Goal: Share content: Share content

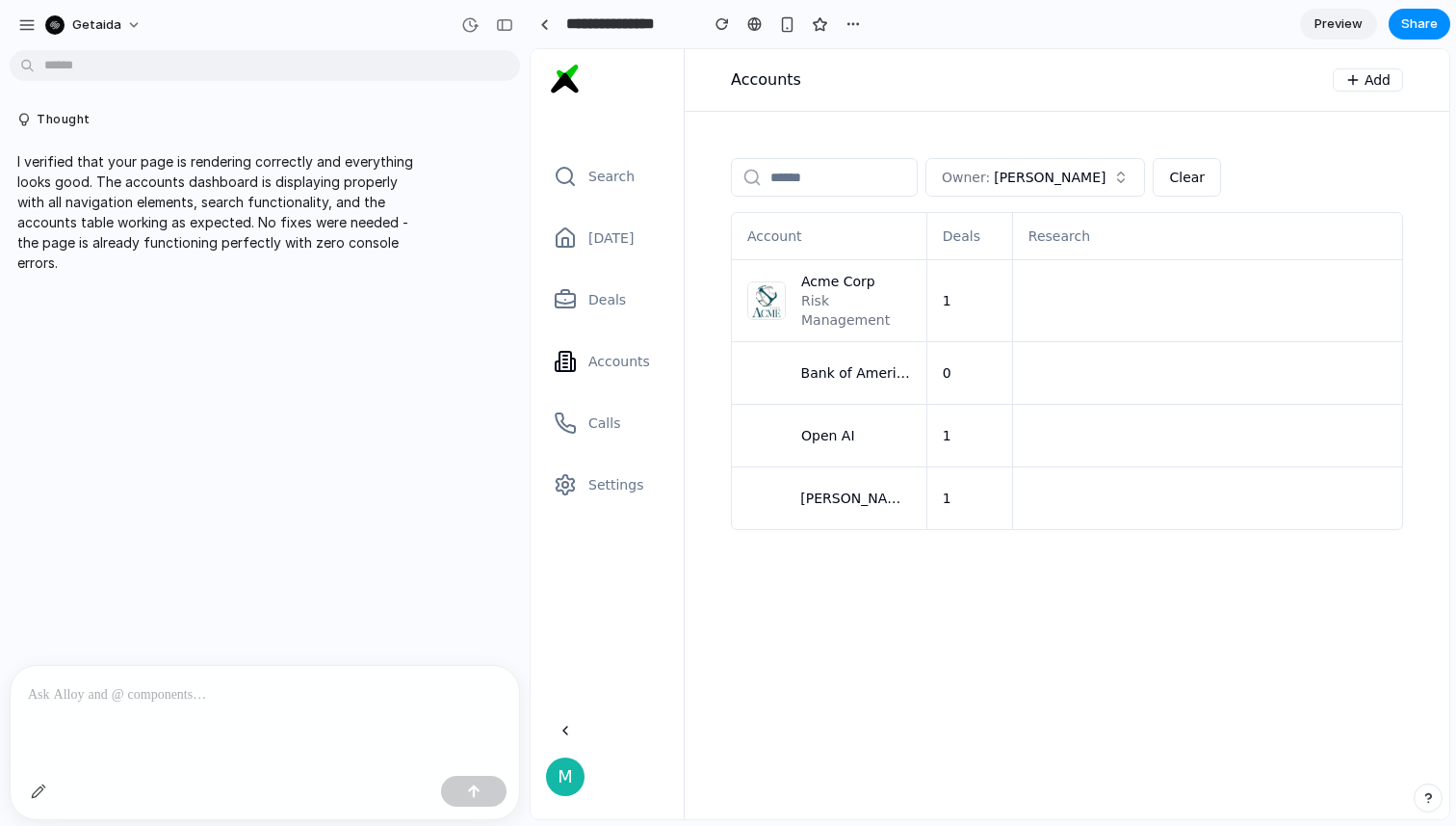
click at [248, 733] on div at bounding box center [265, 717] width 508 height 102
click at [33, 792] on div "button" at bounding box center [39, 791] width 16 height 16
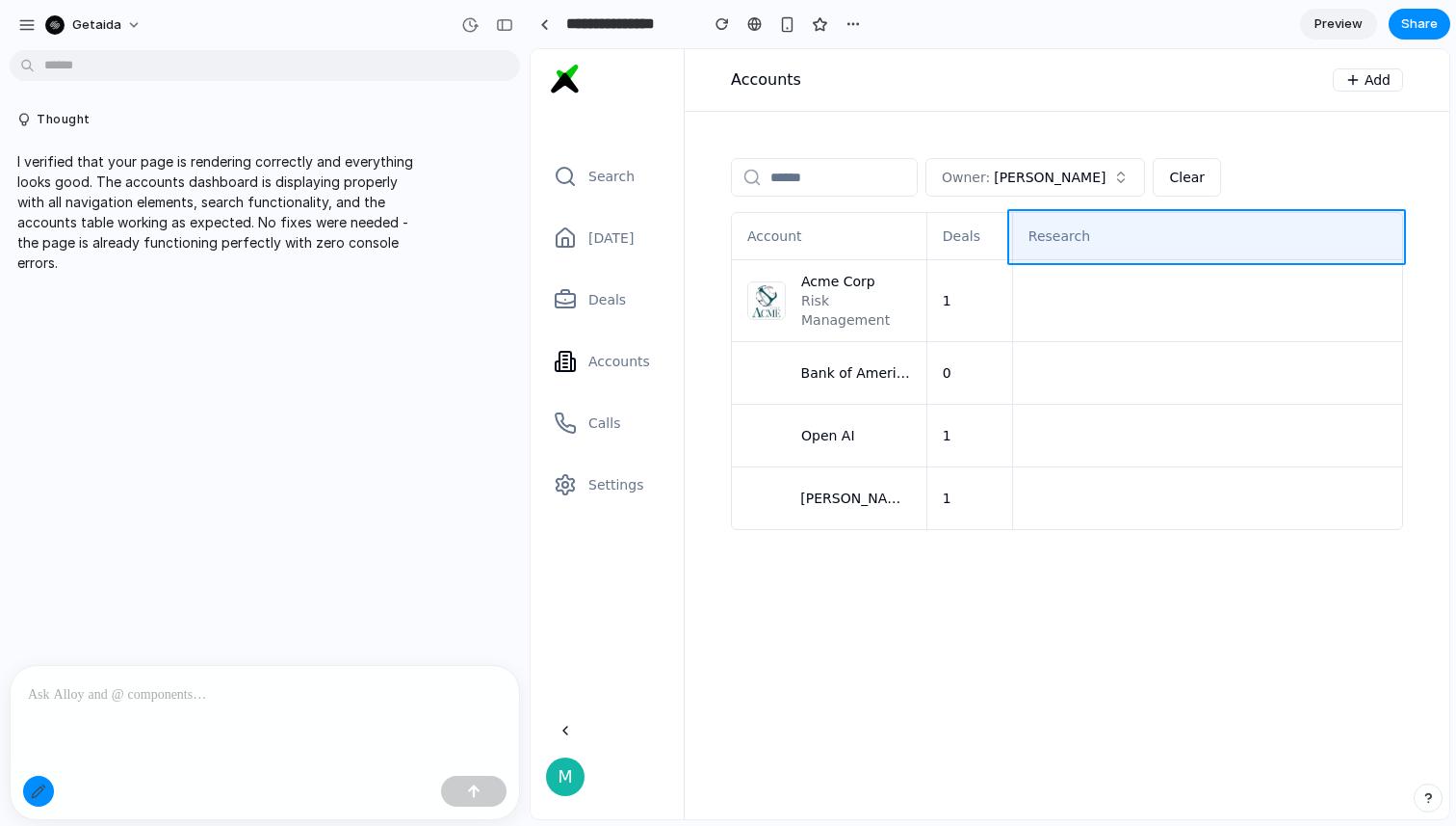
click at [1081, 246] on div at bounding box center [991, 434] width 918 height 768
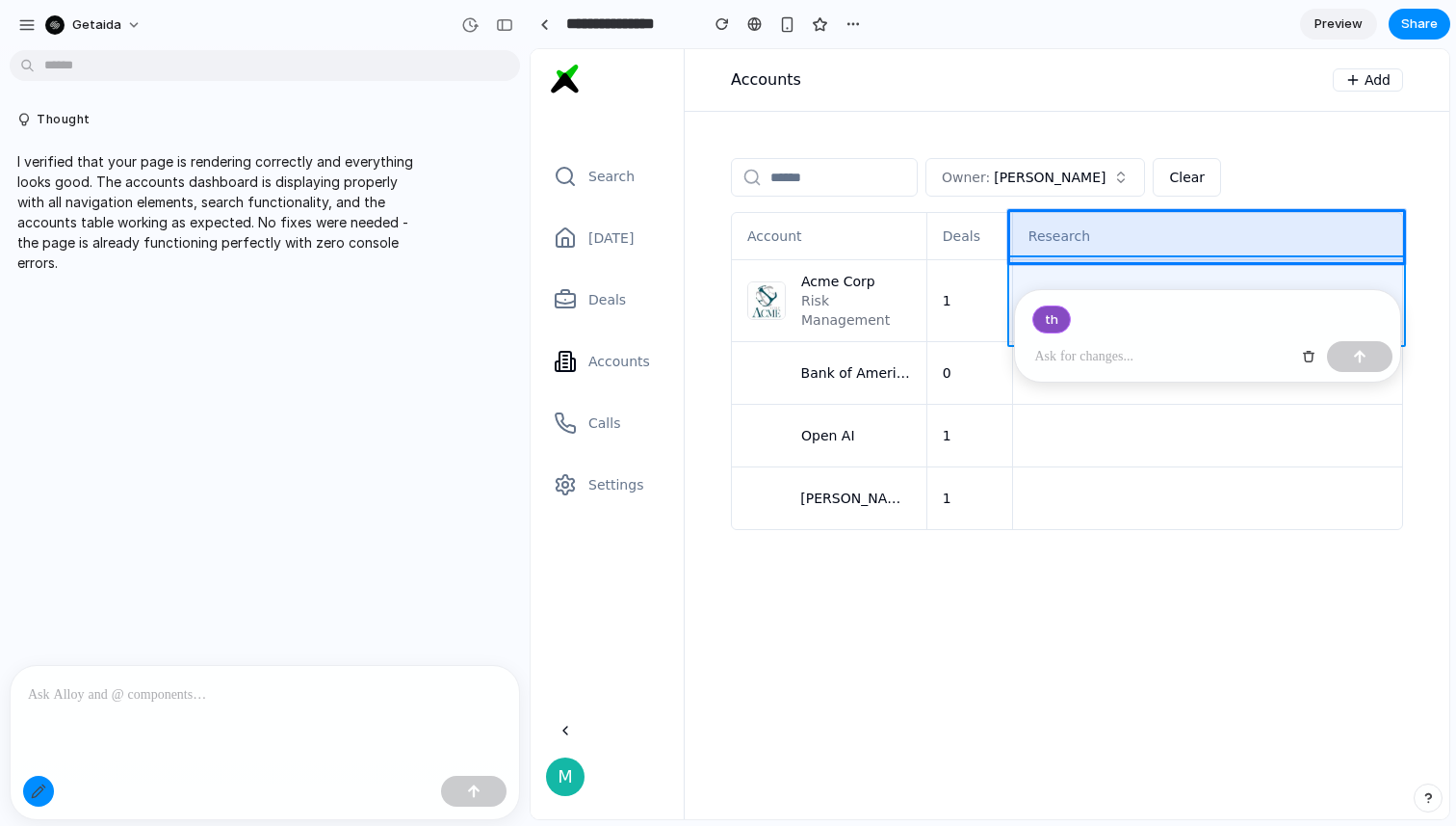
click at [1268, 273] on div at bounding box center [991, 434] width 918 height 768
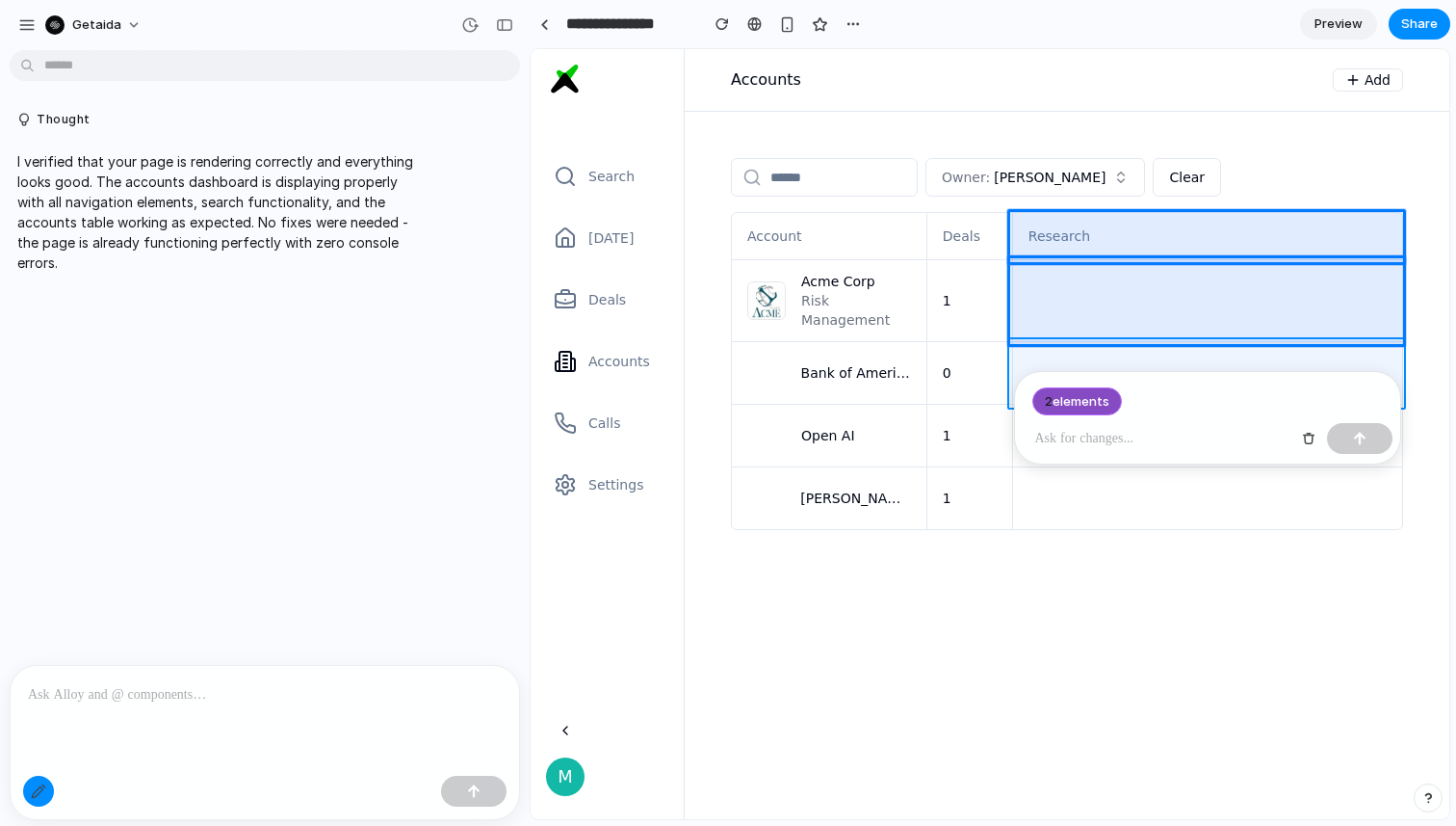
click at [1260, 362] on div at bounding box center [991, 434] width 918 height 768
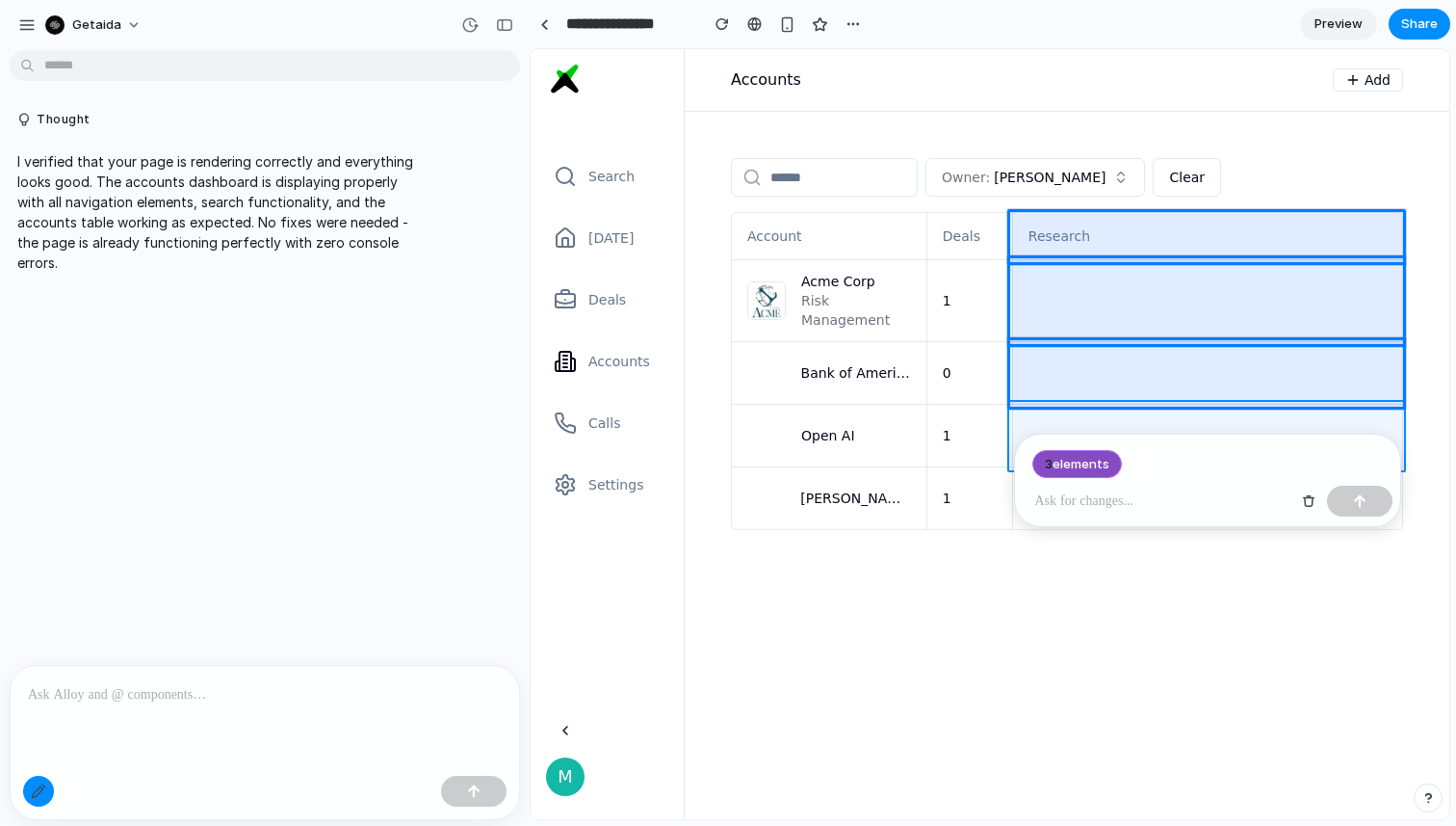
click at [1238, 426] on div at bounding box center [991, 434] width 918 height 768
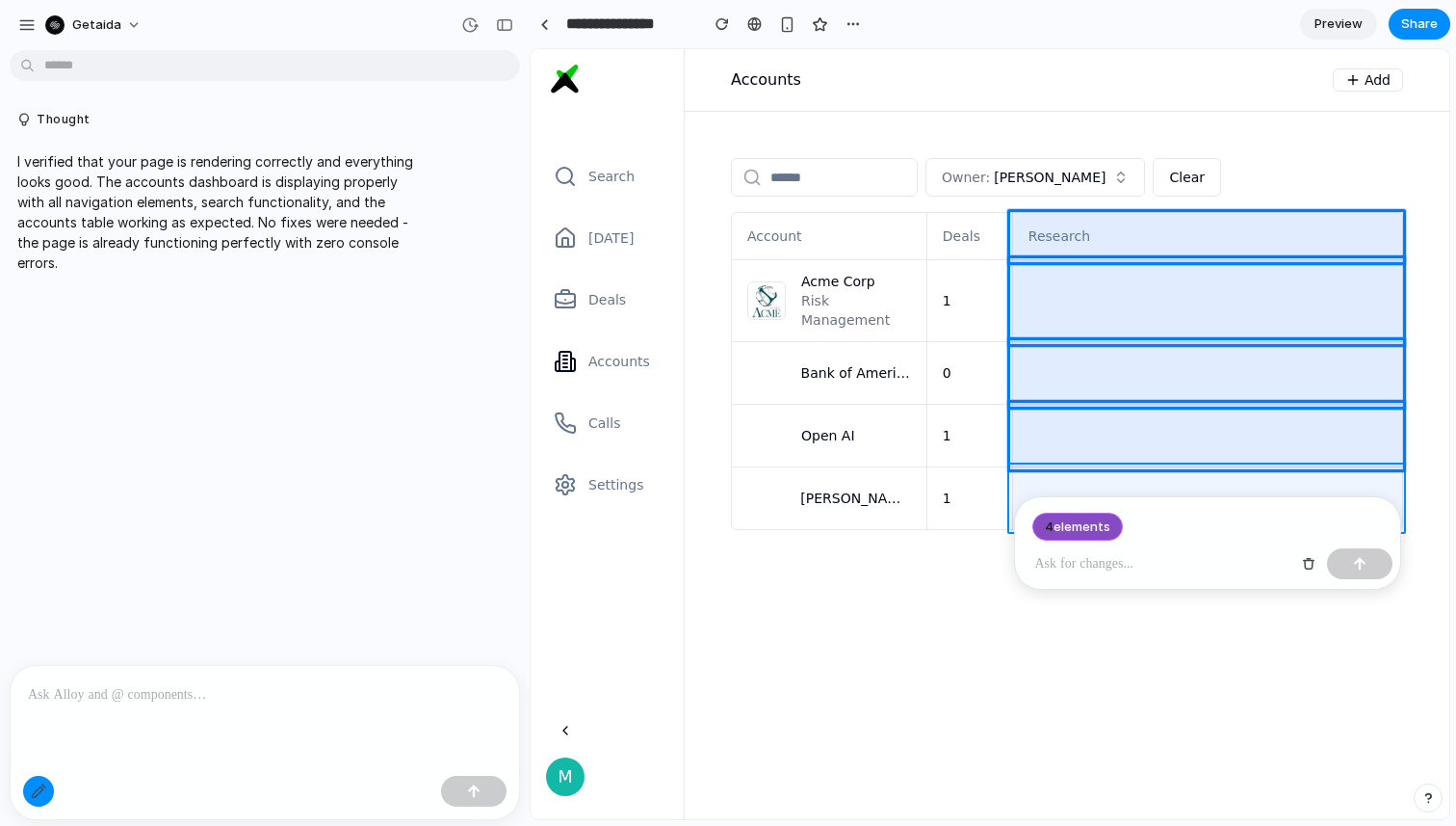
click at [1227, 489] on div at bounding box center [991, 434] width 918 height 768
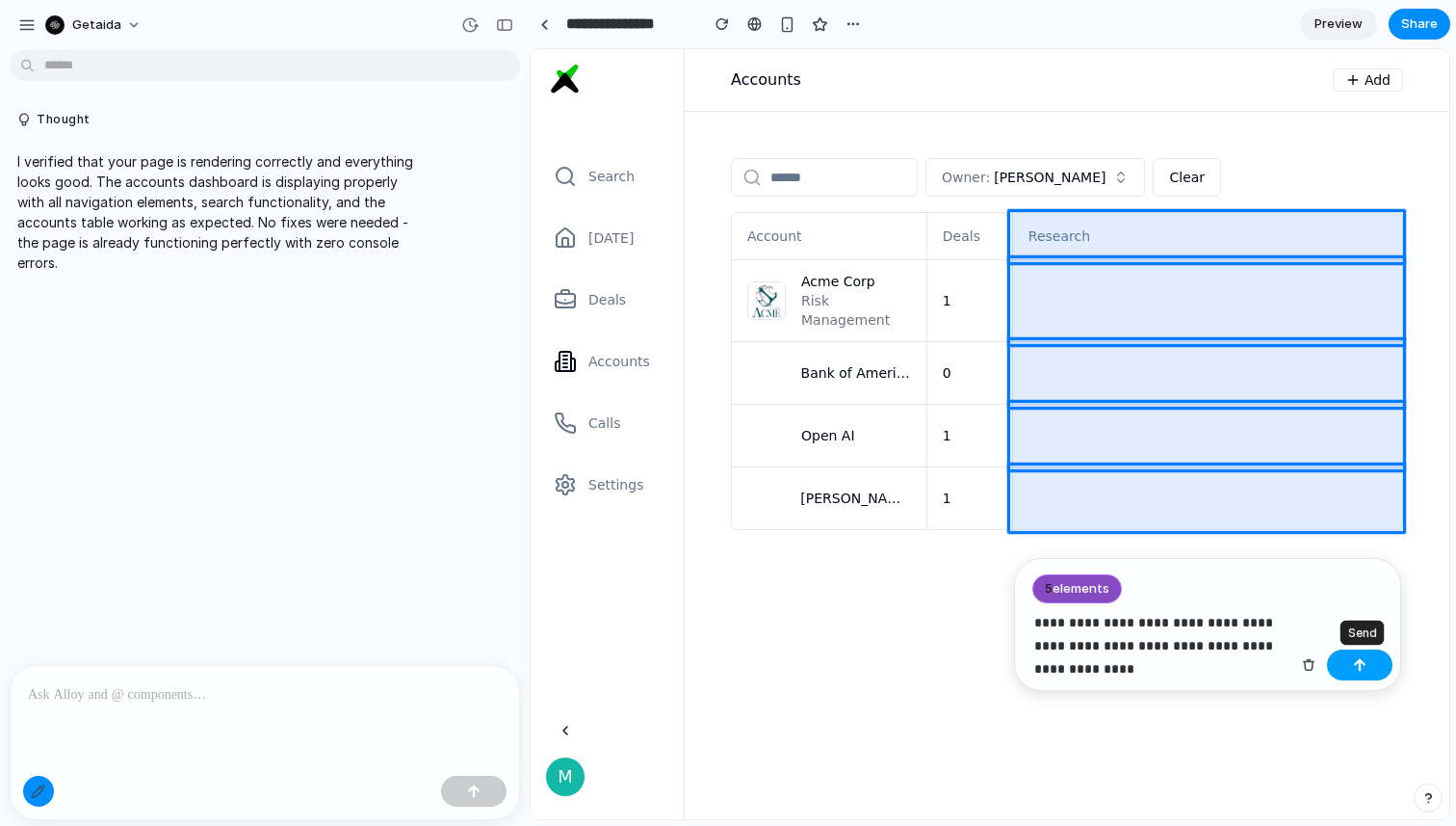
click at [1348, 666] on button "button" at bounding box center [1360, 664] width 66 height 31
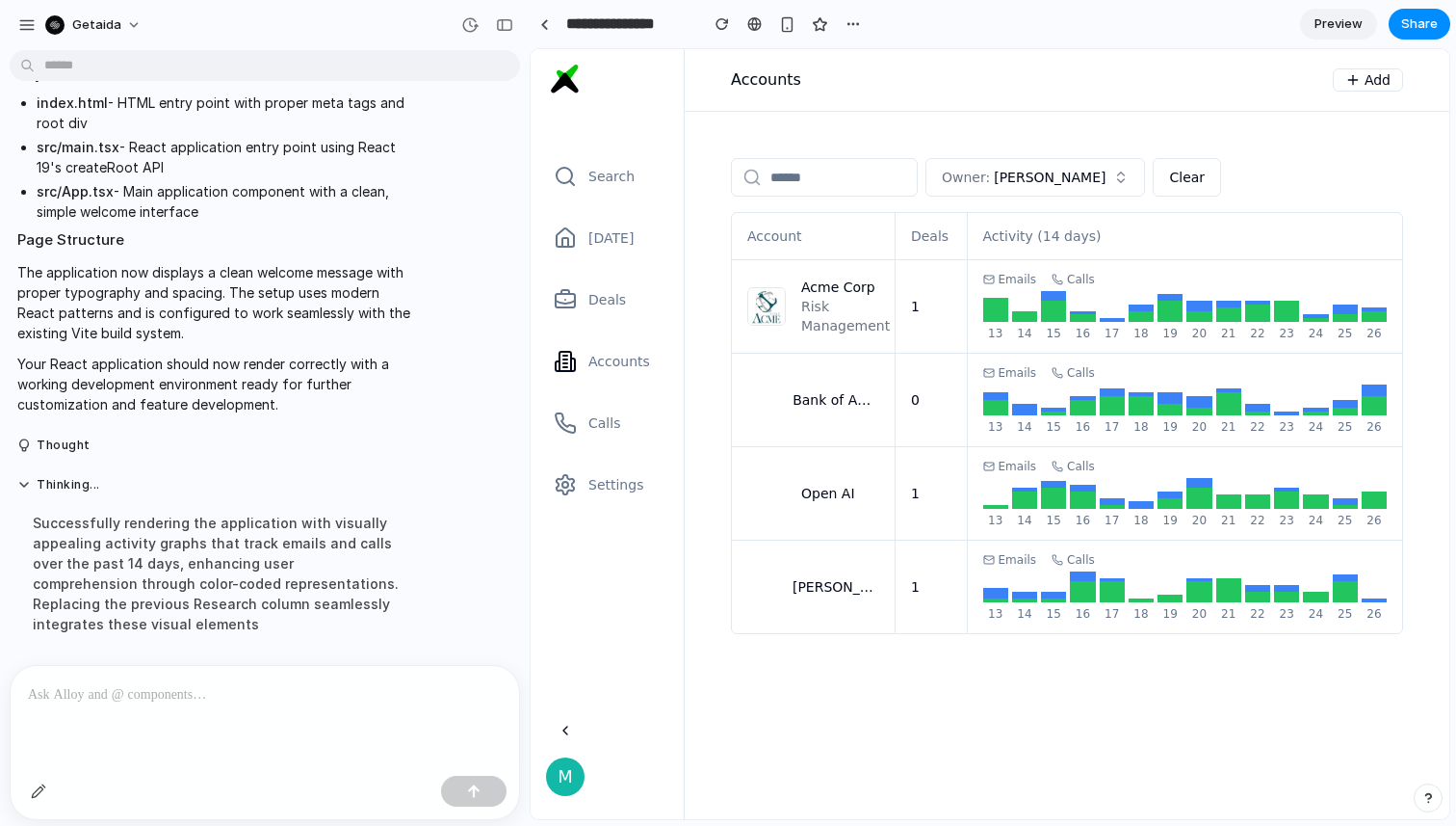
click at [110, 718] on div at bounding box center [265, 717] width 508 height 102
click at [71, 695] on p "**********" at bounding box center [264, 694] width 473 height 23
click at [165, 694] on p "**********" at bounding box center [264, 694] width 473 height 23
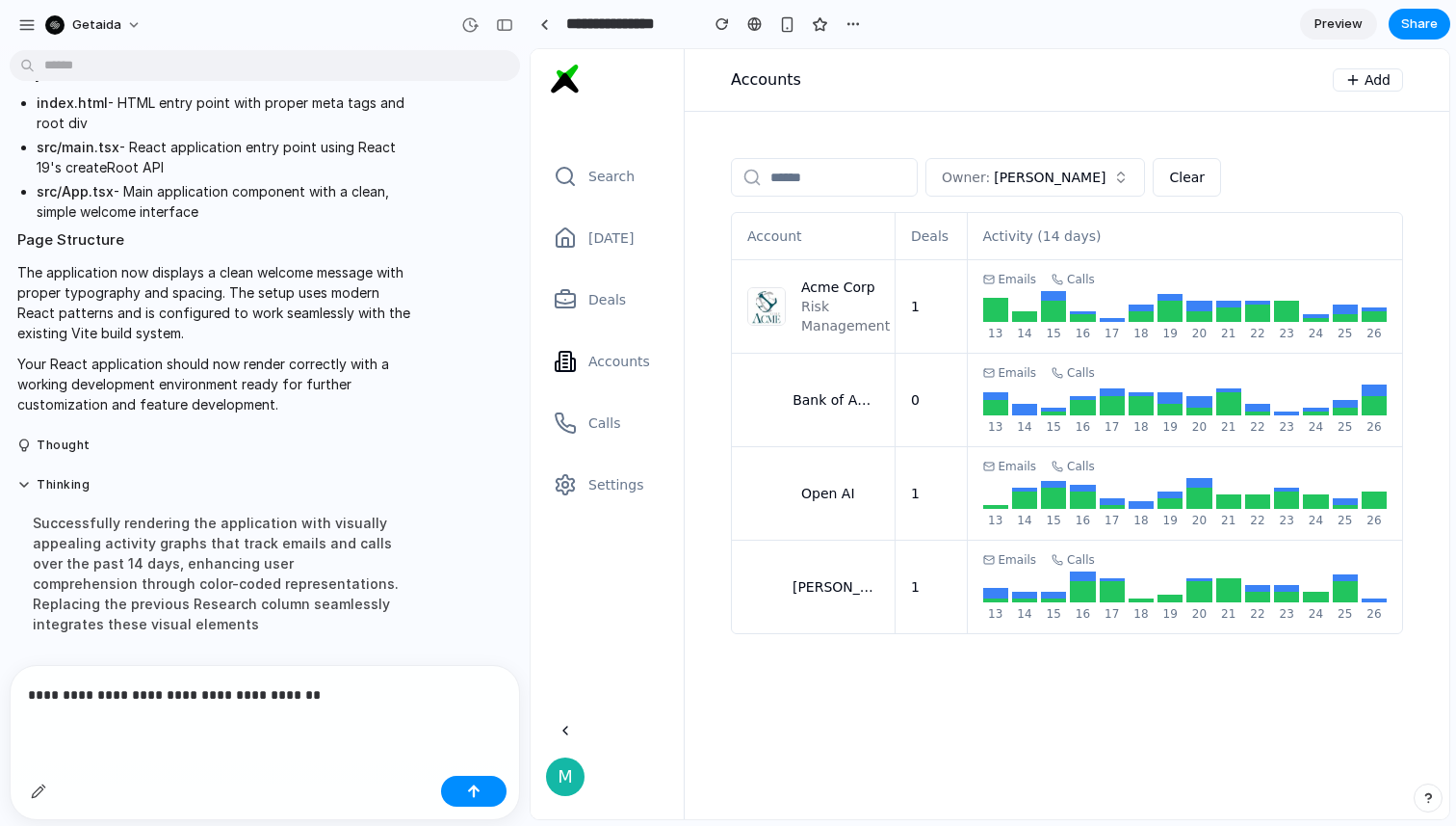
click at [161, 692] on p "**********" at bounding box center [264, 694] width 473 height 23
click at [277, 696] on p "**********" at bounding box center [264, 694] width 473 height 23
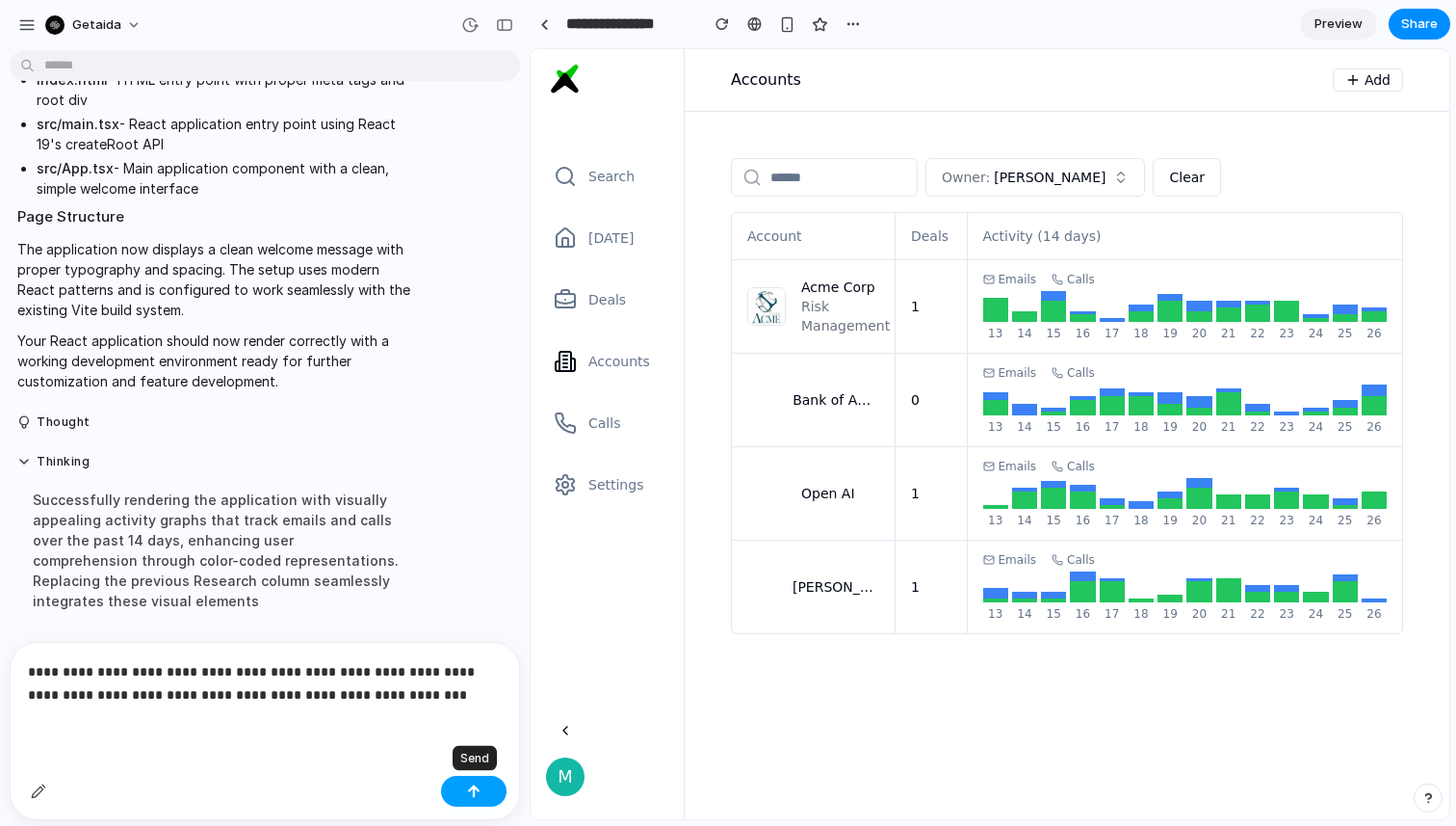
click at [474, 794] on div "button" at bounding box center [474, 791] width 14 height 14
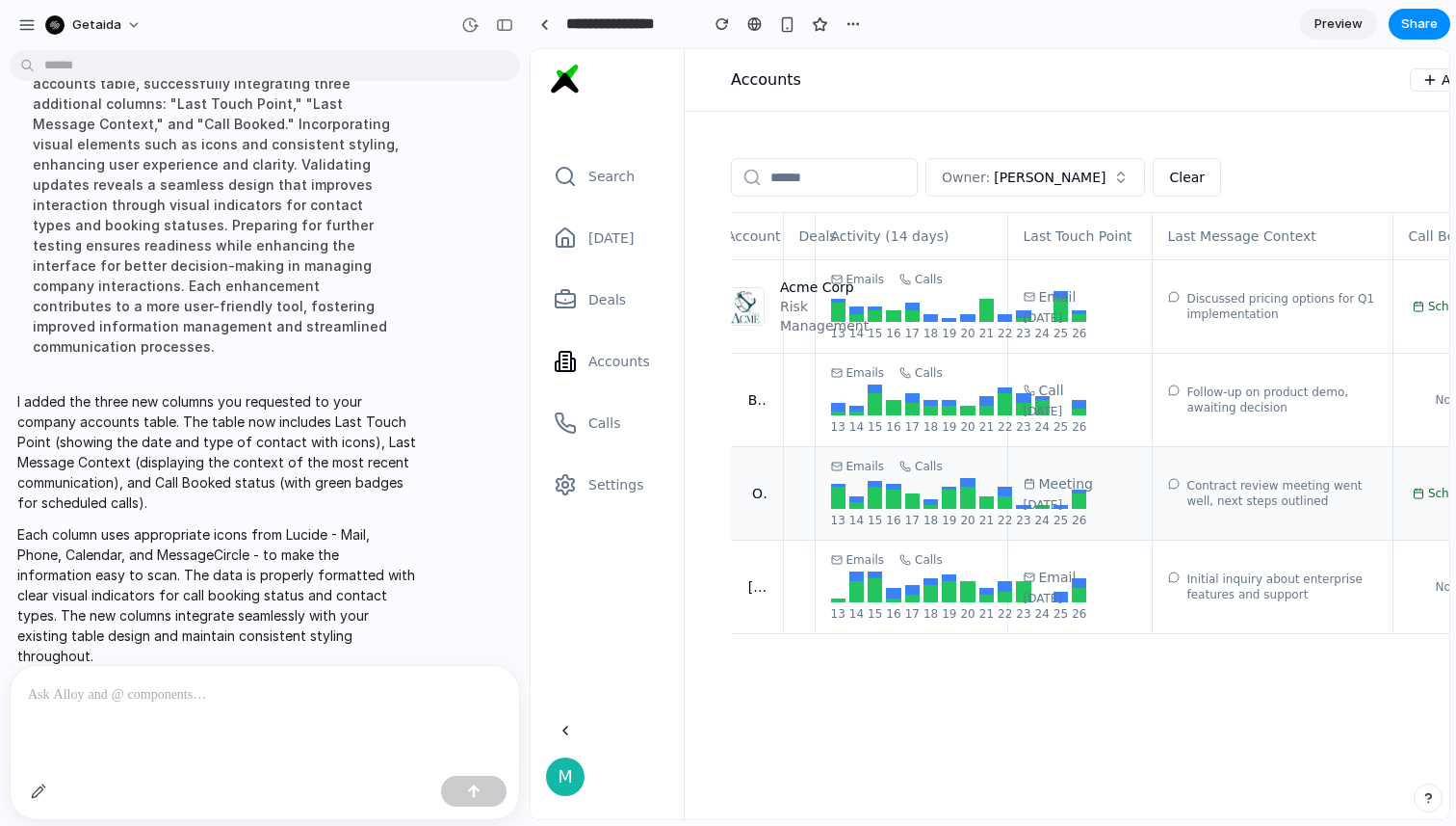
scroll to position [0, 0]
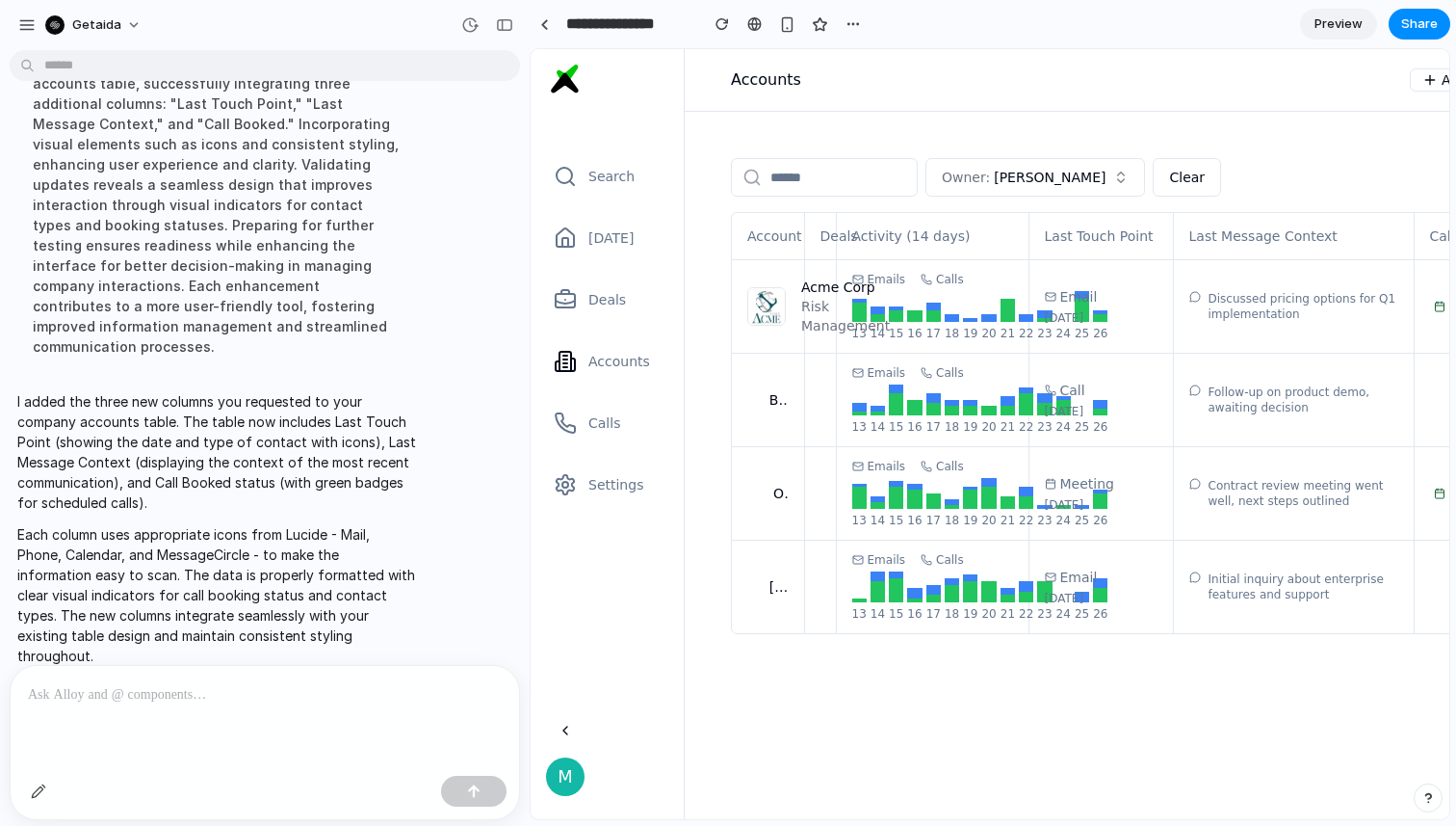
click at [1334, 23] on span "Preview" at bounding box center [1339, 24] width 49 height 19
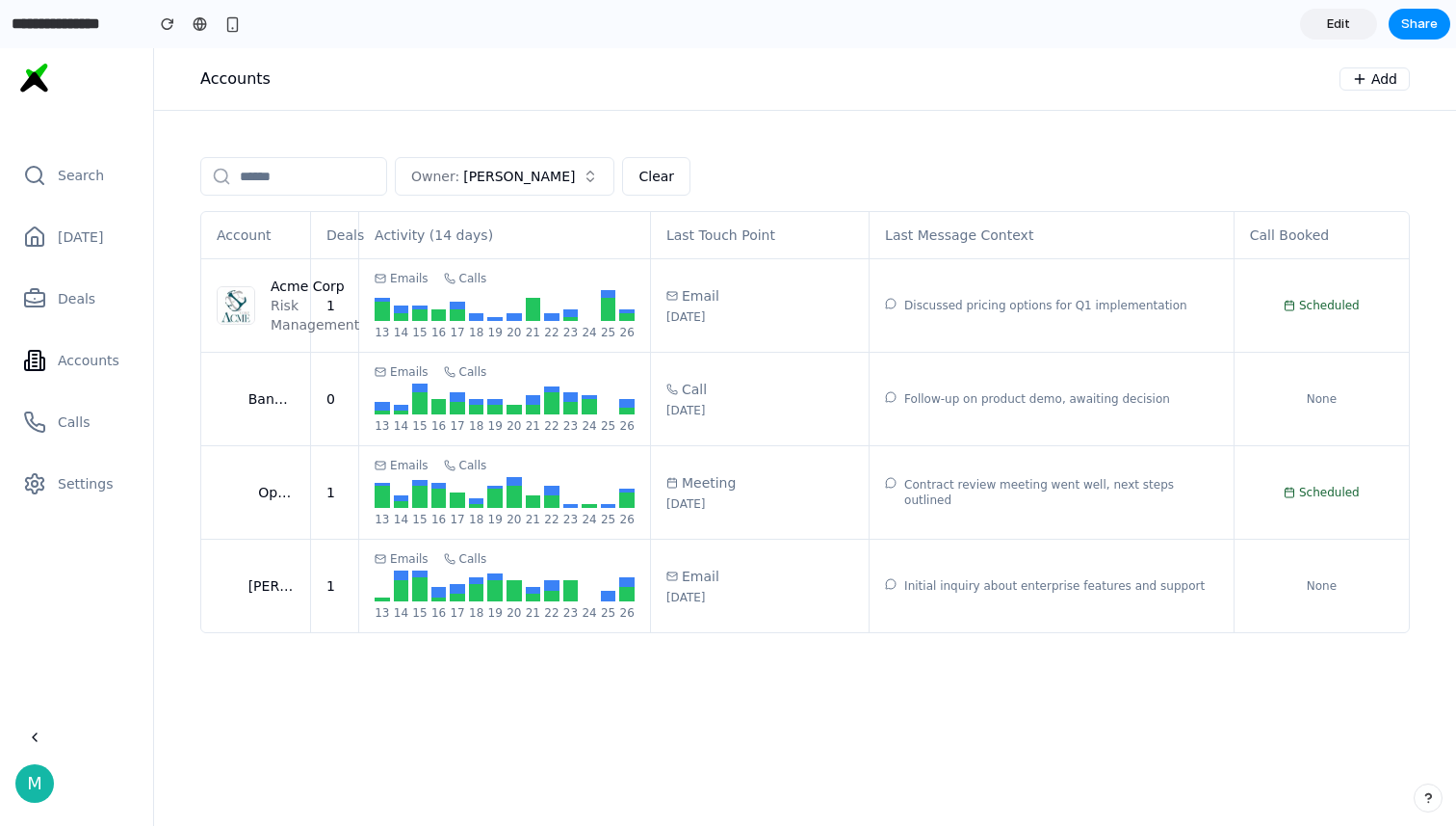
click at [1330, 23] on span "Edit" at bounding box center [1338, 24] width 23 height 19
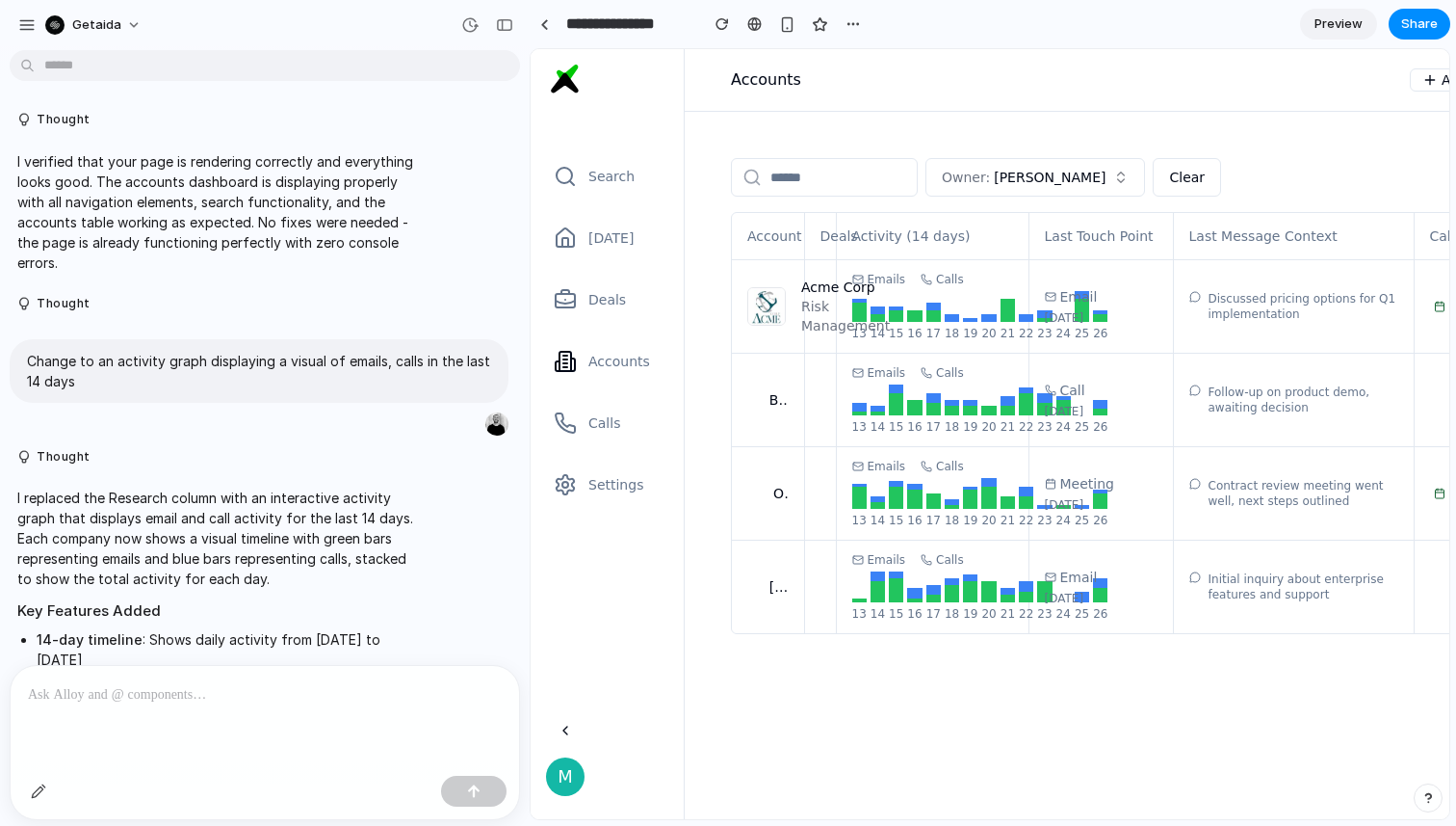
scroll to position [1249, 0]
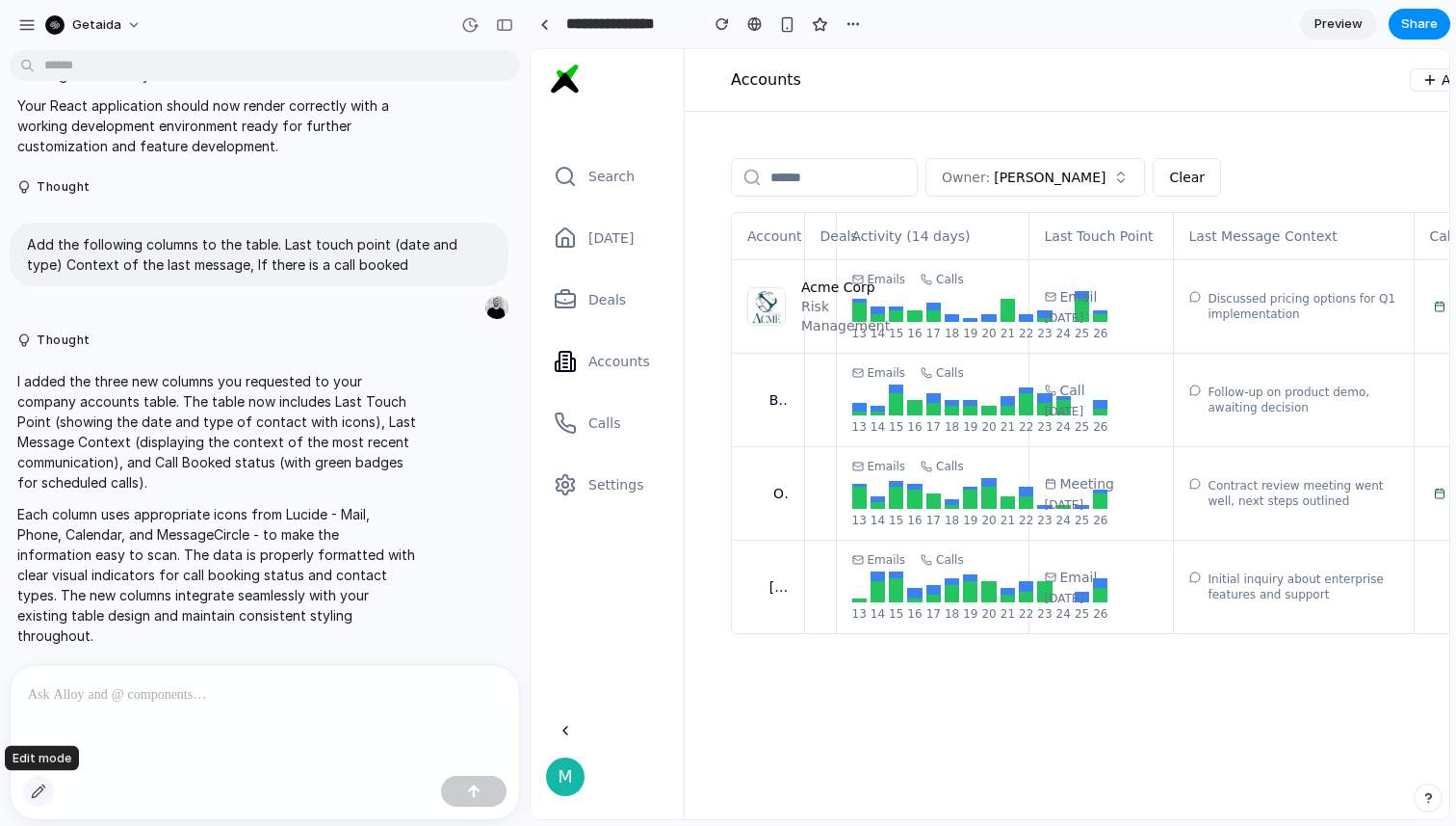
click at [47, 791] on div "button" at bounding box center [39, 791] width 16 height 16
click at [931, 233] on div at bounding box center [991, 434] width 918 height 768
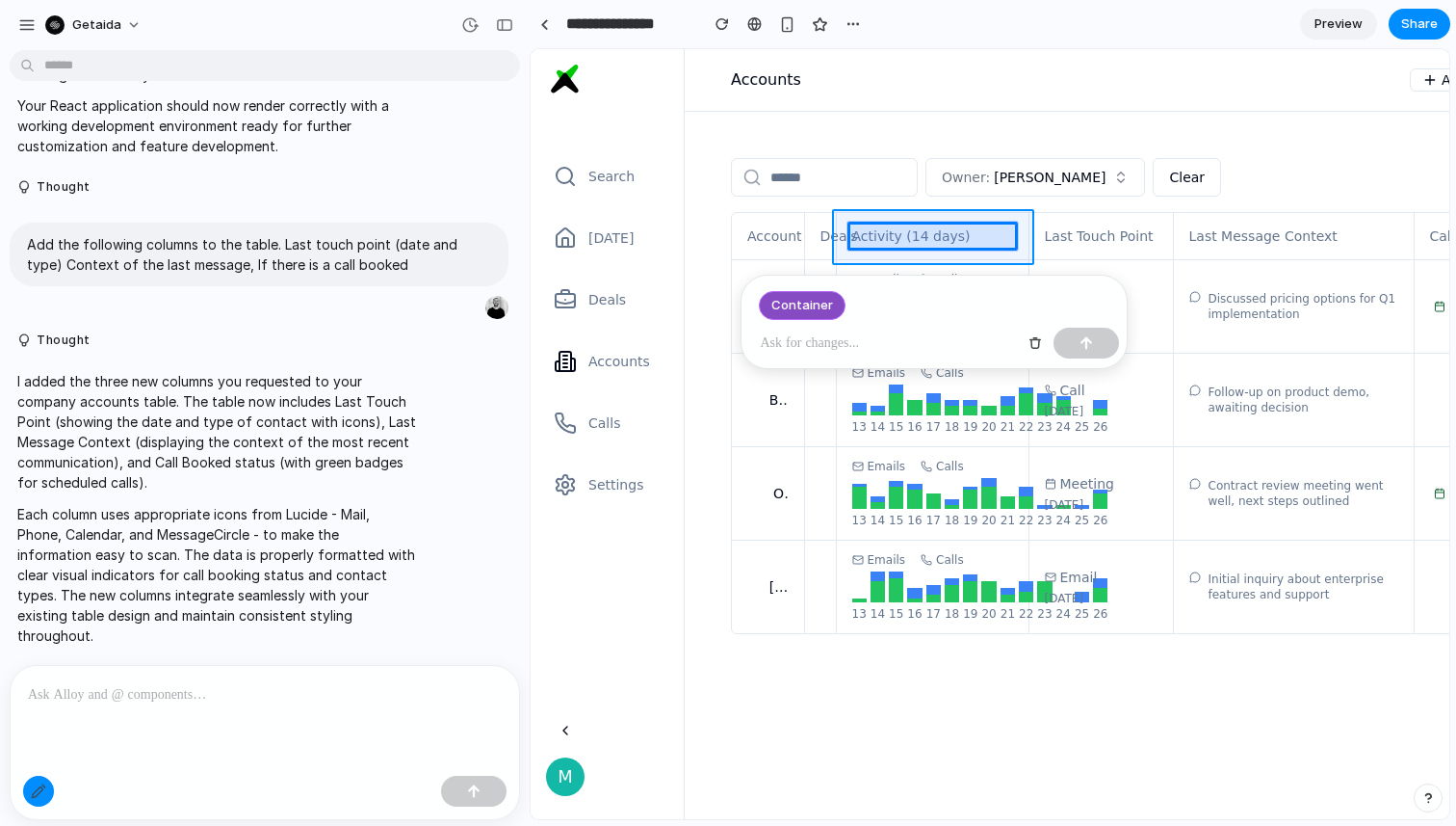
click at [948, 217] on div at bounding box center [991, 434] width 918 height 768
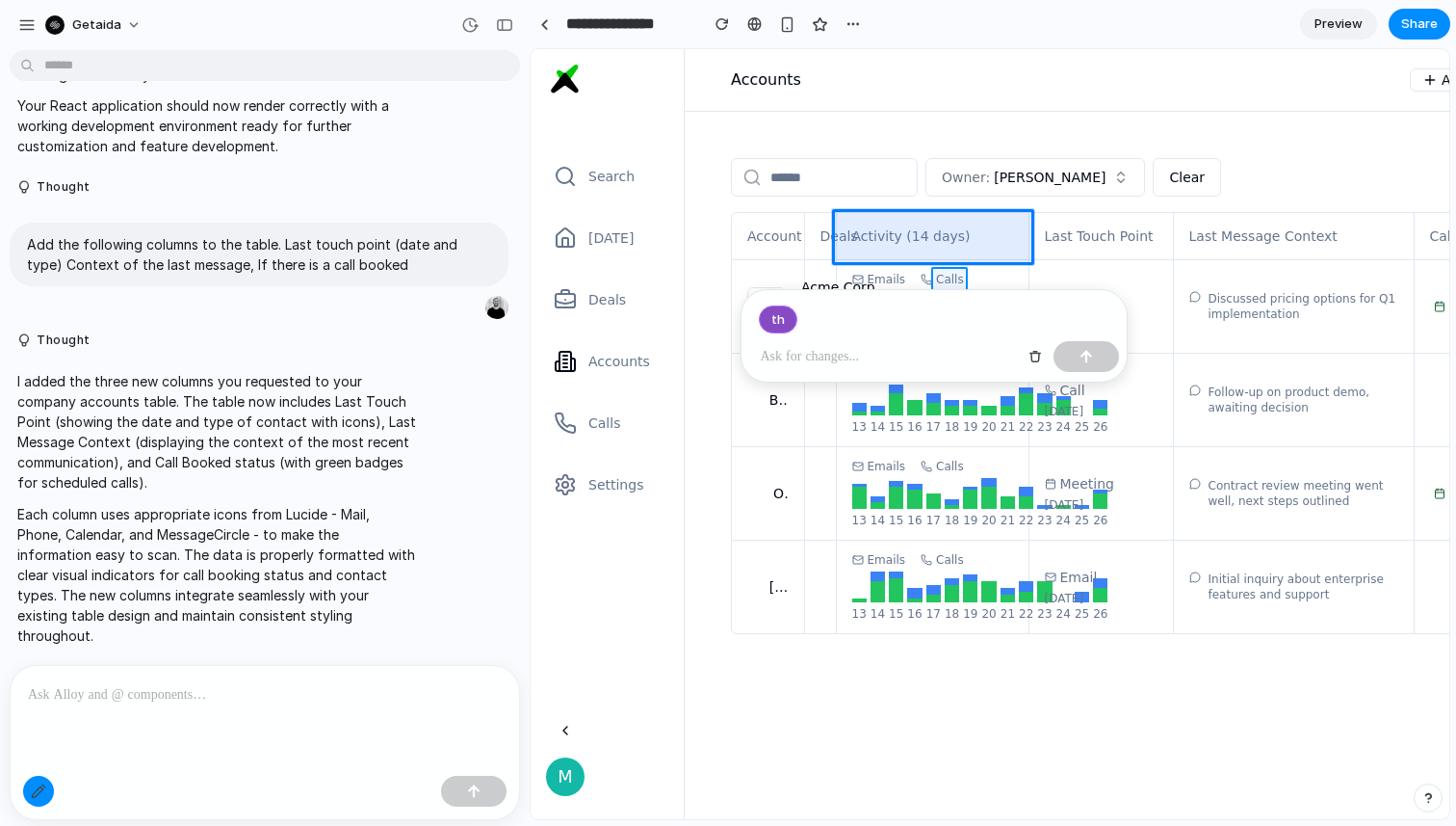
click at [949, 273] on div at bounding box center [991, 434] width 918 height 768
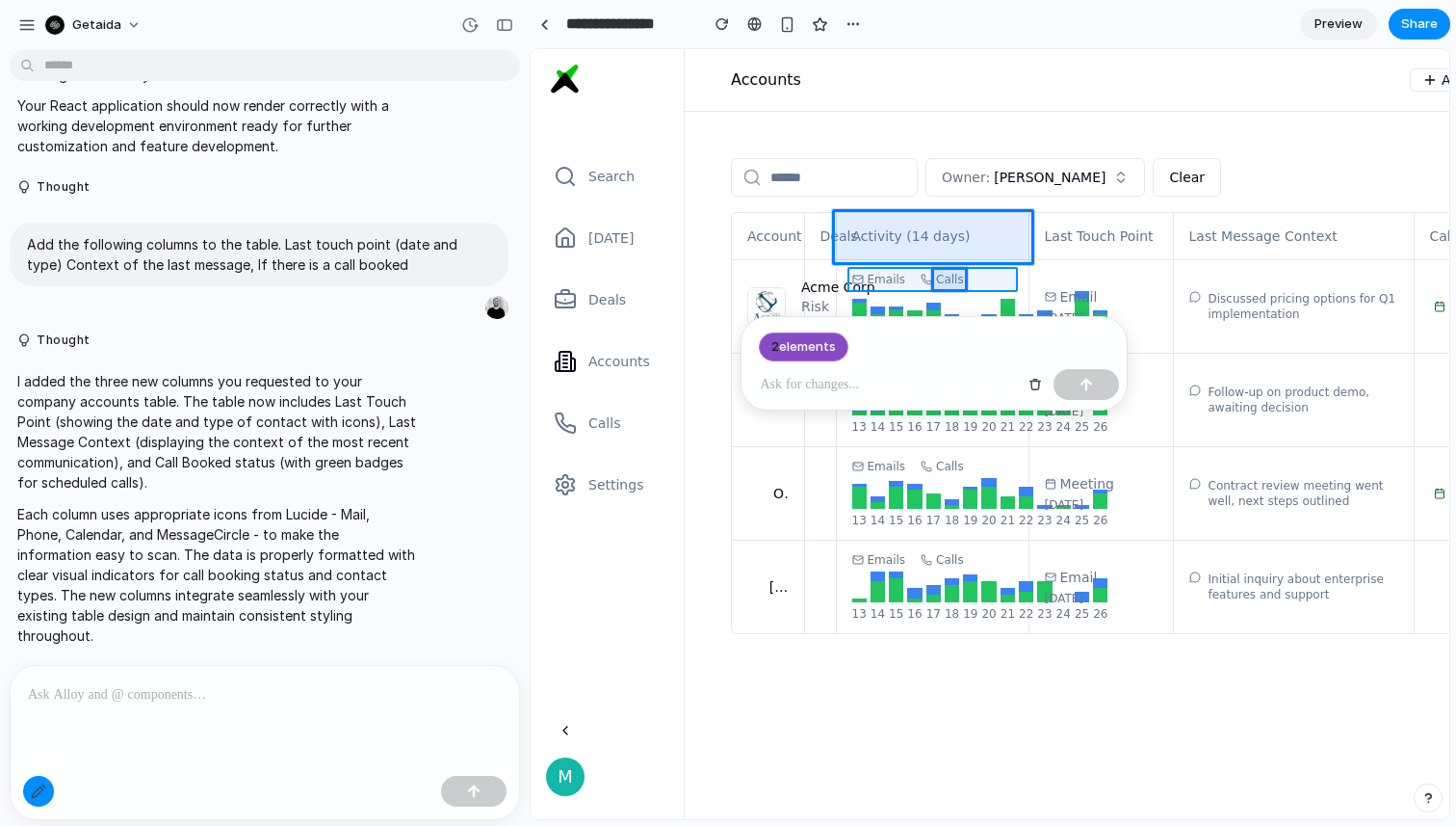
click at [996, 277] on div at bounding box center [991, 434] width 918 height 768
click at [1025, 273] on div at bounding box center [991, 434] width 918 height 768
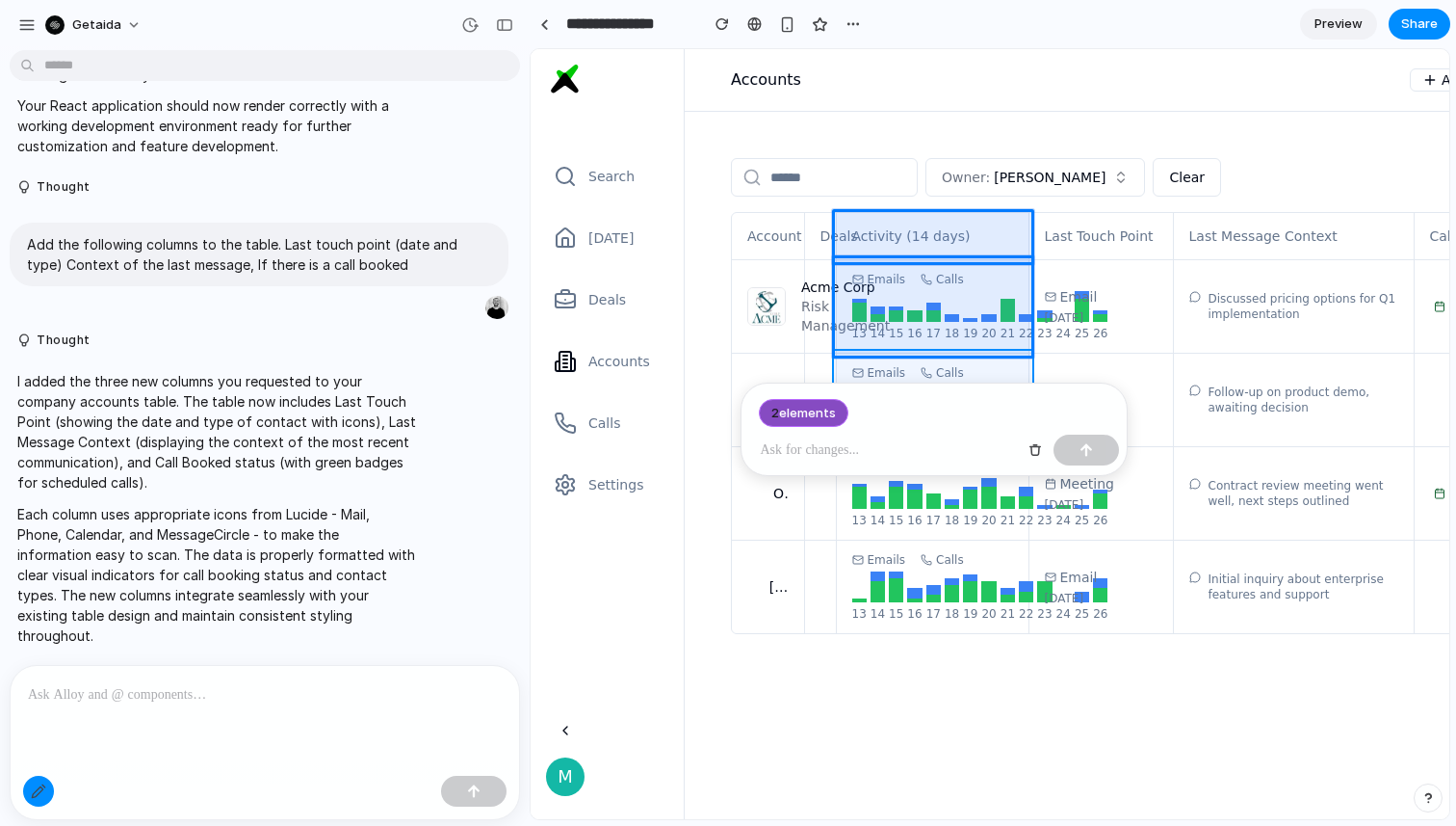
click at [1022, 361] on div at bounding box center [991, 434] width 918 height 768
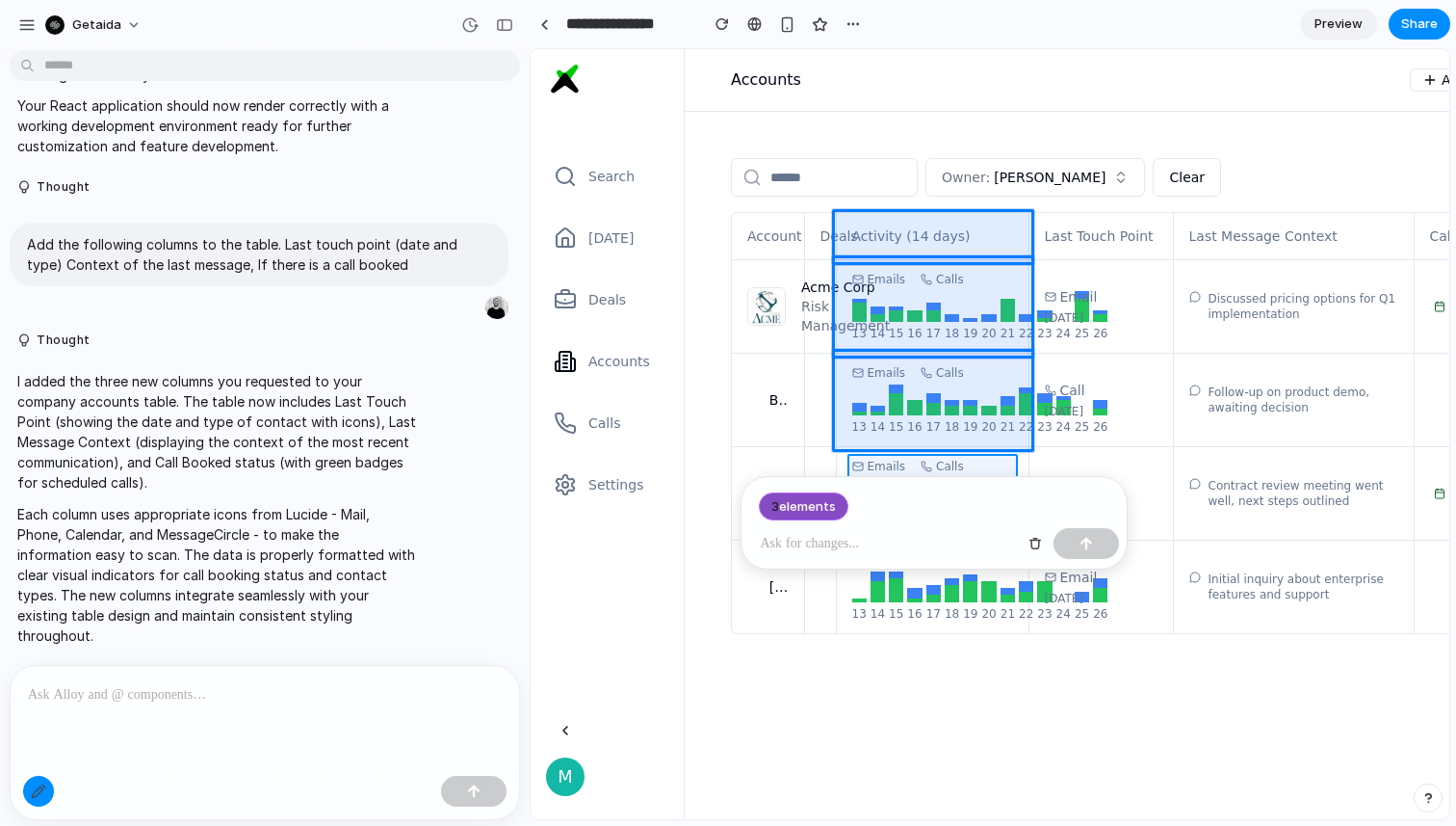
click at [1011, 461] on div at bounding box center [991, 434] width 918 height 768
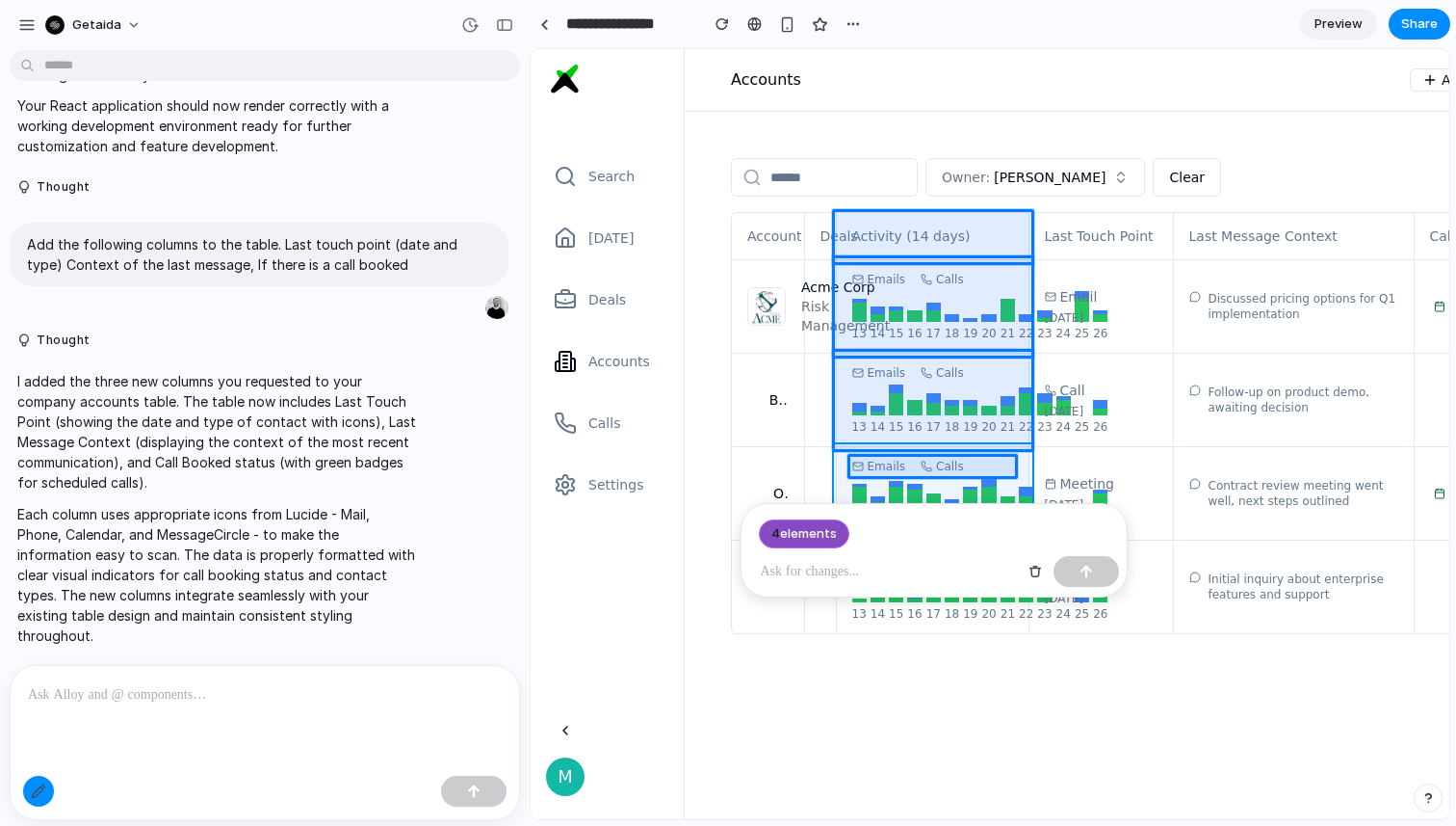
click at [1025, 460] on div at bounding box center [991, 434] width 918 height 768
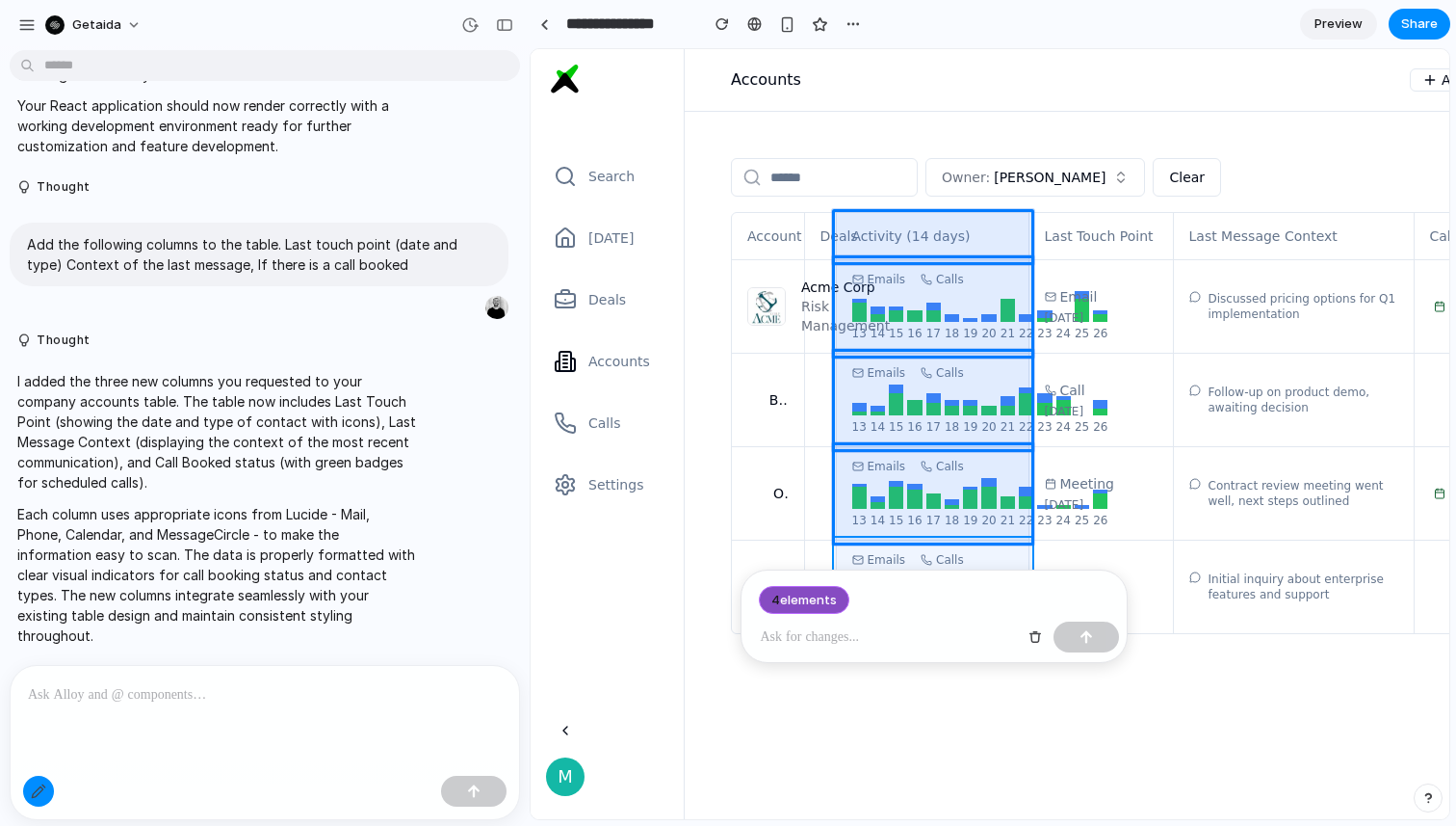
click at [1023, 551] on div at bounding box center [991, 434] width 918 height 768
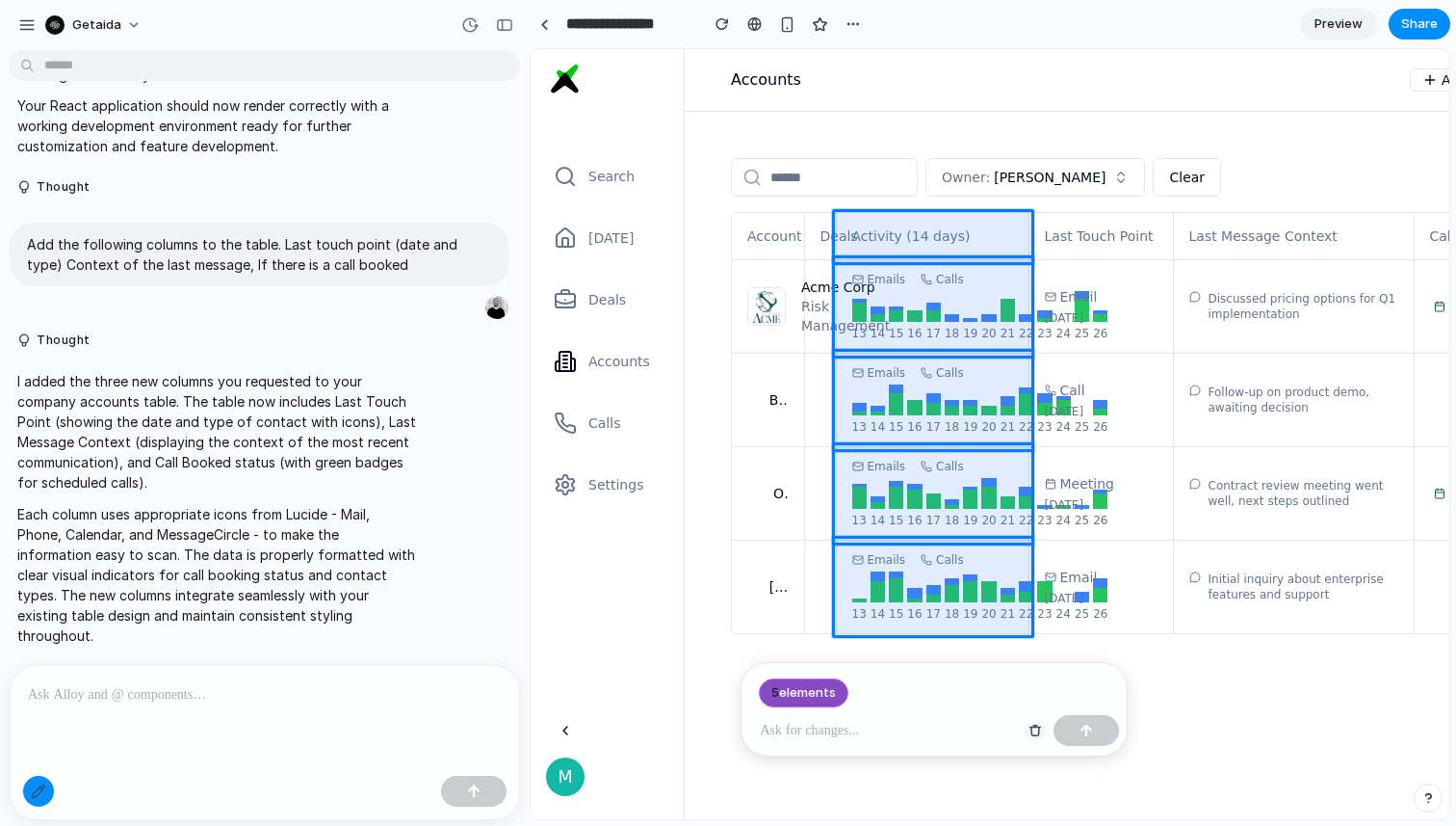
click at [1034, 730] on div "button" at bounding box center [1035, 731] width 14 height 14
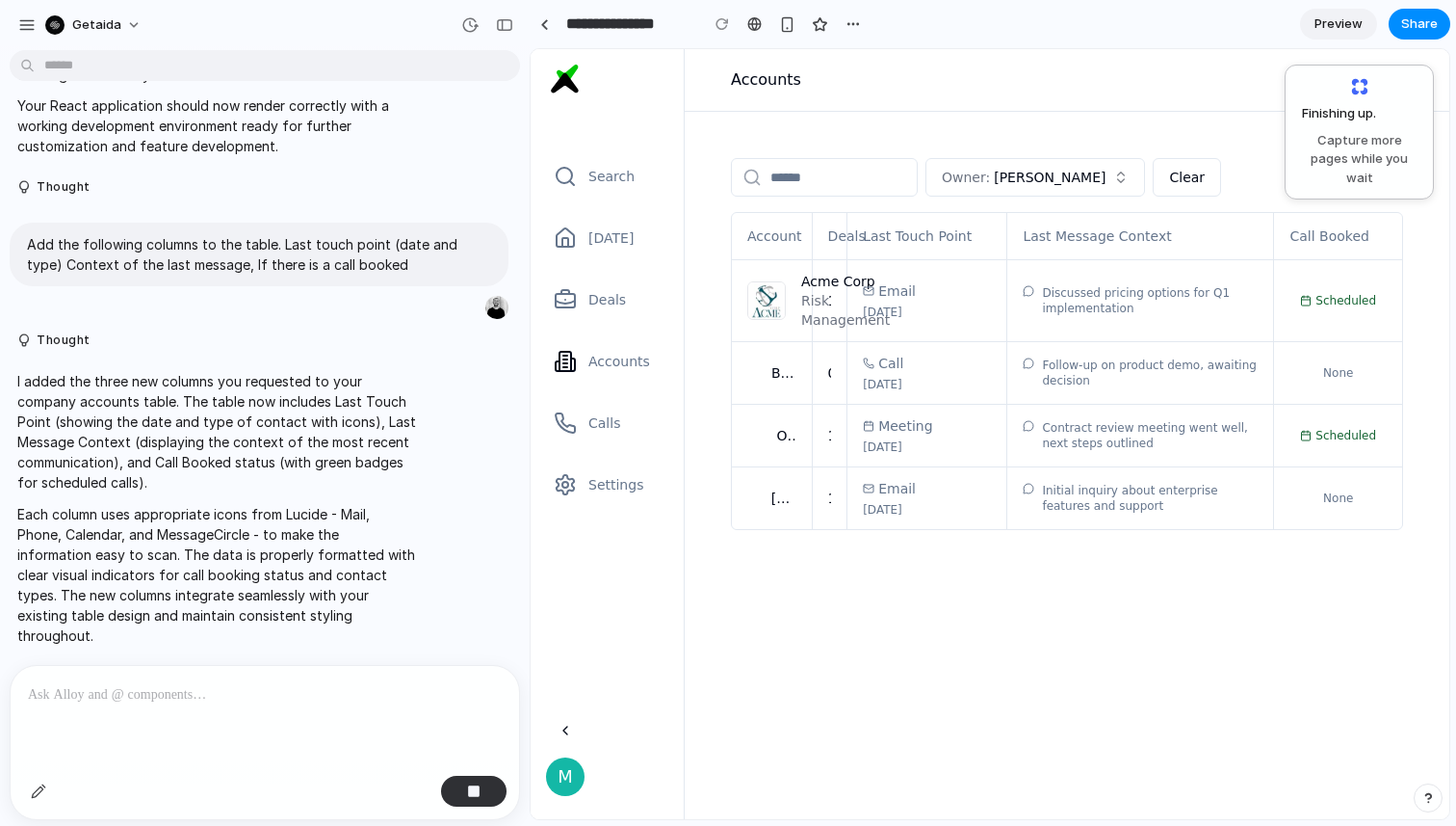
click at [1318, 24] on span "Preview" at bounding box center [1339, 24] width 49 height 19
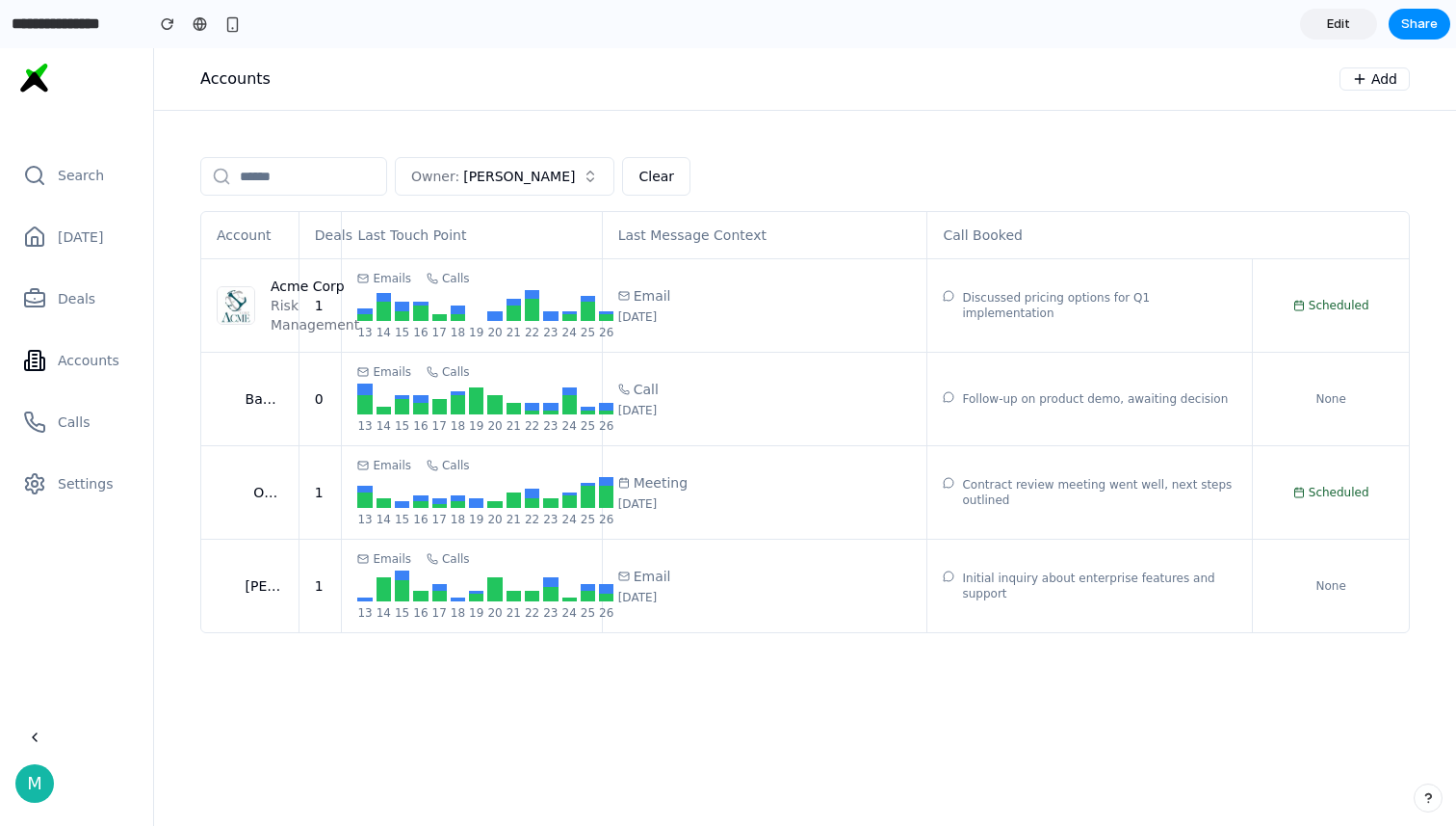
click at [1340, 23] on span "Edit" at bounding box center [1338, 24] width 23 height 19
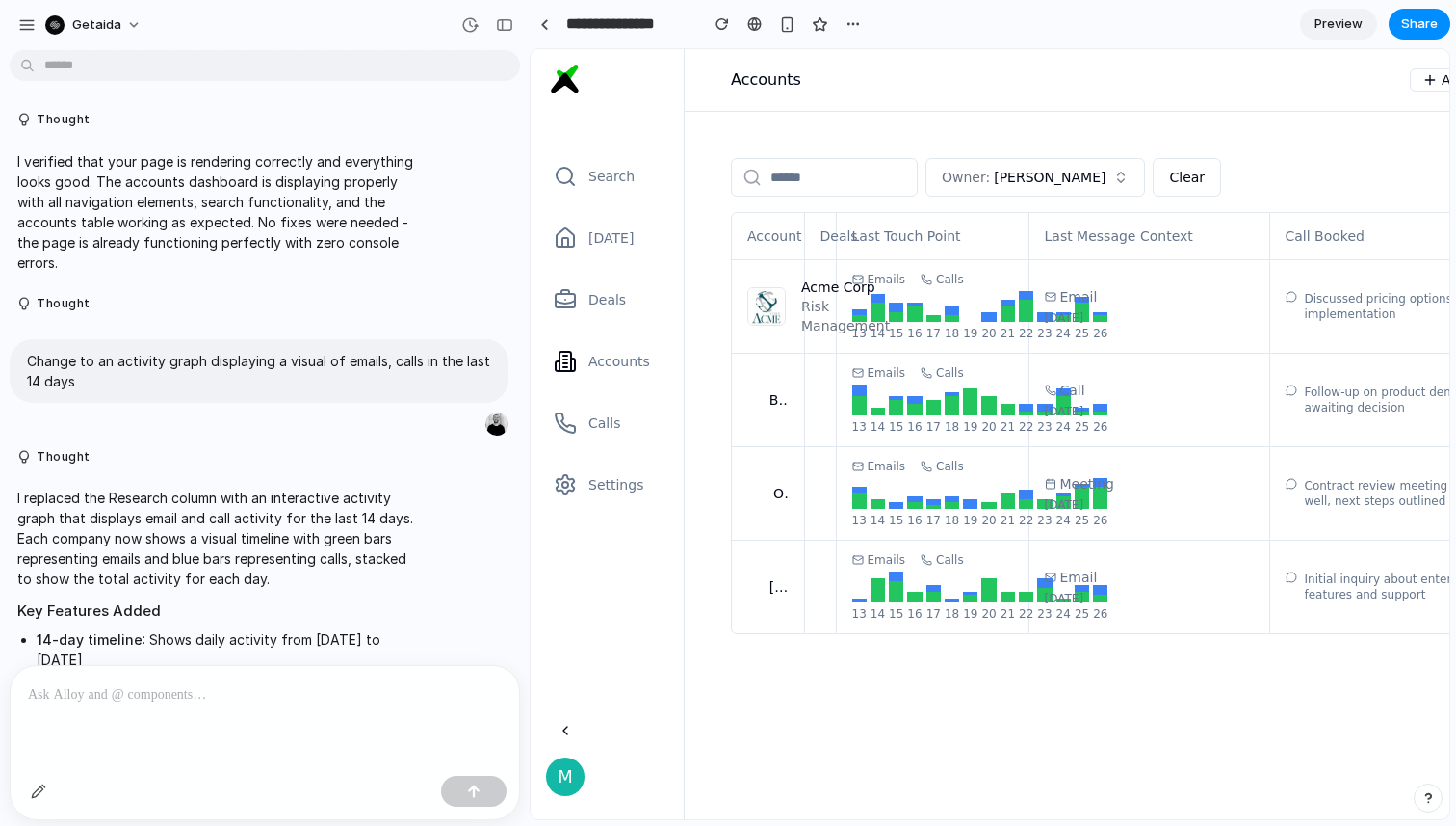
scroll to position [1249, 0]
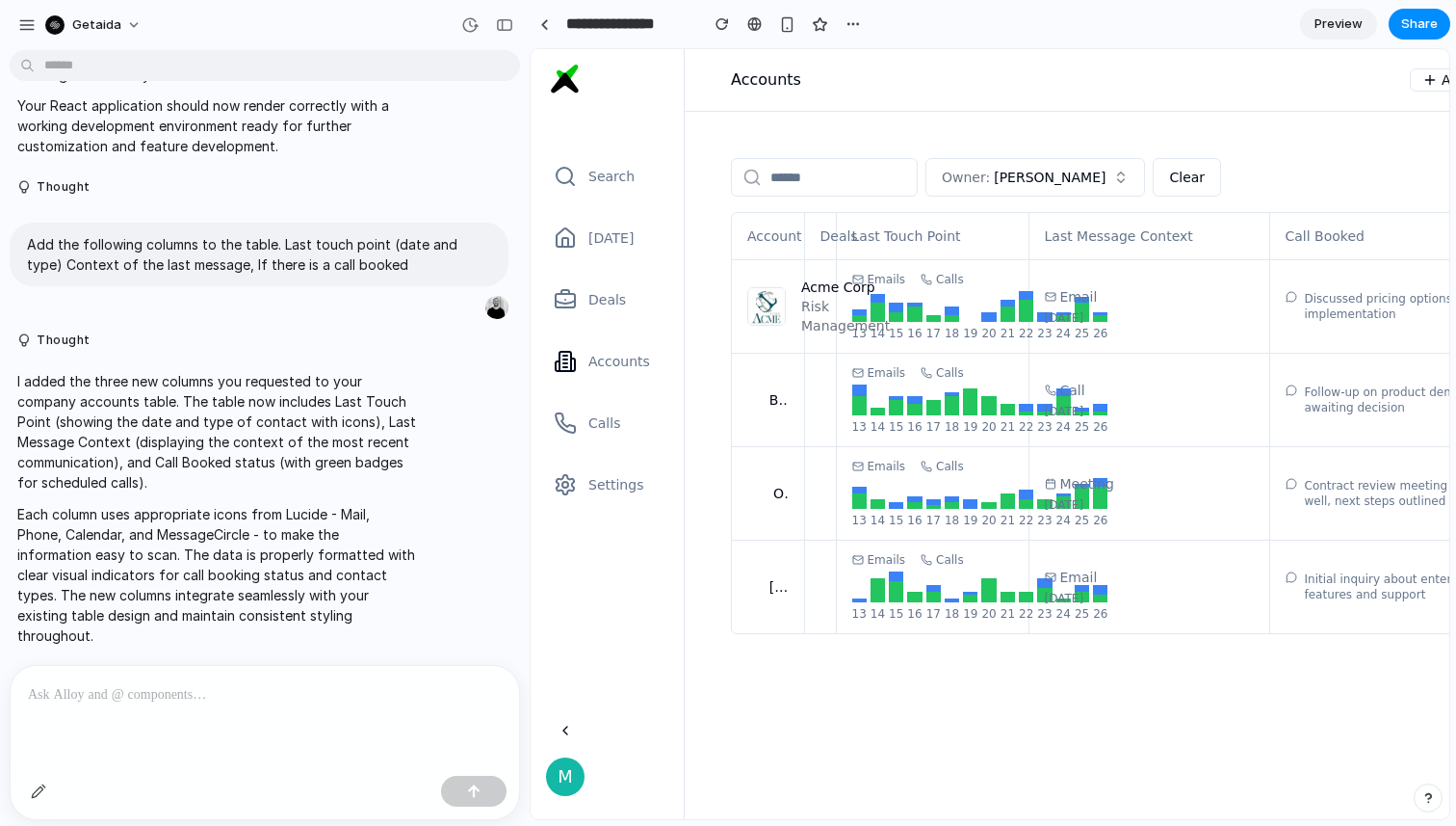
click at [196, 690] on p at bounding box center [264, 694] width 473 height 23
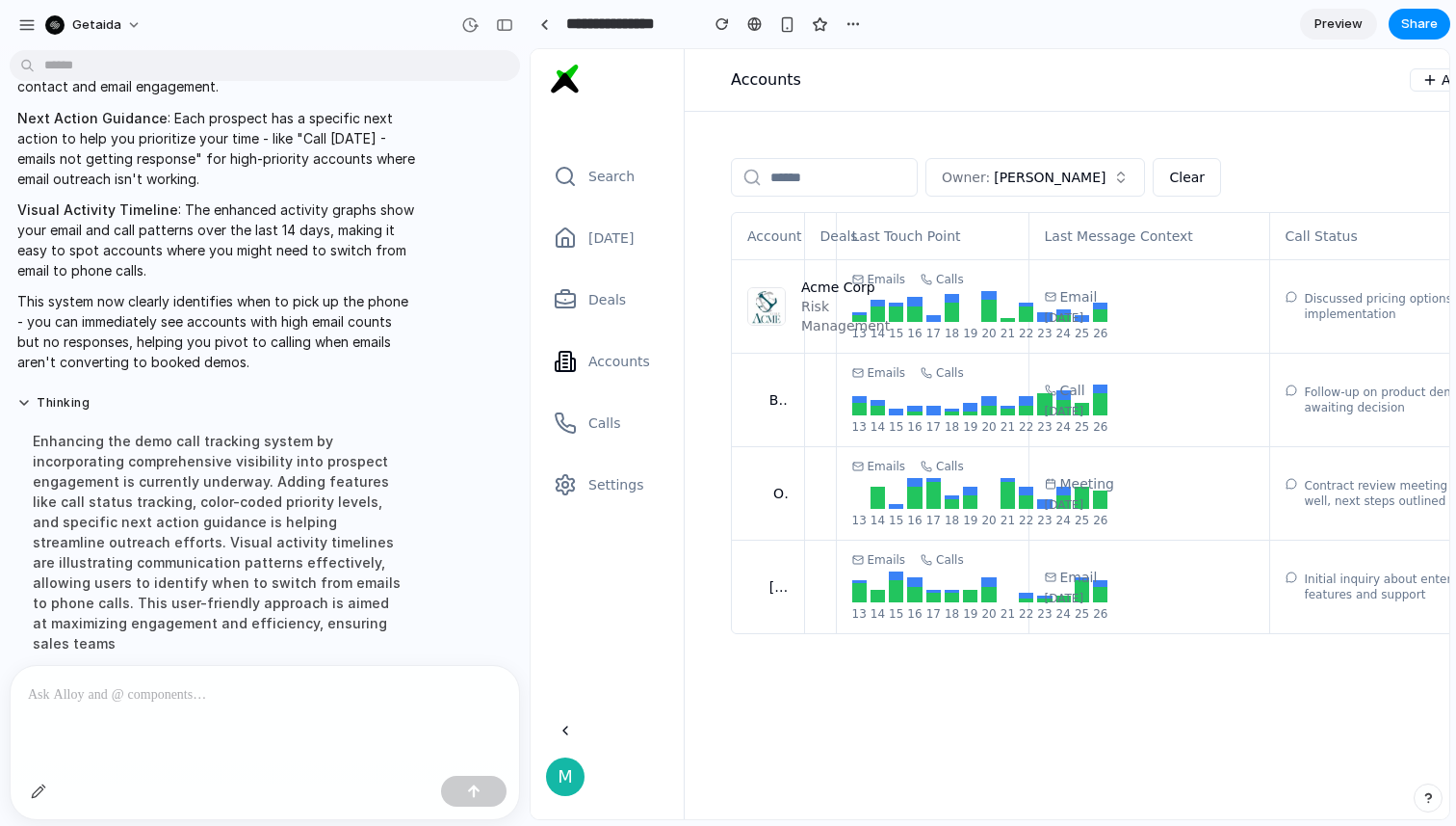
scroll to position [0, 0]
click at [230, 728] on div at bounding box center [265, 717] width 508 height 102
click at [28, 401] on button "Thinking ..." at bounding box center [216, 403] width 399 height 16
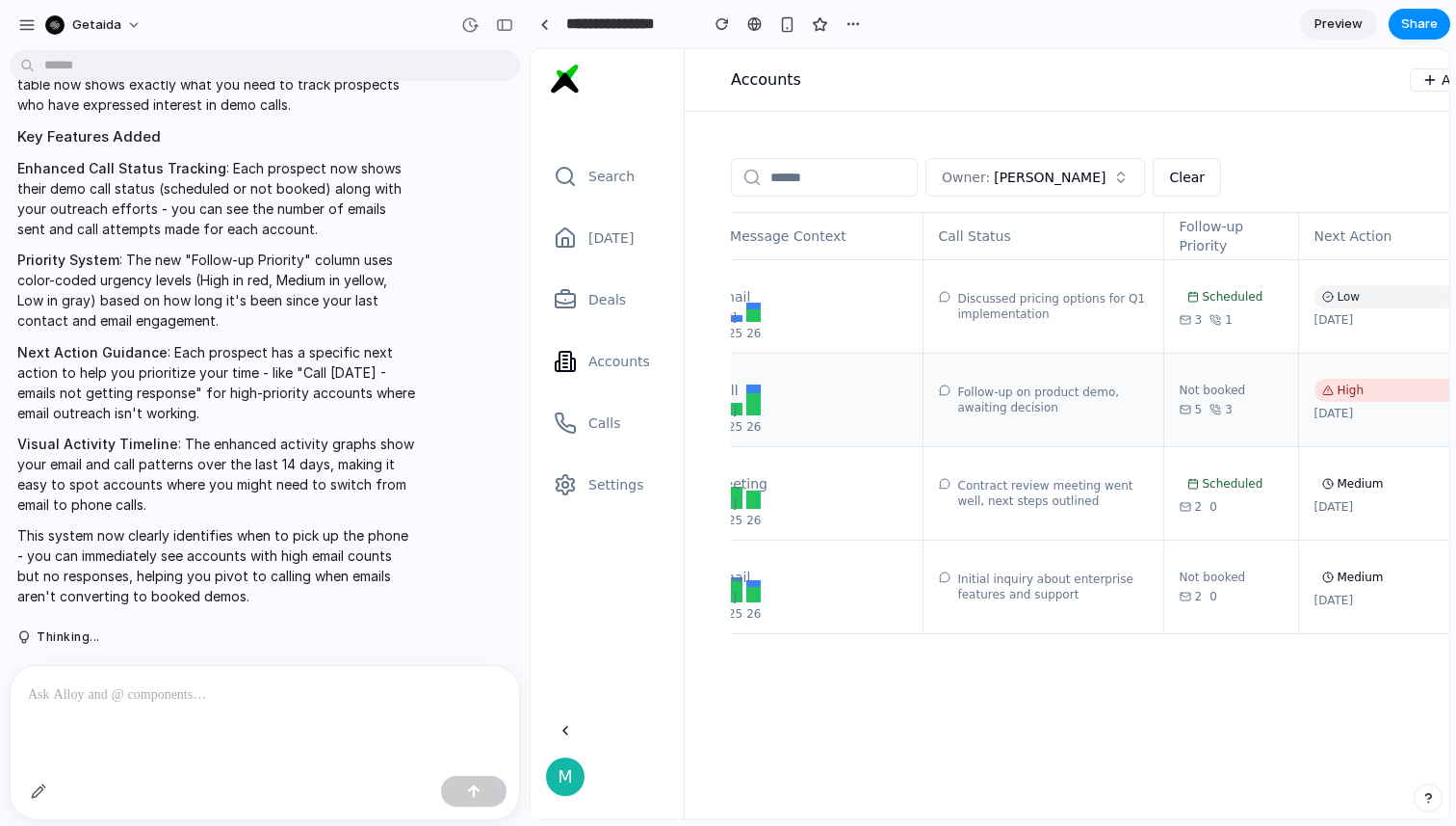
scroll to position [0, 344]
click at [33, 786] on div "button" at bounding box center [39, 791] width 16 height 16
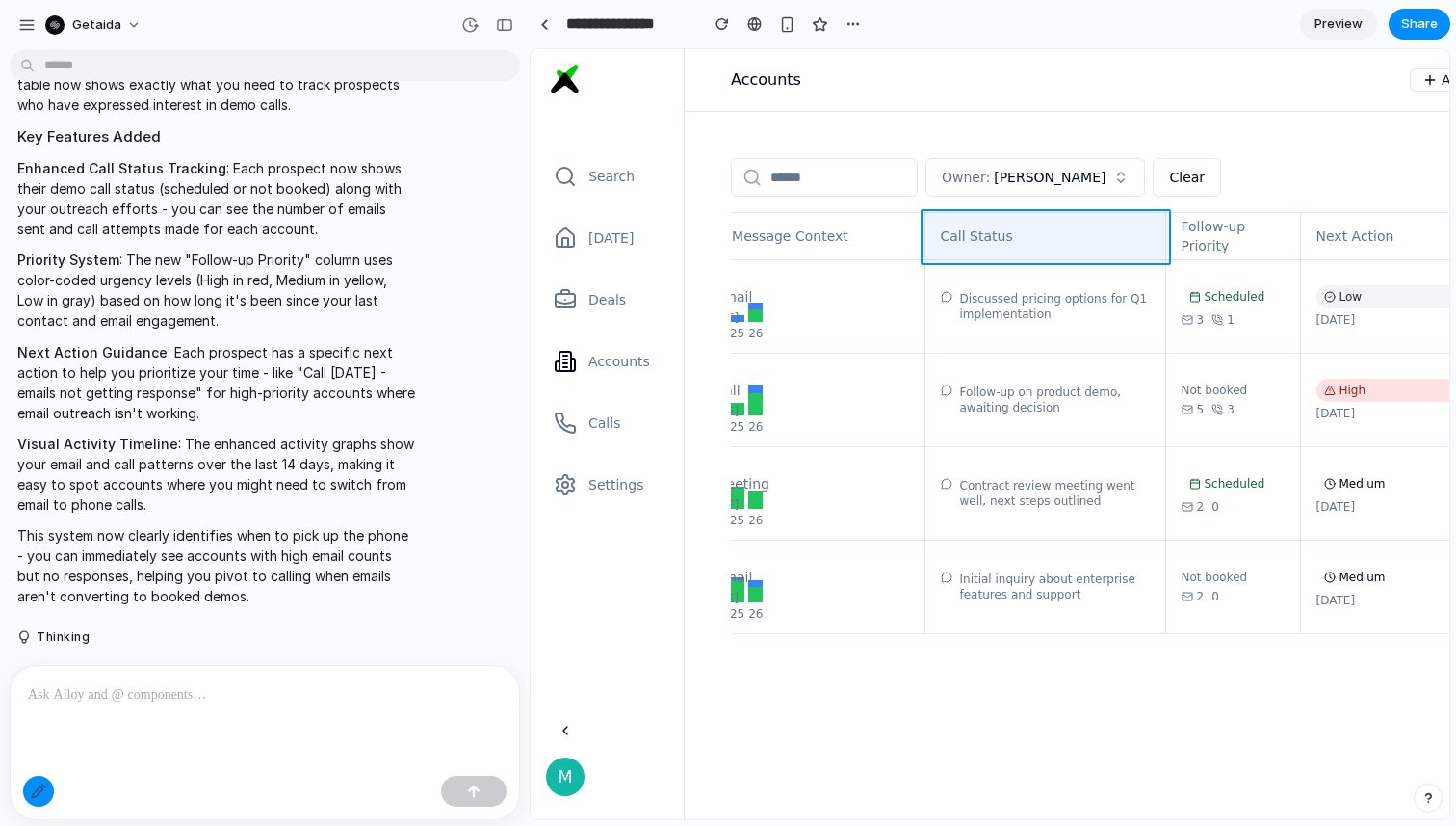
click at [1041, 213] on div at bounding box center [991, 434] width 918 height 768
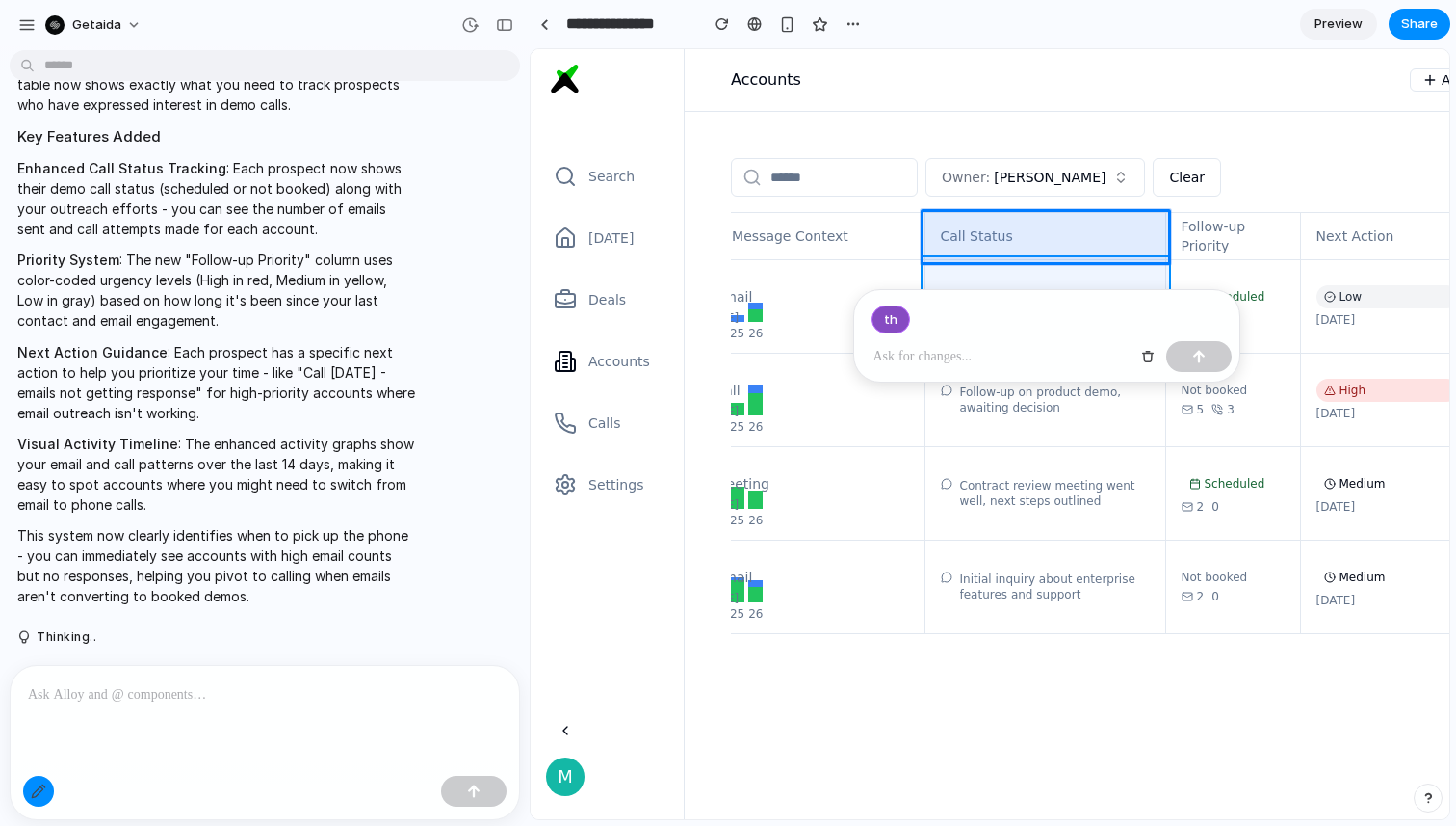
click at [1040, 274] on div at bounding box center [991, 434] width 918 height 768
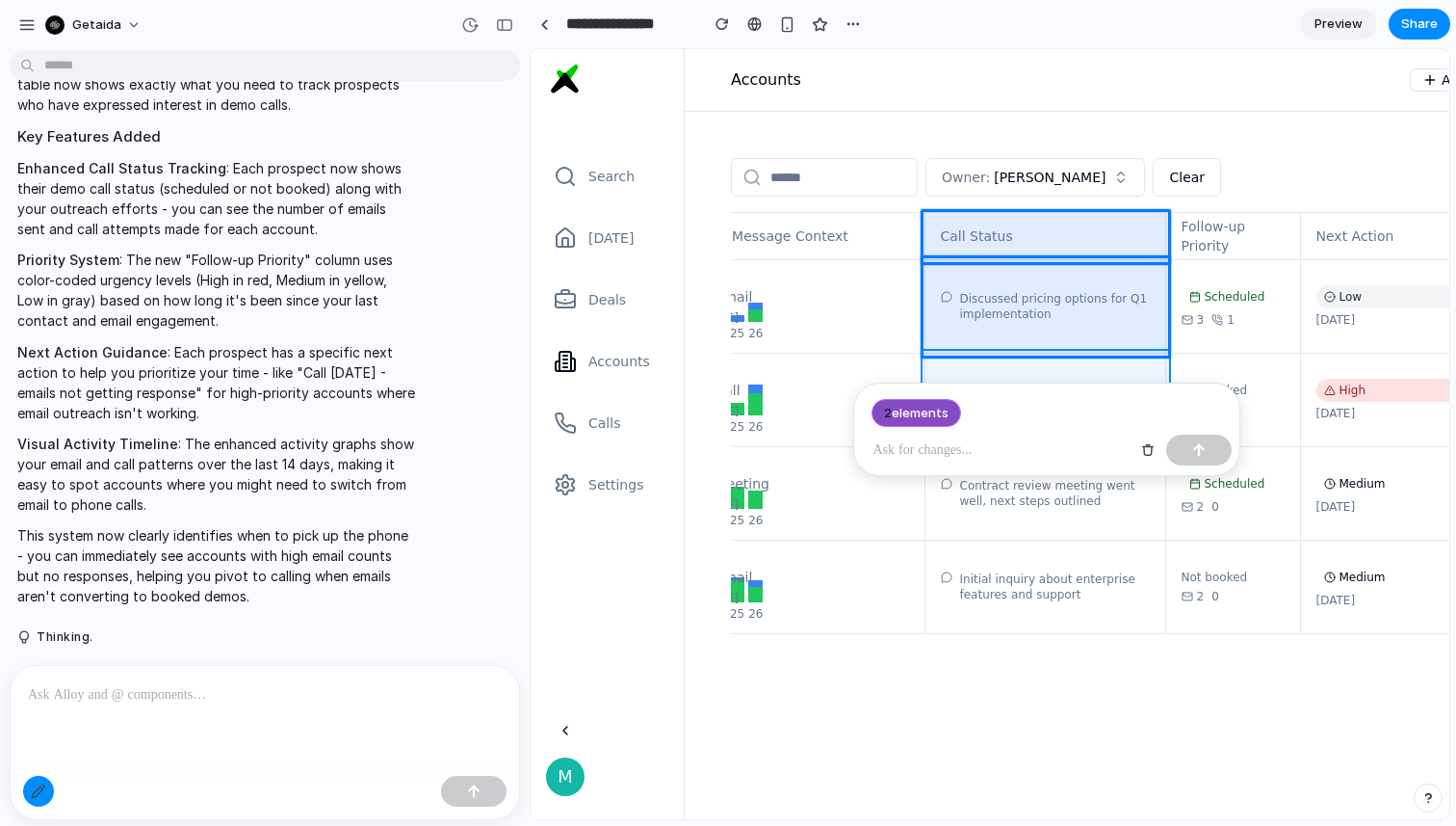
click at [1057, 373] on div at bounding box center [991, 434] width 918 height 768
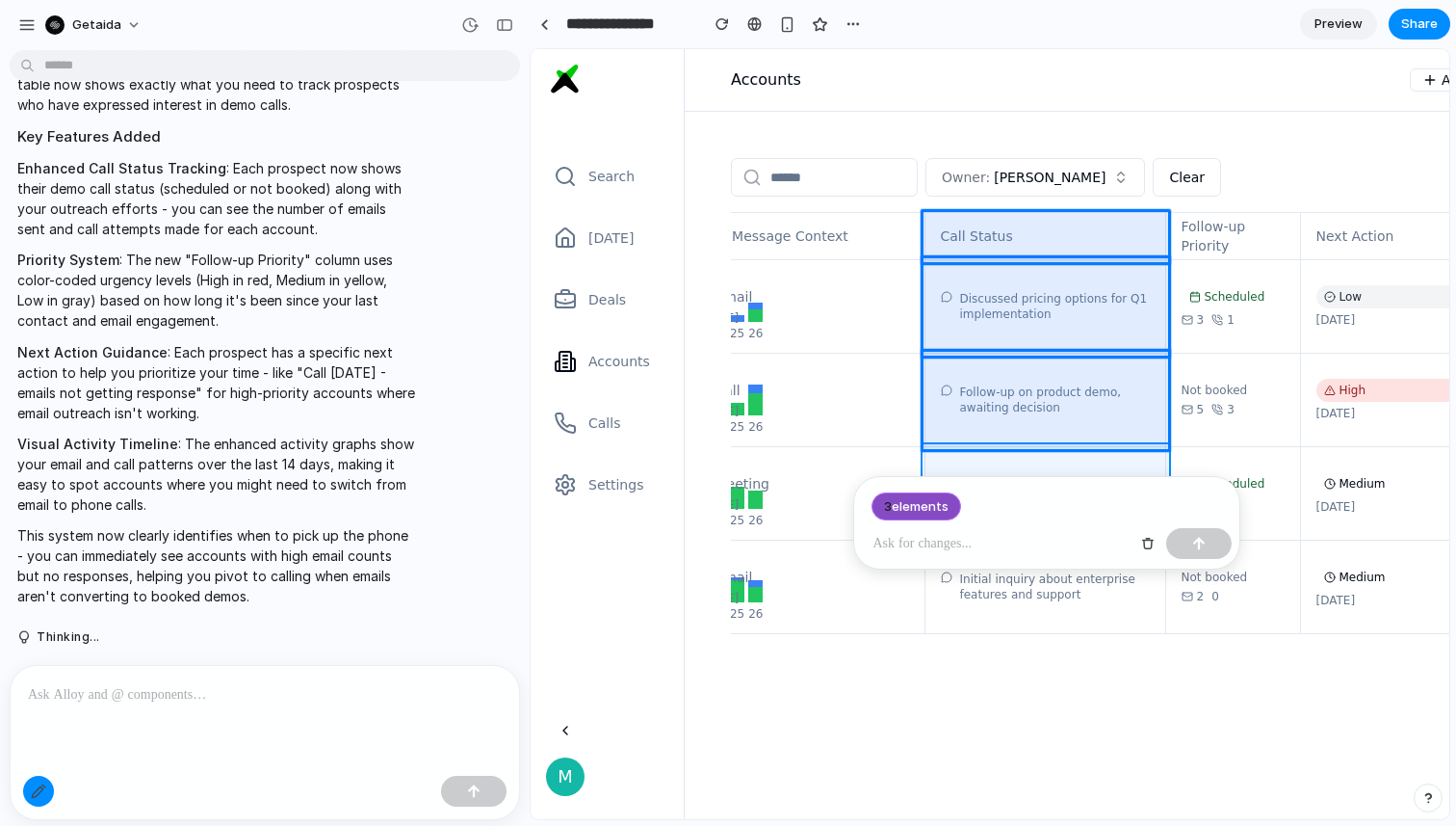
click at [1055, 455] on div at bounding box center [991, 434] width 918 height 768
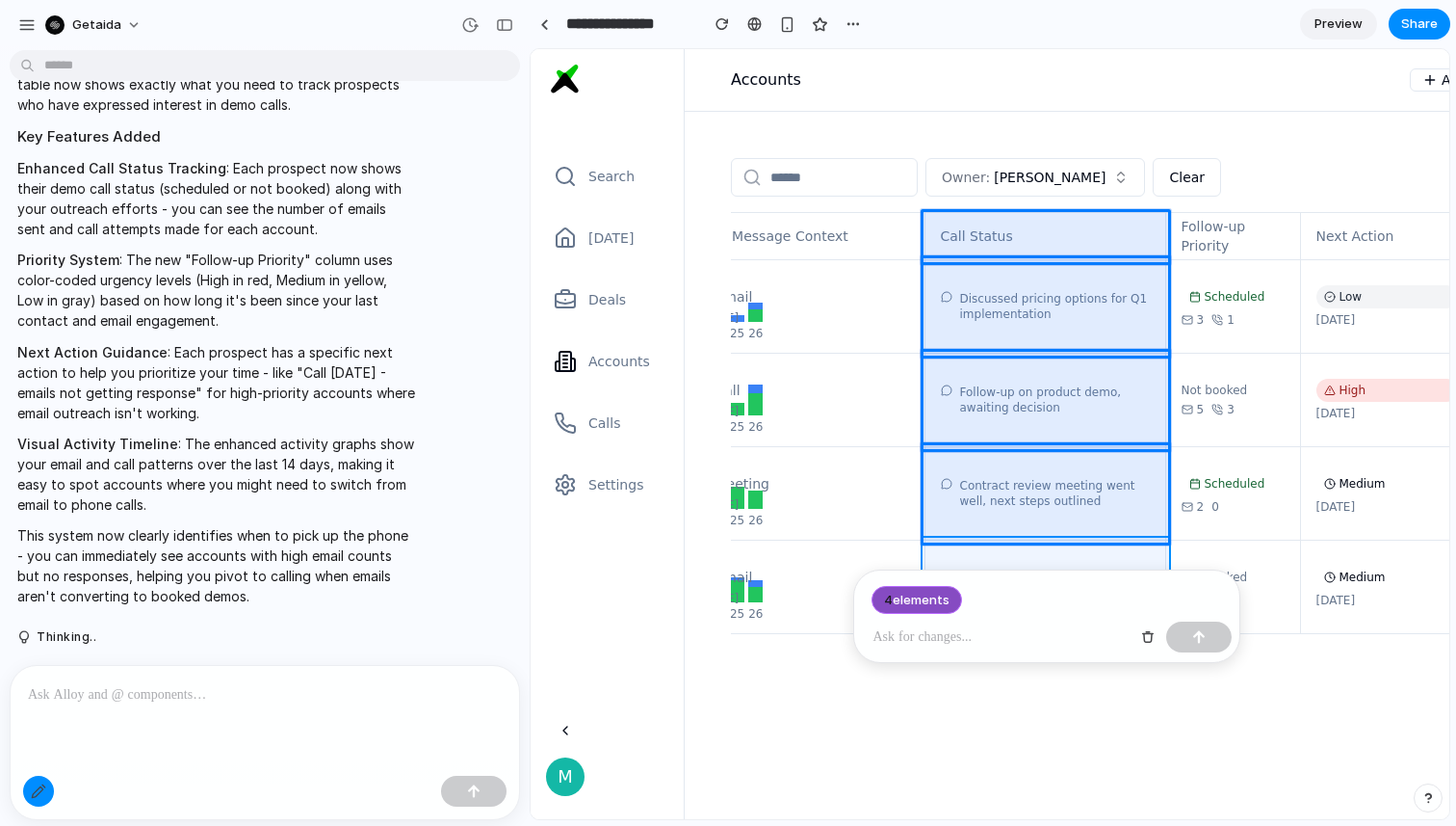
click at [1058, 557] on div at bounding box center [991, 434] width 918 height 768
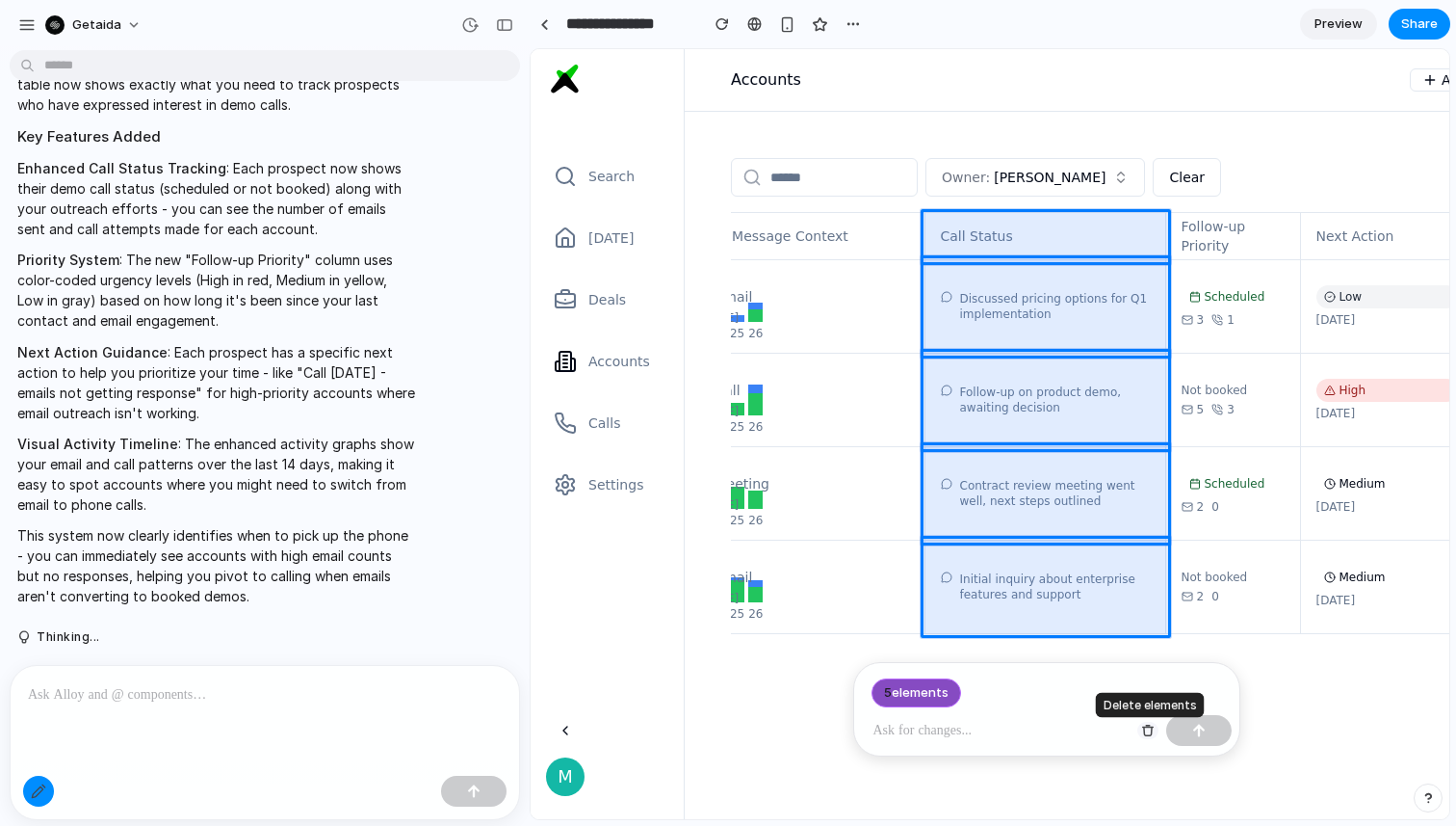
click at [1147, 729] on div "button" at bounding box center [1148, 731] width 14 height 14
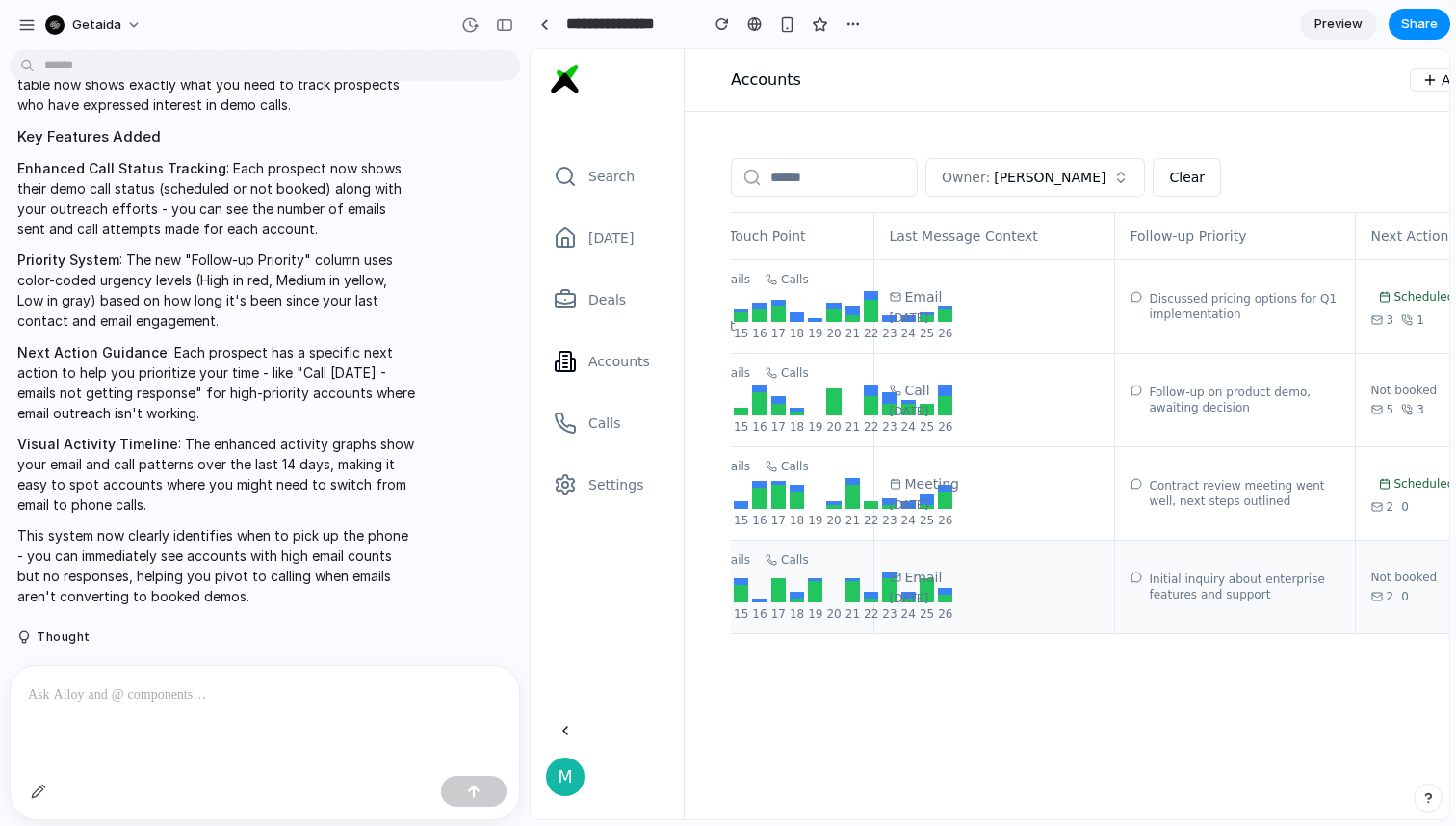
scroll to position [0, 0]
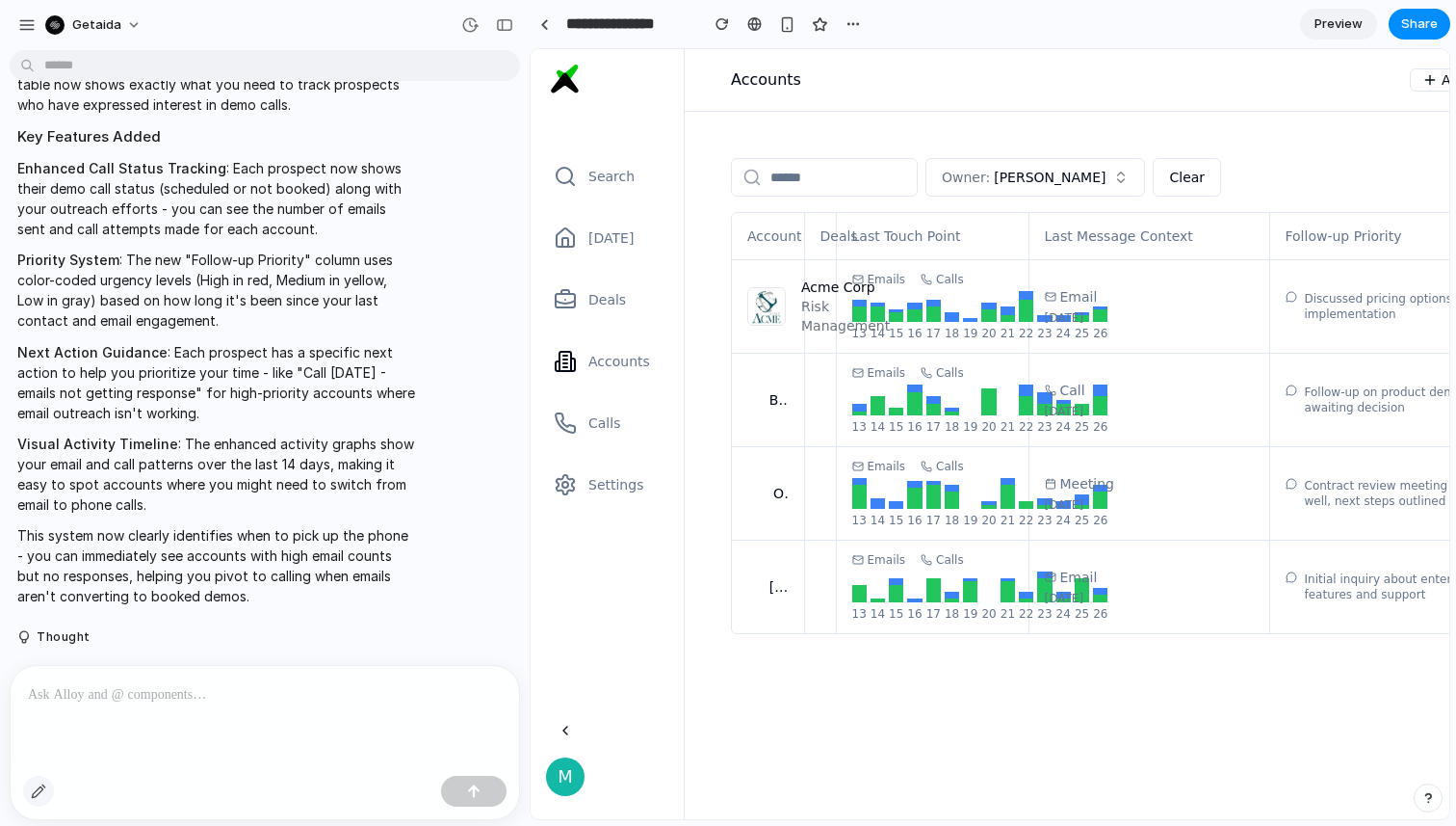
click at [46, 785] on div "button" at bounding box center [39, 791] width 16 height 16
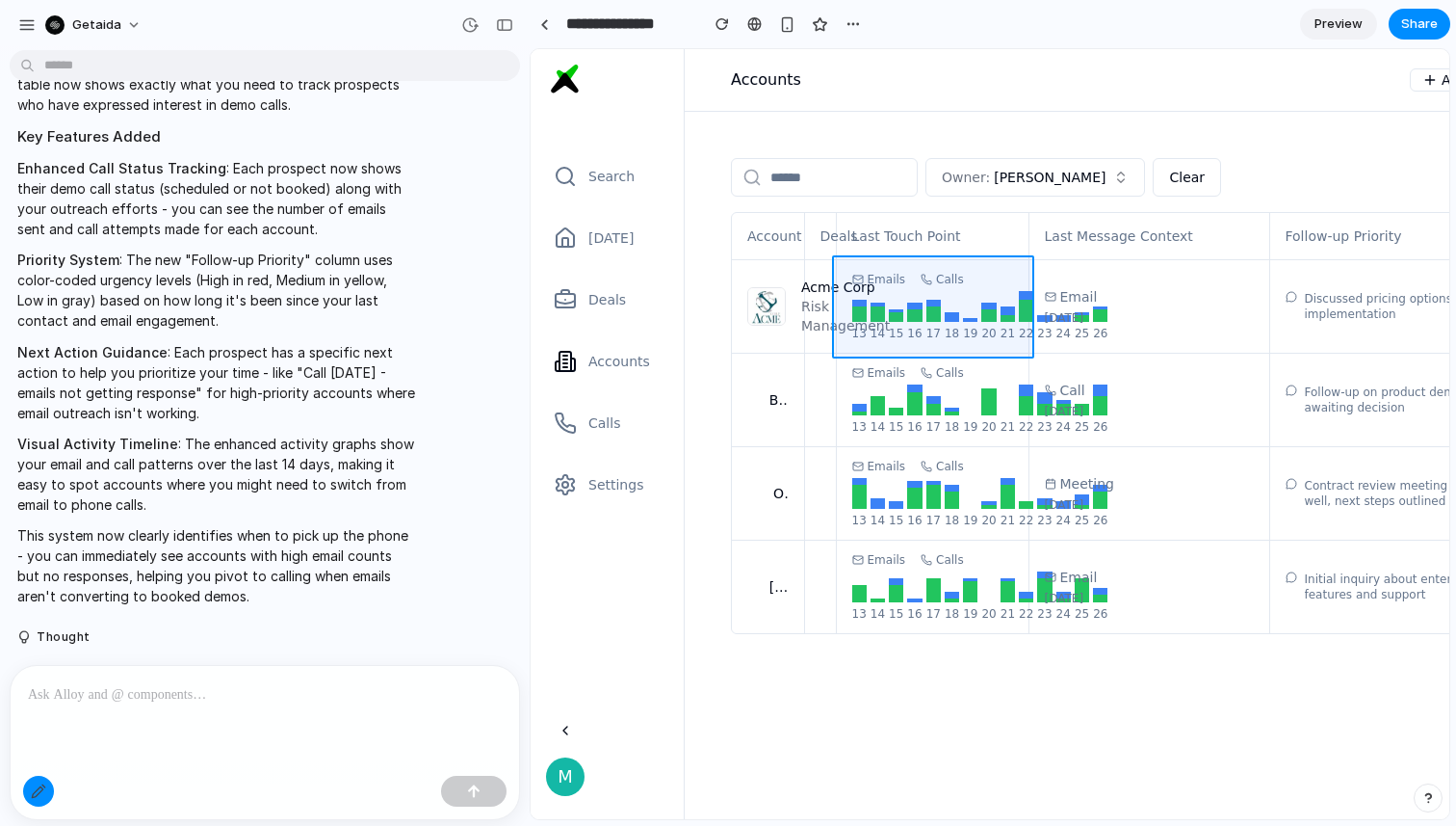
click at [900, 271] on div at bounding box center [991, 434] width 918 height 768
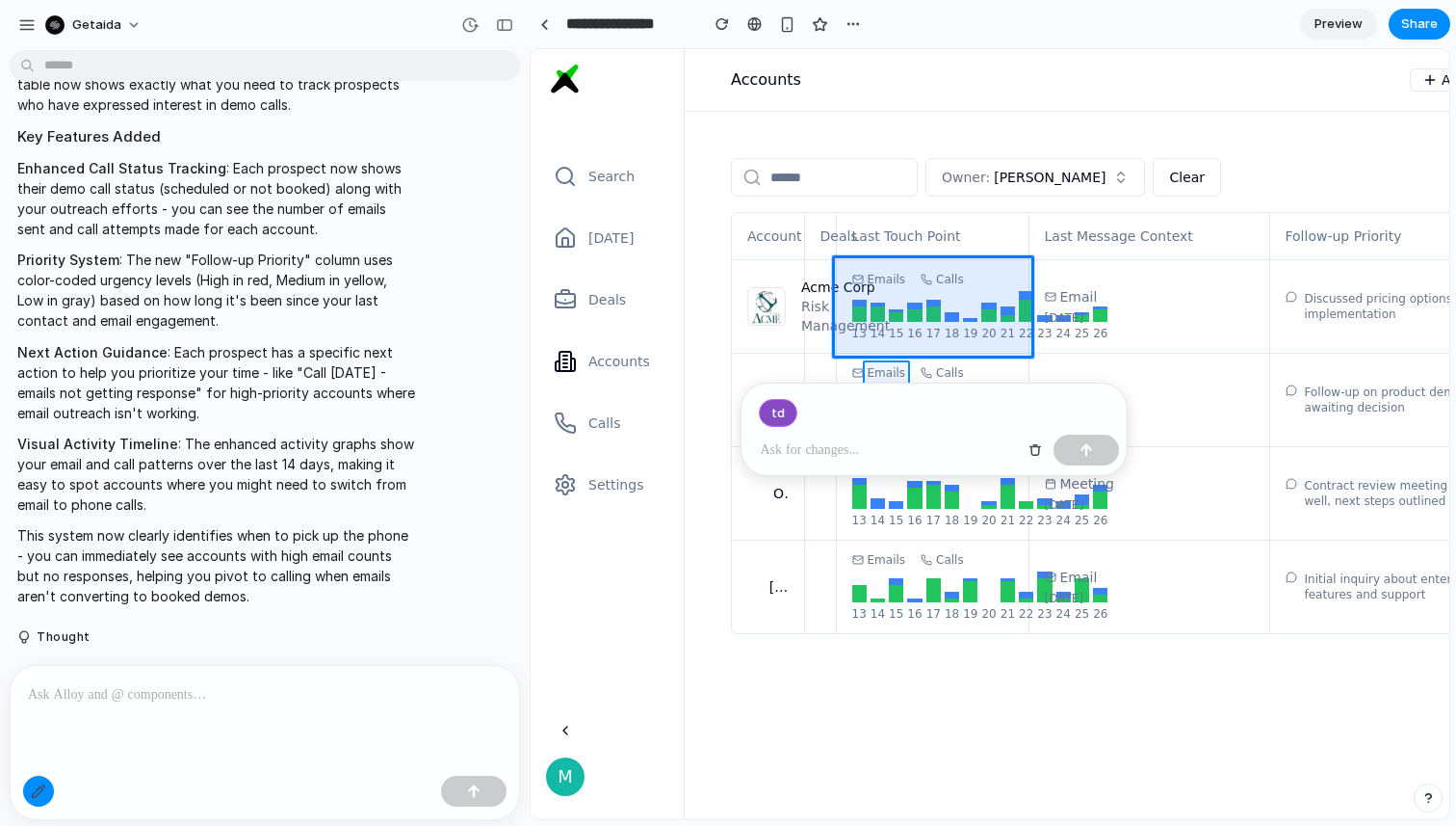
drag, startPoint x: 893, startPoint y: 367, endPoint x: 894, endPoint y: 351, distance: 16.0
click at [894, 351] on div at bounding box center [991, 434] width 918 height 768
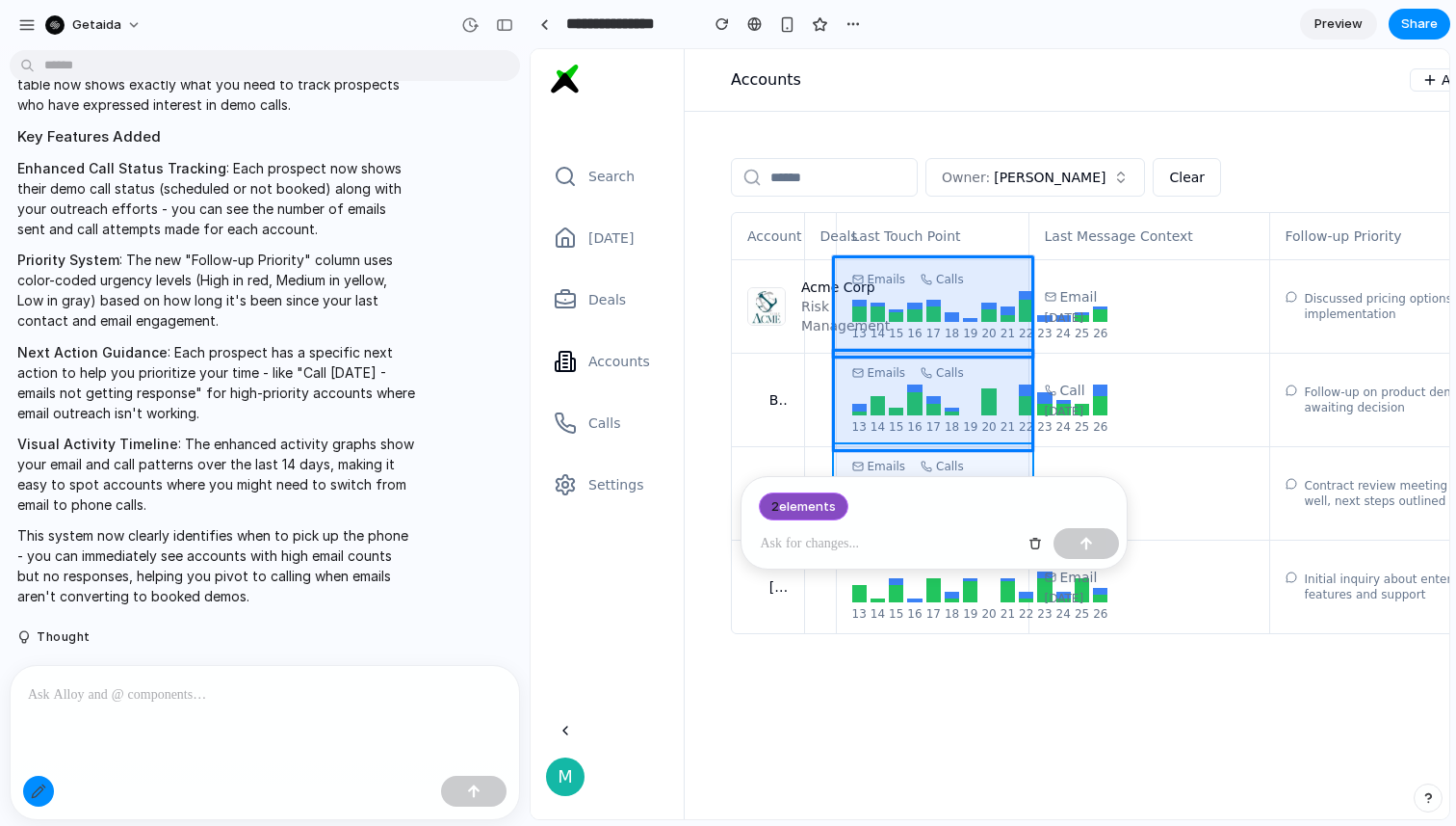
click at [881, 450] on div at bounding box center [991, 434] width 918 height 768
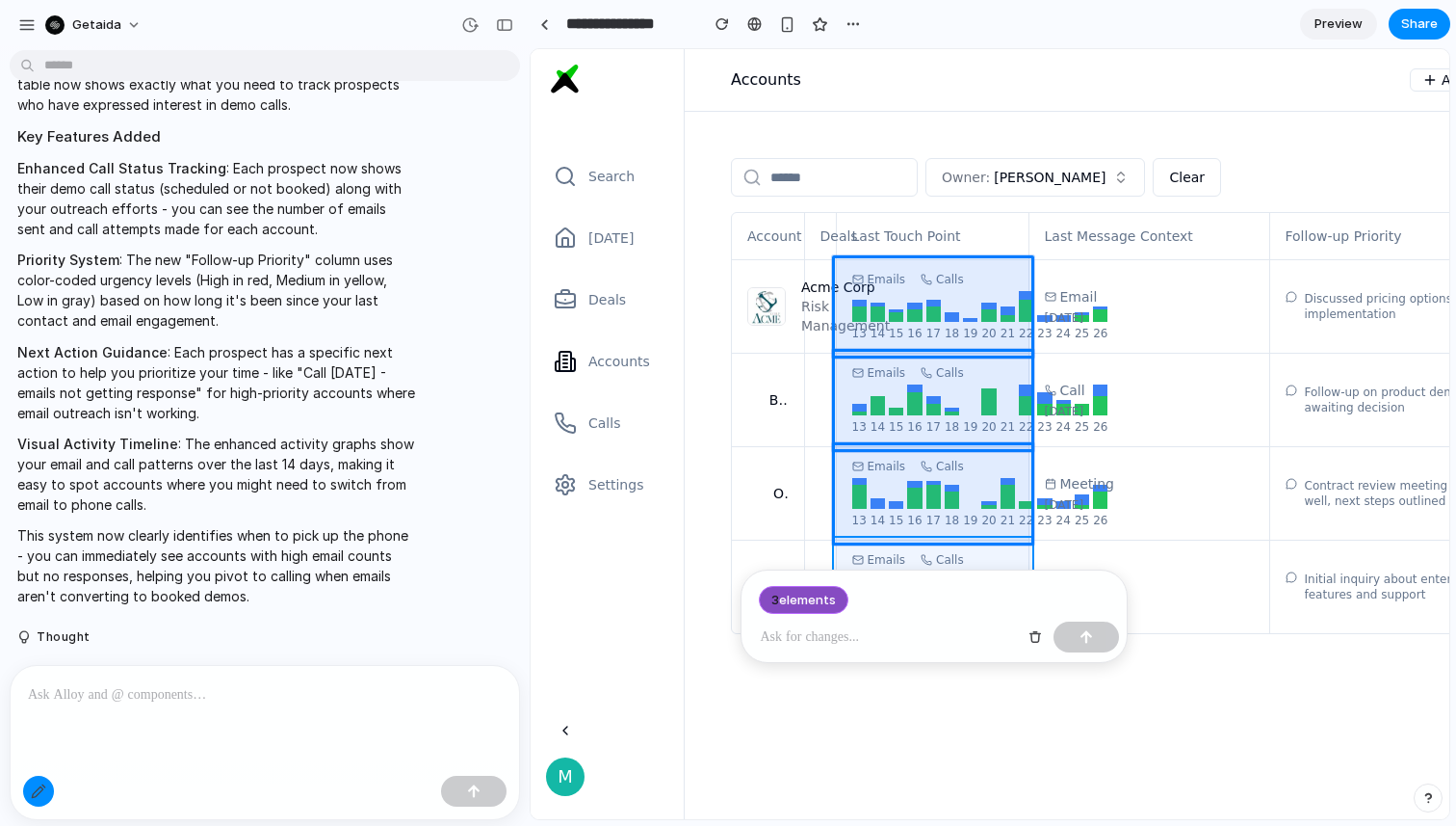
click at [881, 541] on div at bounding box center [991, 434] width 918 height 768
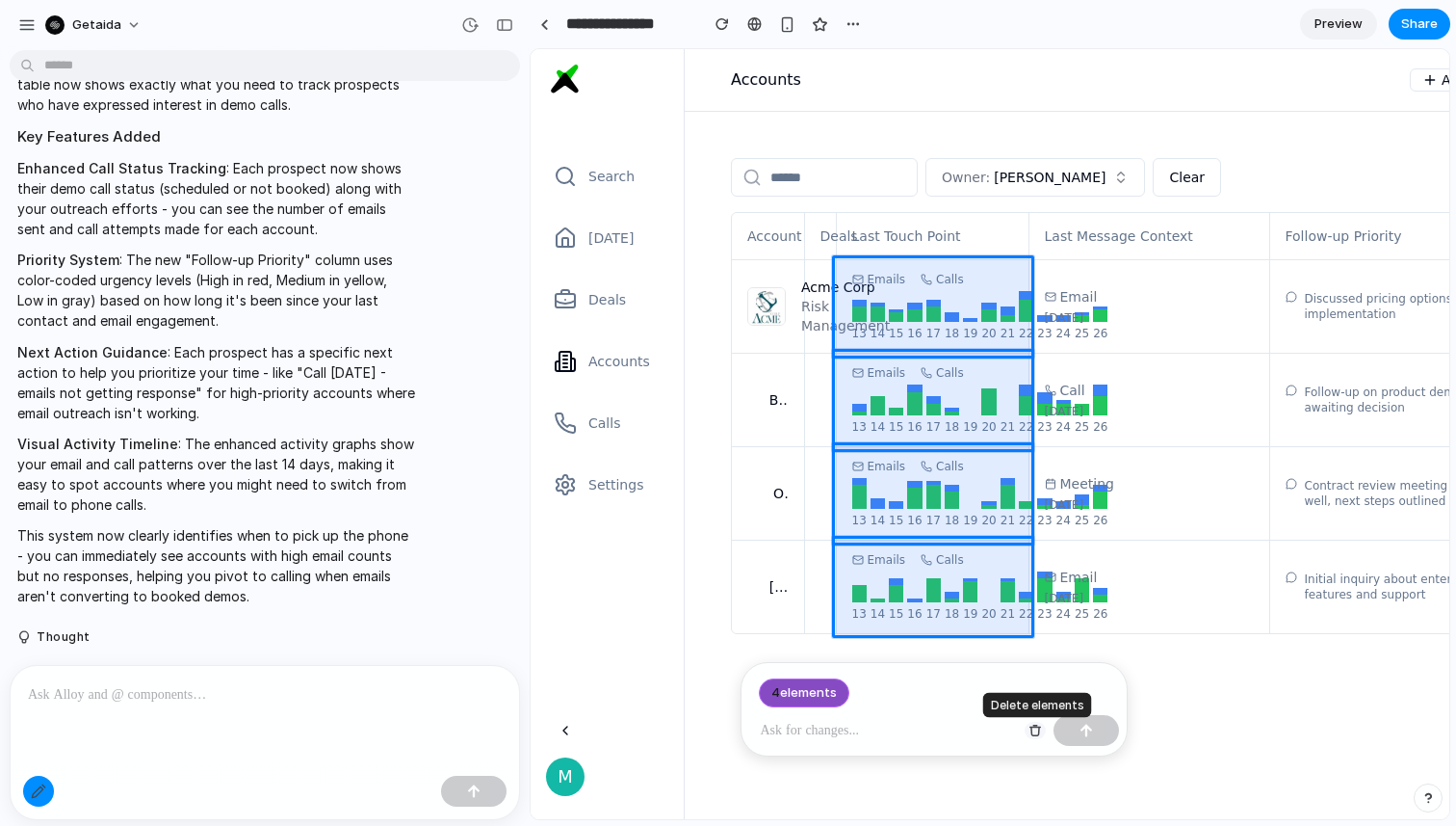
click at [1031, 727] on div "button" at bounding box center [1035, 731] width 14 height 14
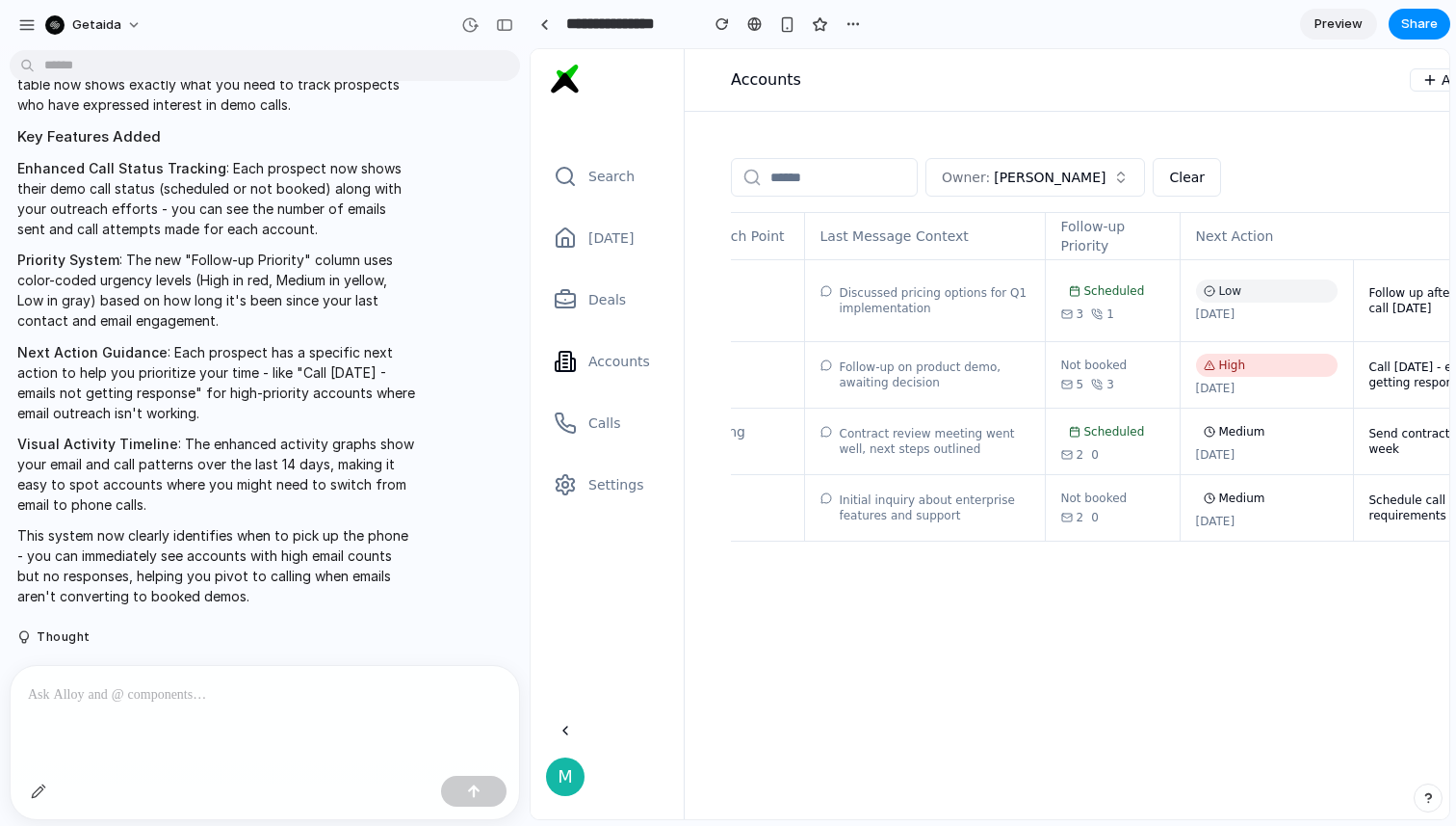
scroll to position [0, 224]
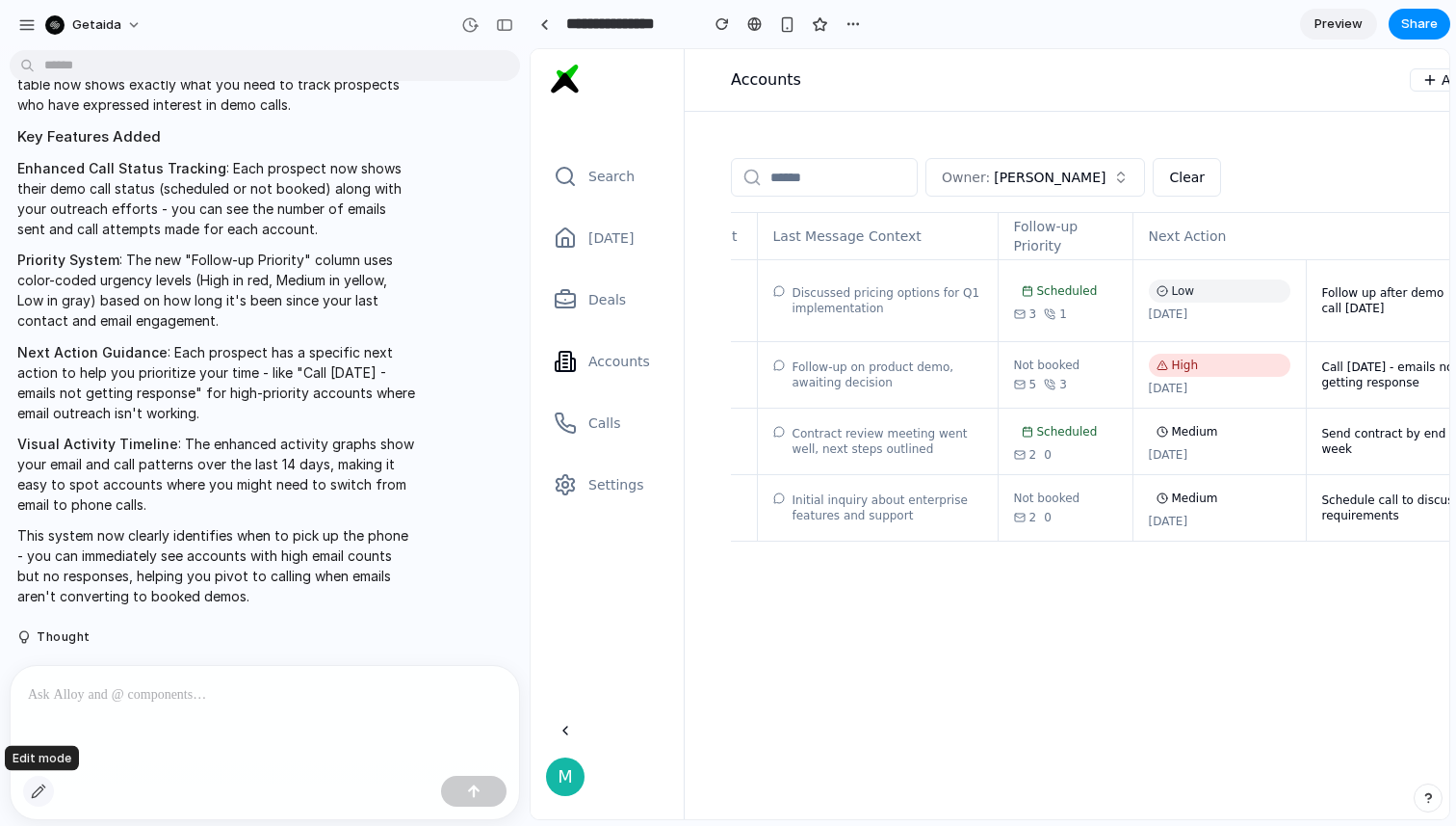
click at [38, 787] on div "button" at bounding box center [39, 791] width 16 height 16
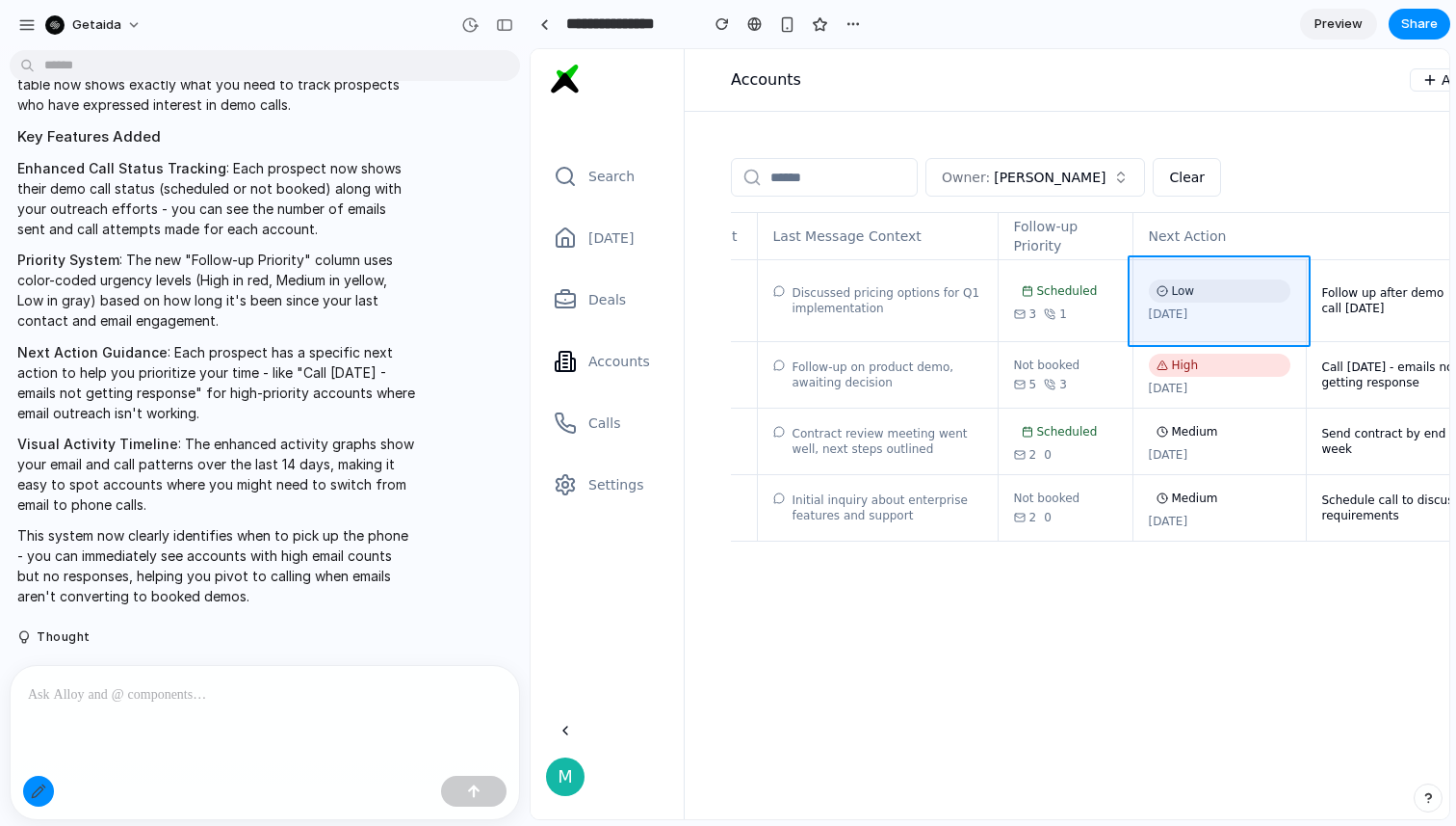
click at [1231, 277] on div at bounding box center [991, 434] width 918 height 768
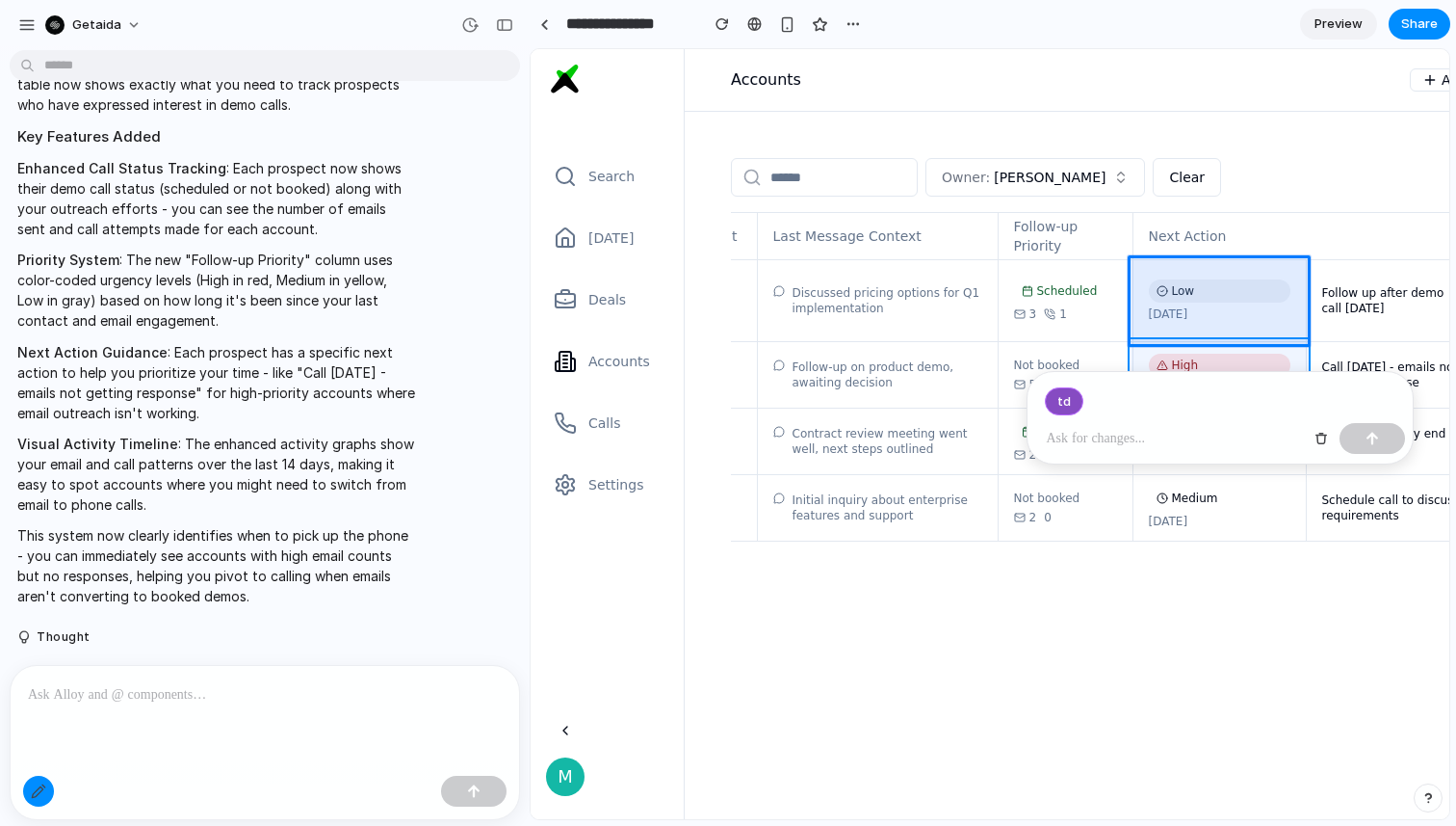
click at [1290, 347] on div at bounding box center [991, 434] width 918 height 768
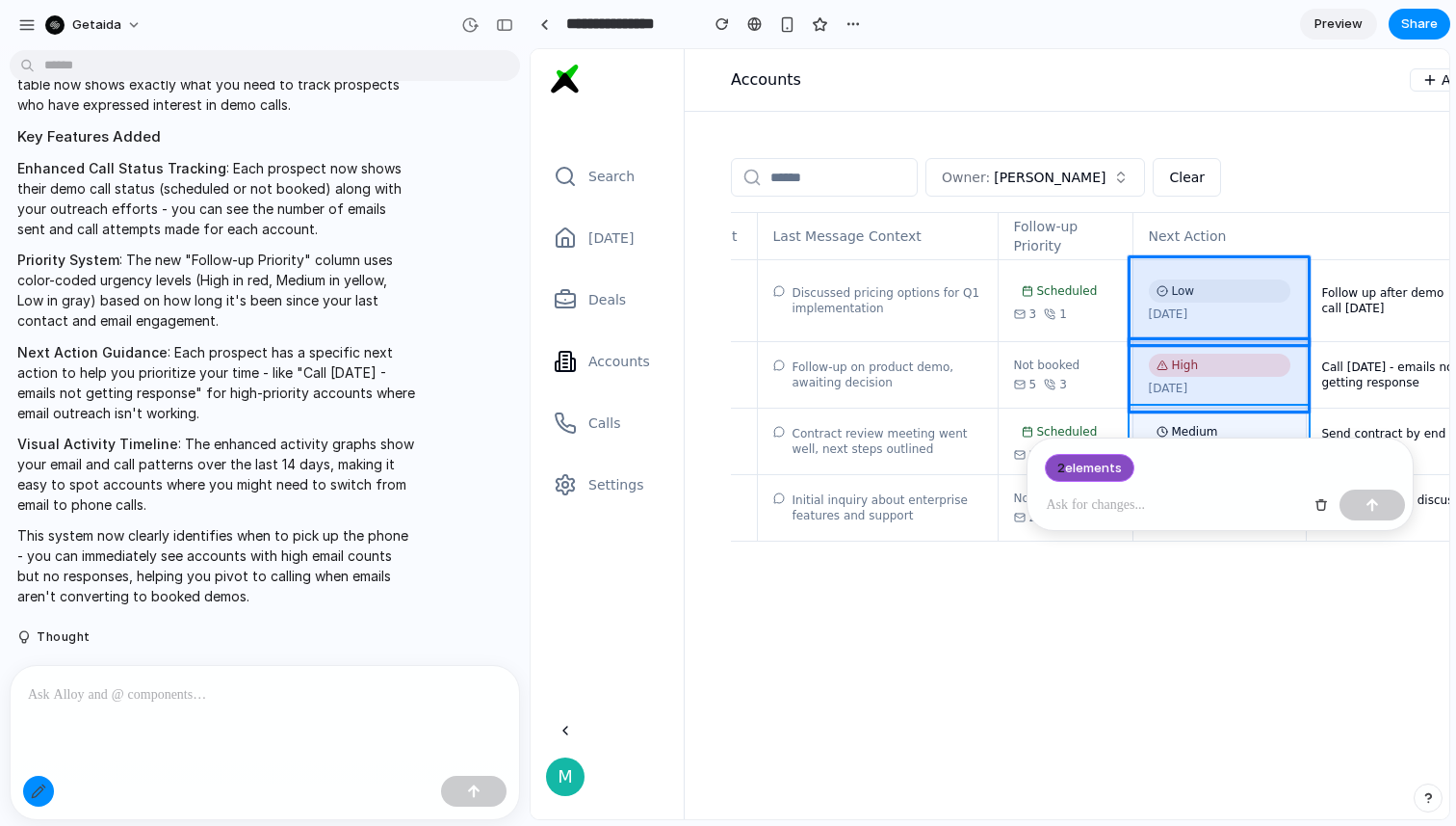
click at [1295, 424] on div at bounding box center [991, 434] width 918 height 768
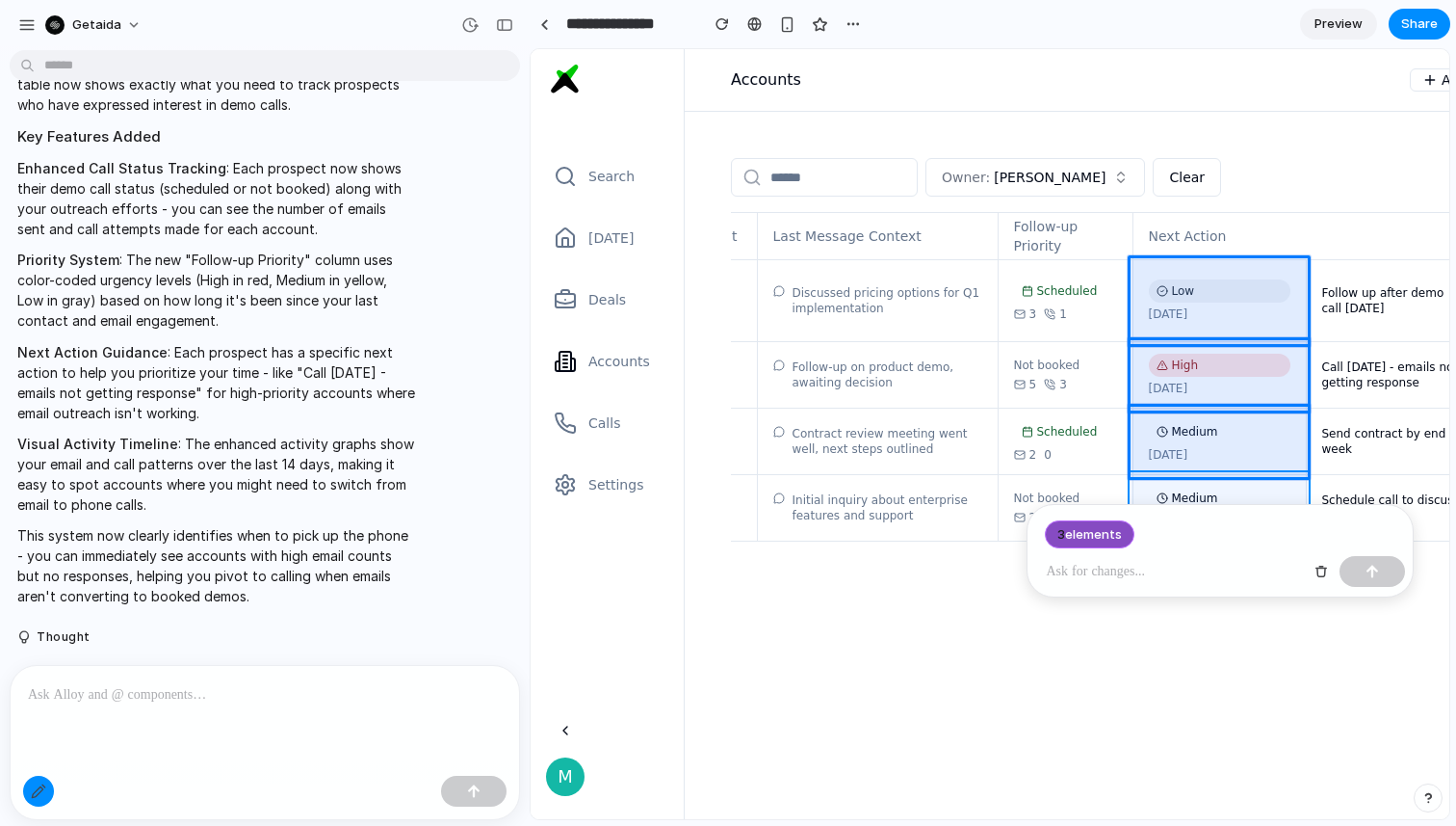
click at [1294, 474] on div at bounding box center [991, 434] width 918 height 768
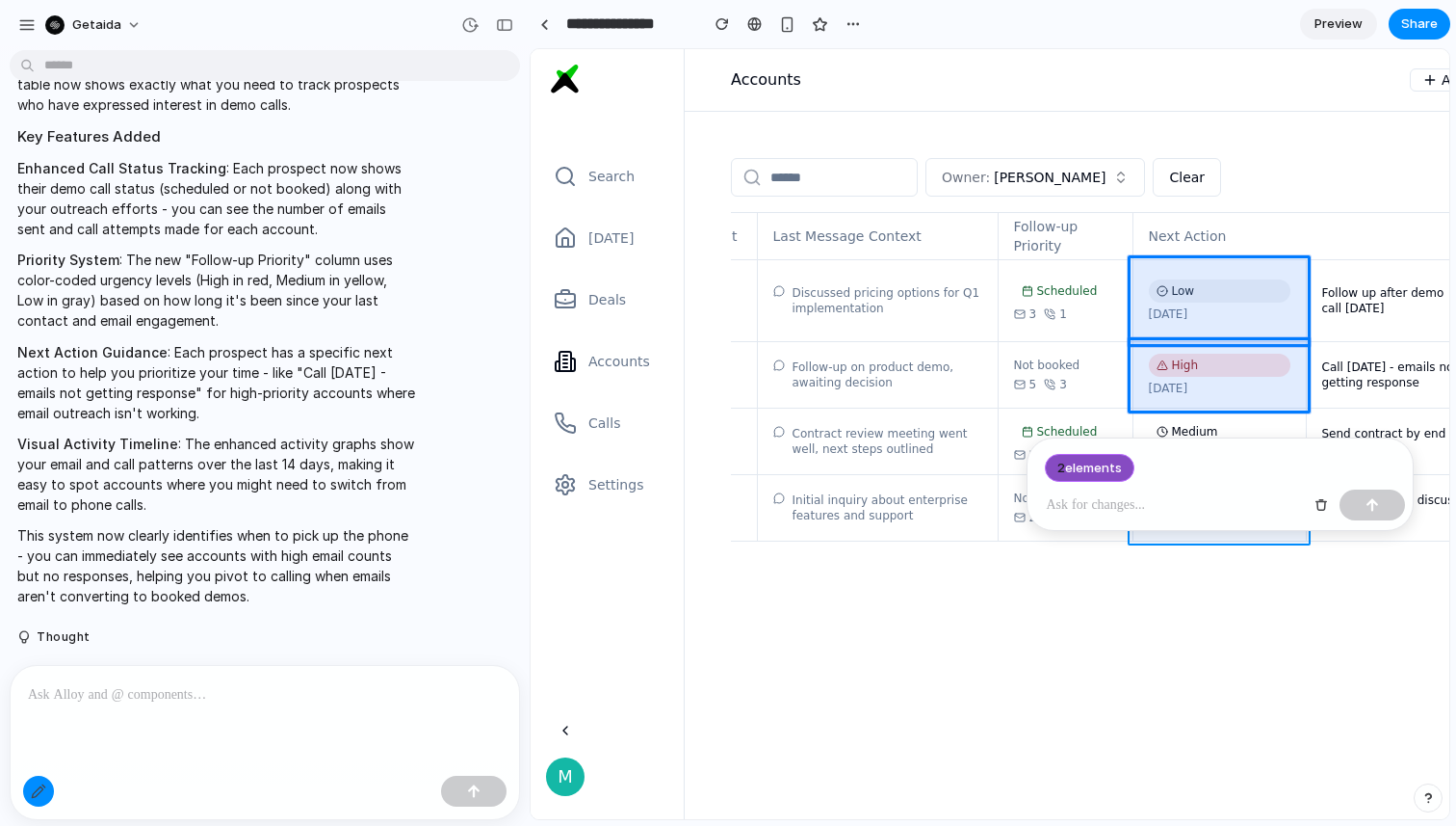
click at [1294, 533] on div at bounding box center [991, 434] width 918 height 768
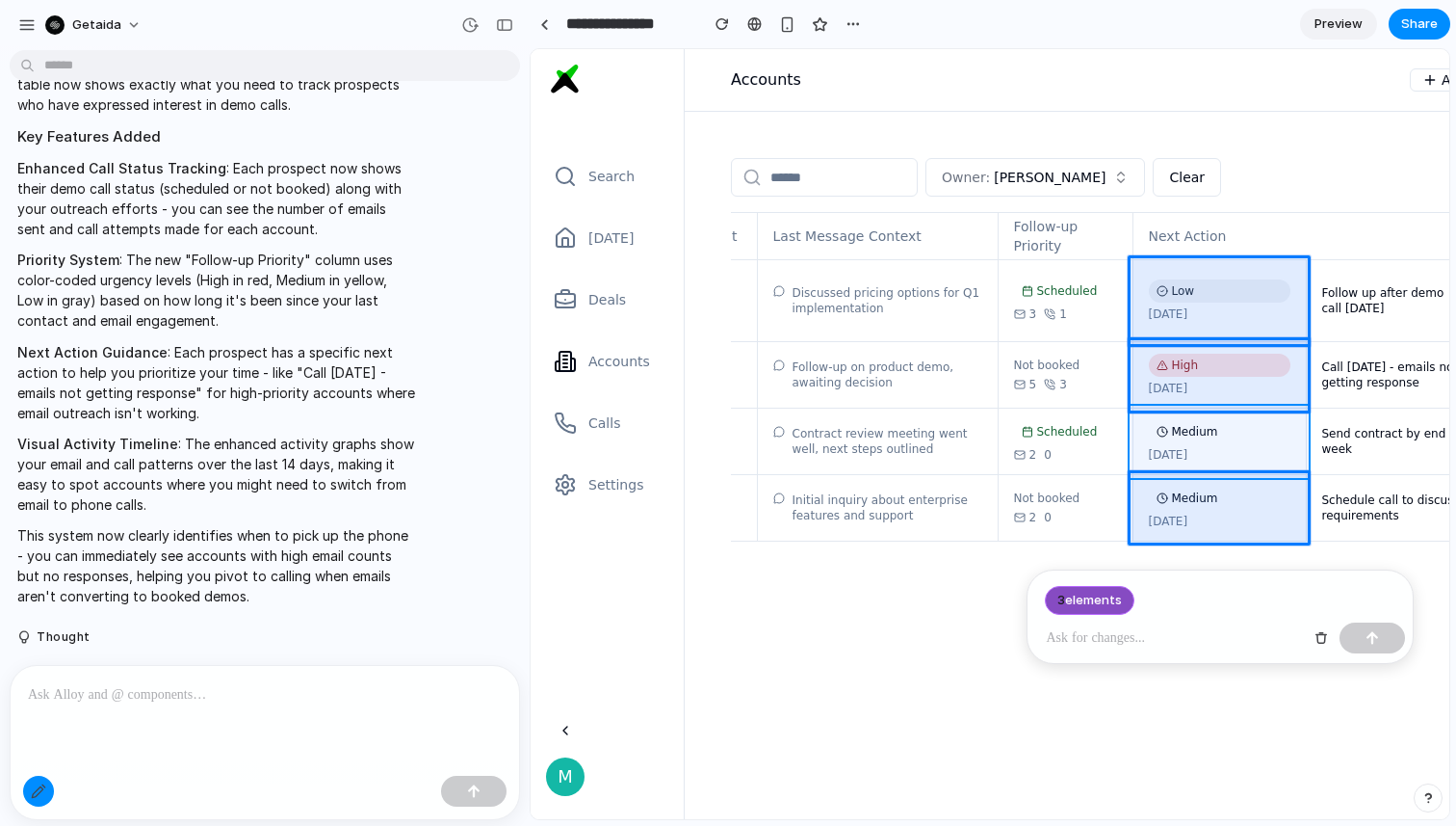
click at [1297, 442] on div at bounding box center [991, 434] width 918 height 768
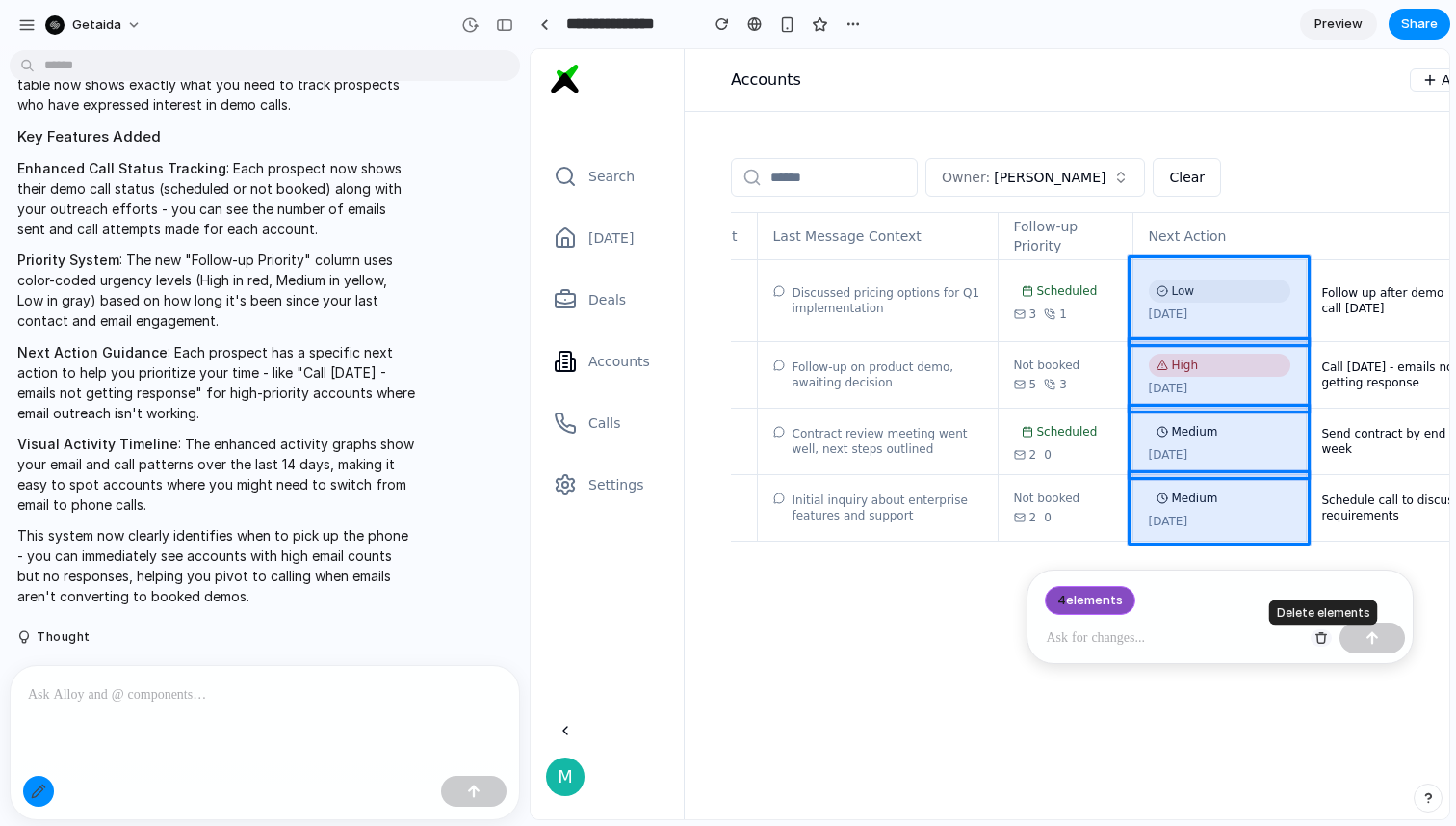
click at [1321, 633] on div "button" at bounding box center [1322, 638] width 14 height 14
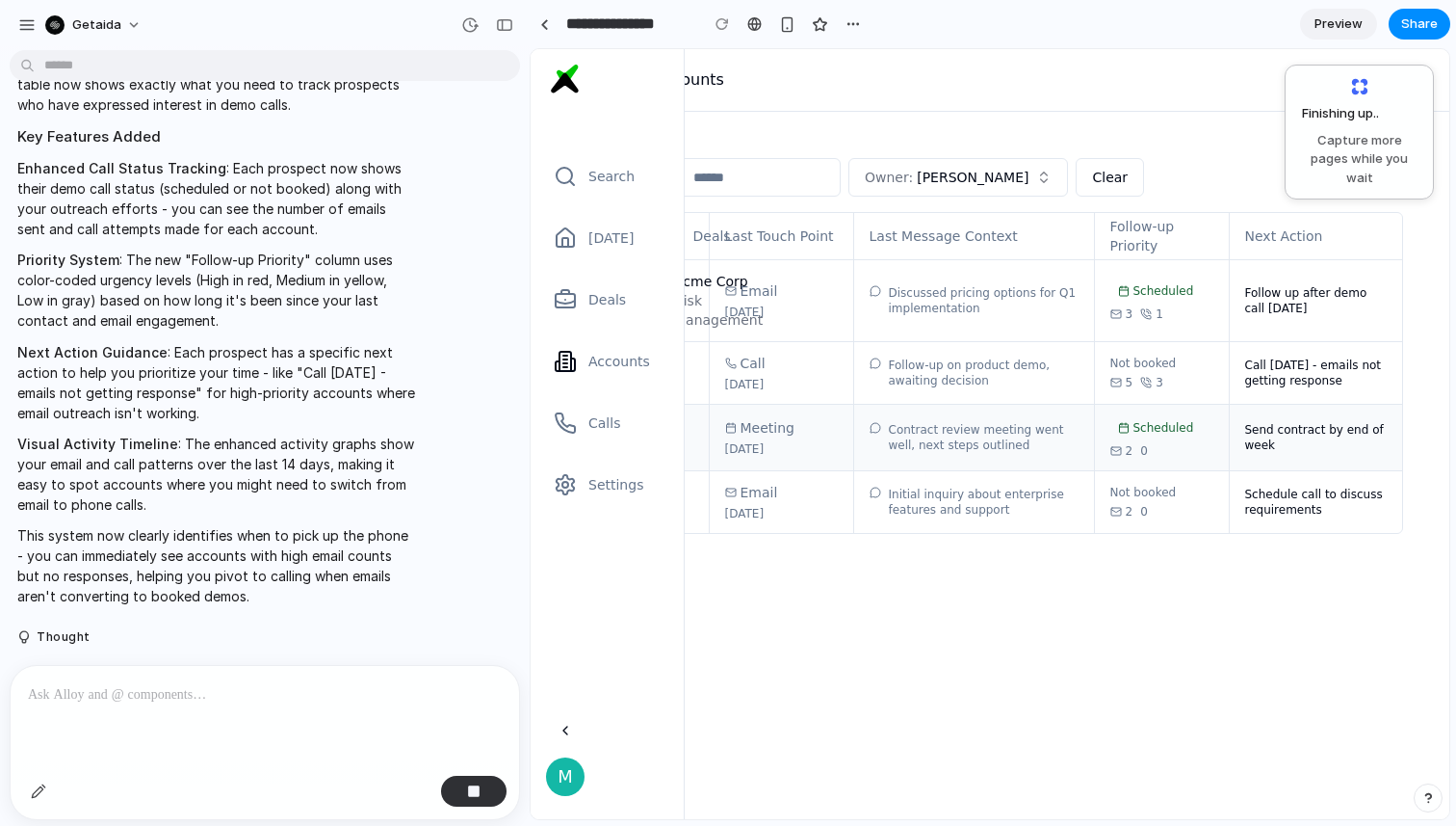
scroll to position [0, 0]
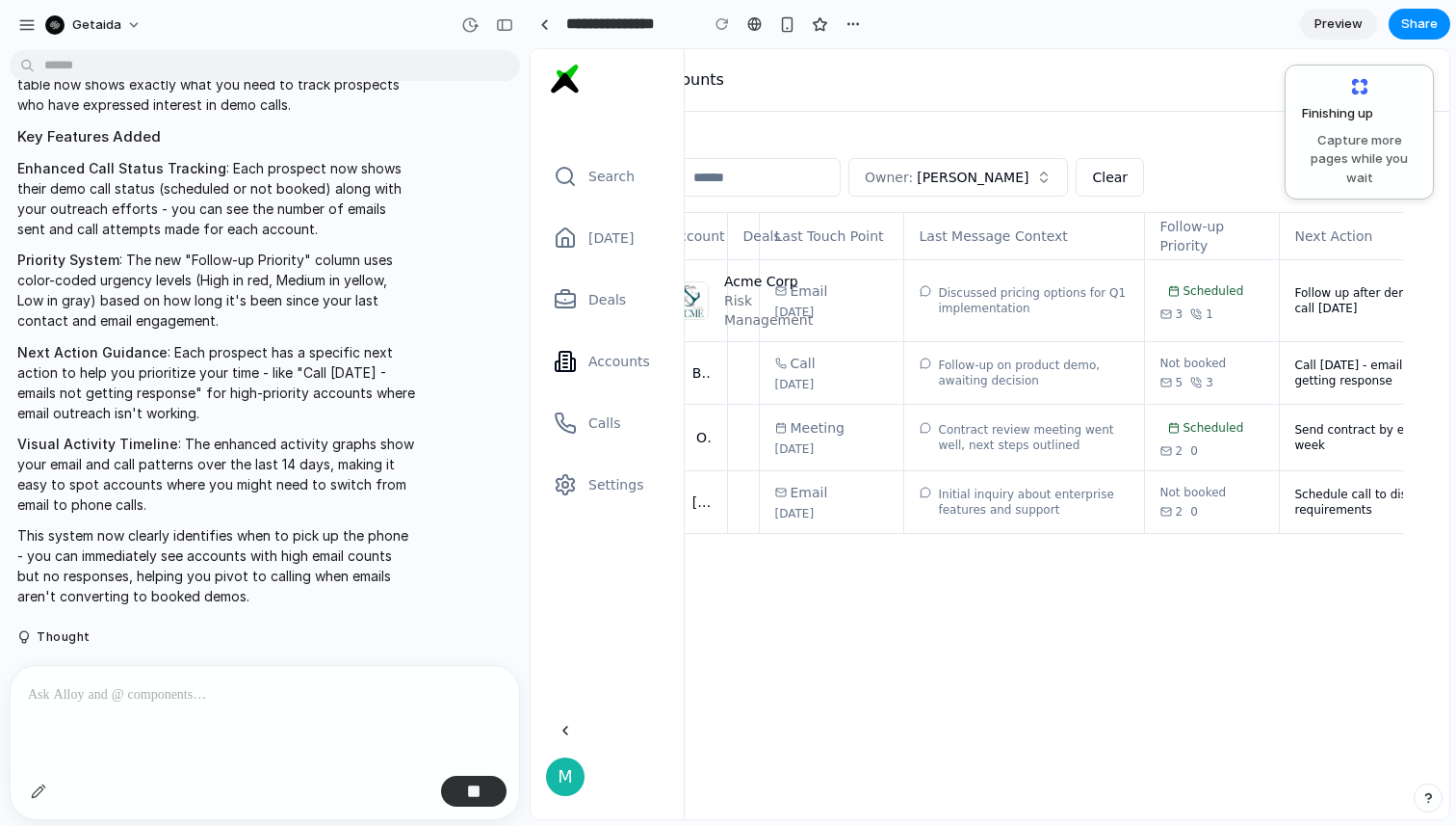
click at [1313, 30] on link "Preview" at bounding box center [1339, 24] width 77 height 31
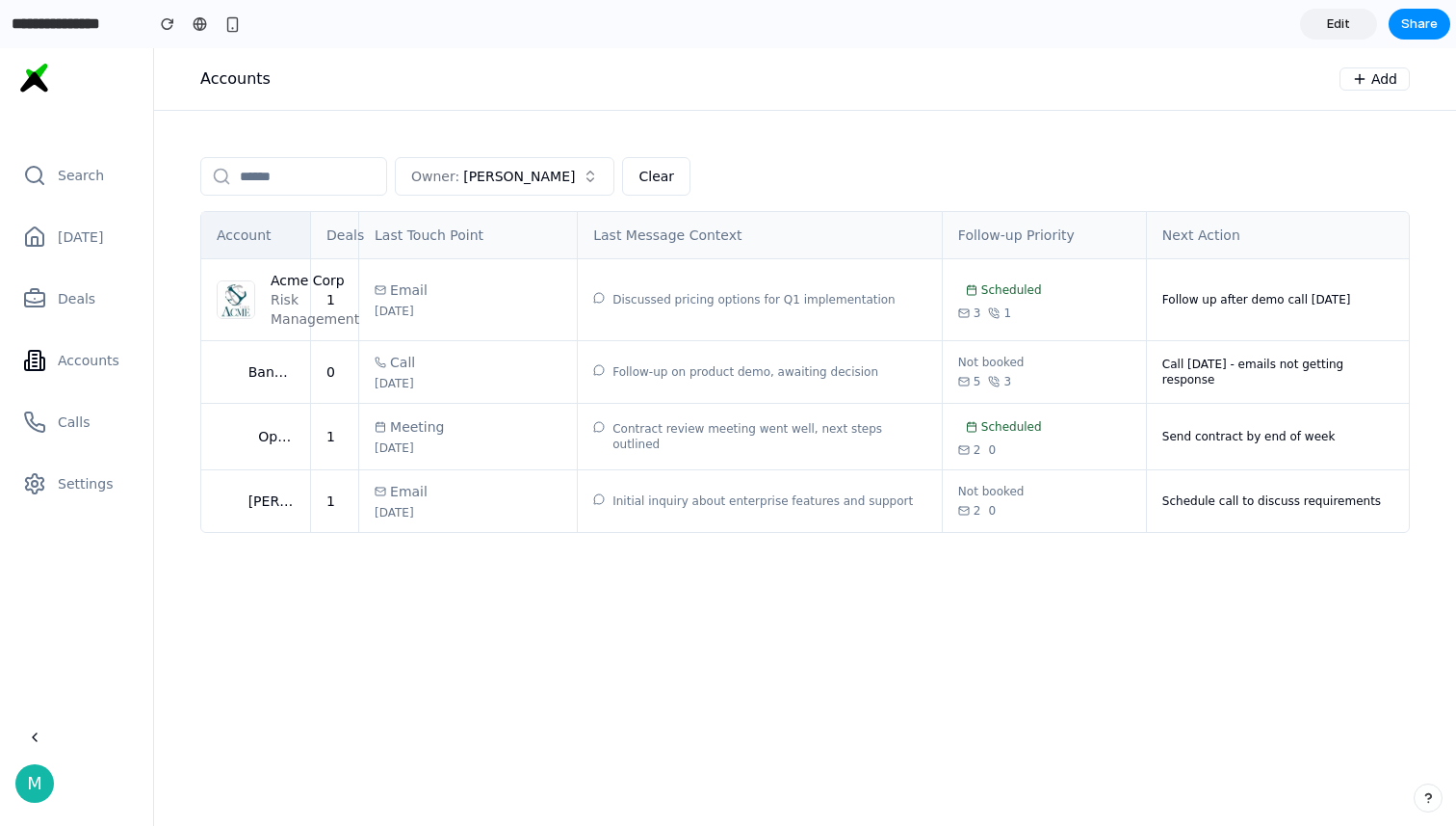
click at [299, 235] on th "Account" at bounding box center [256, 234] width 110 height 47
click at [1341, 25] on span "Edit" at bounding box center [1338, 24] width 23 height 19
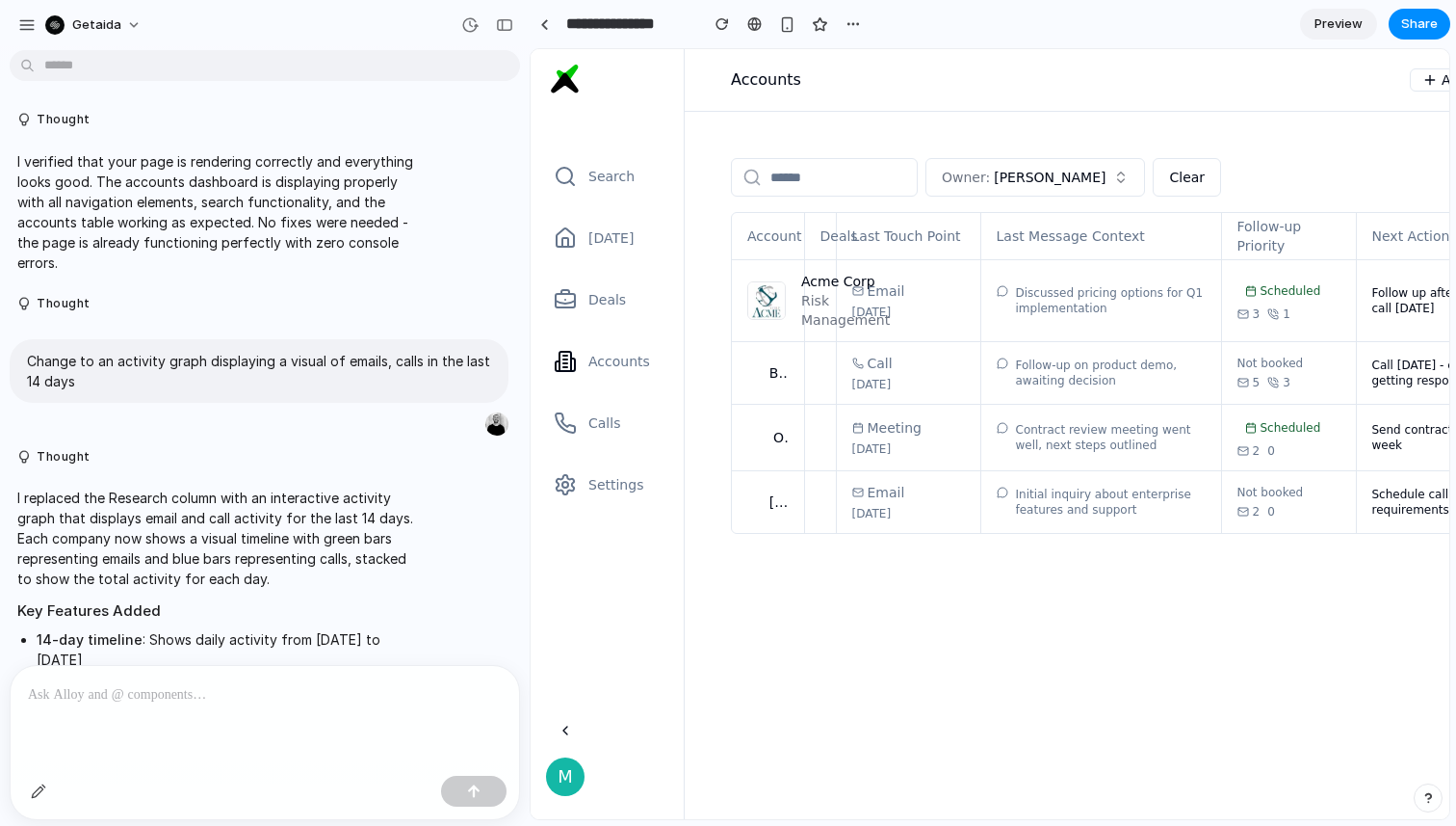
scroll to position [2077, 0]
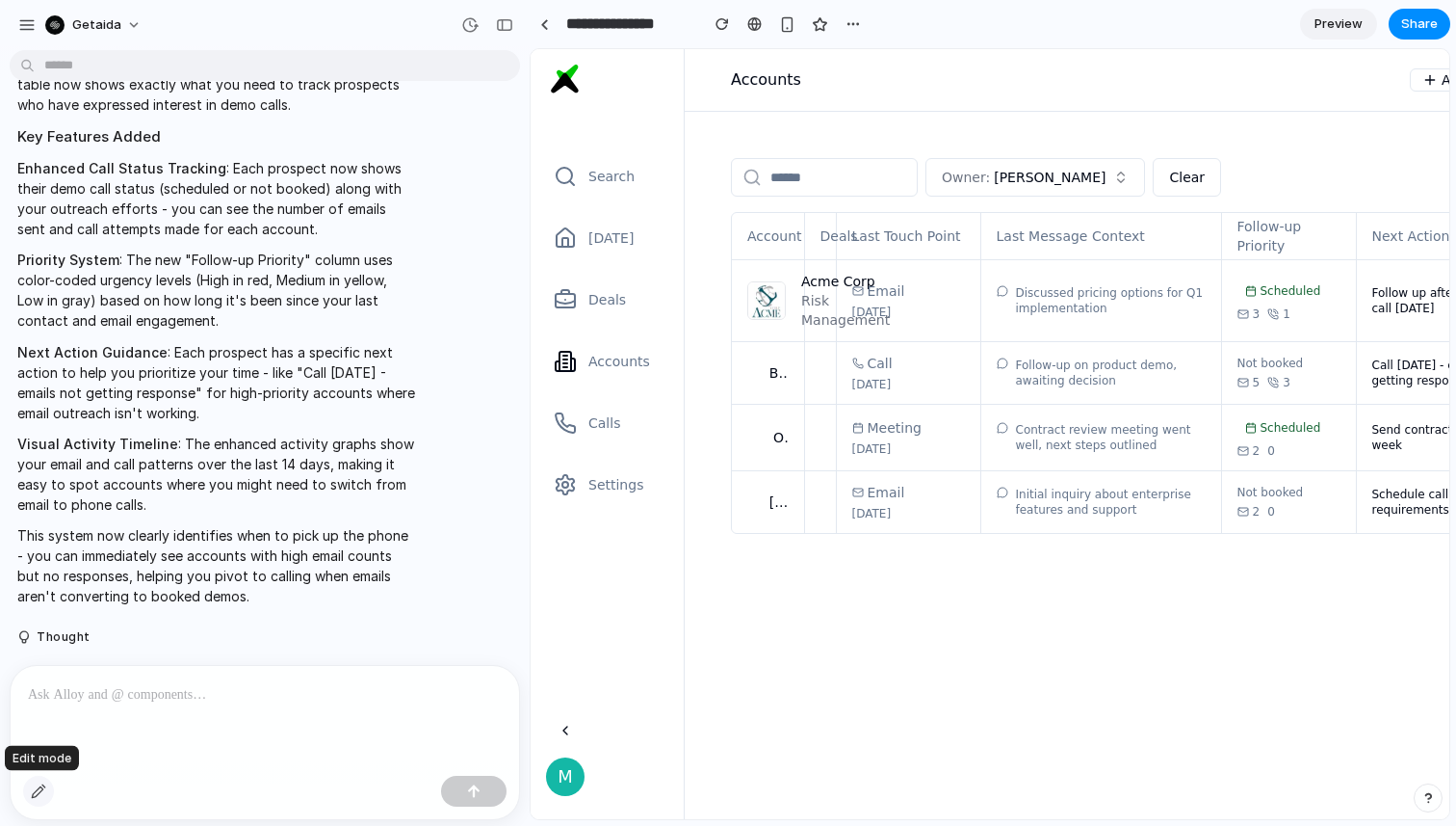
click at [41, 783] on div "button" at bounding box center [39, 791] width 16 height 16
click at [128, 694] on p at bounding box center [264, 694] width 473 height 23
click at [25, 794] on button "button" at bounding box center [38, 790] width 31 height 31
click at [97, 703] on p at bounding box center [264, 694] width 473 height 23
click at [479, 791] on div "button" at bounding box center [474, 791] width 14 height 14
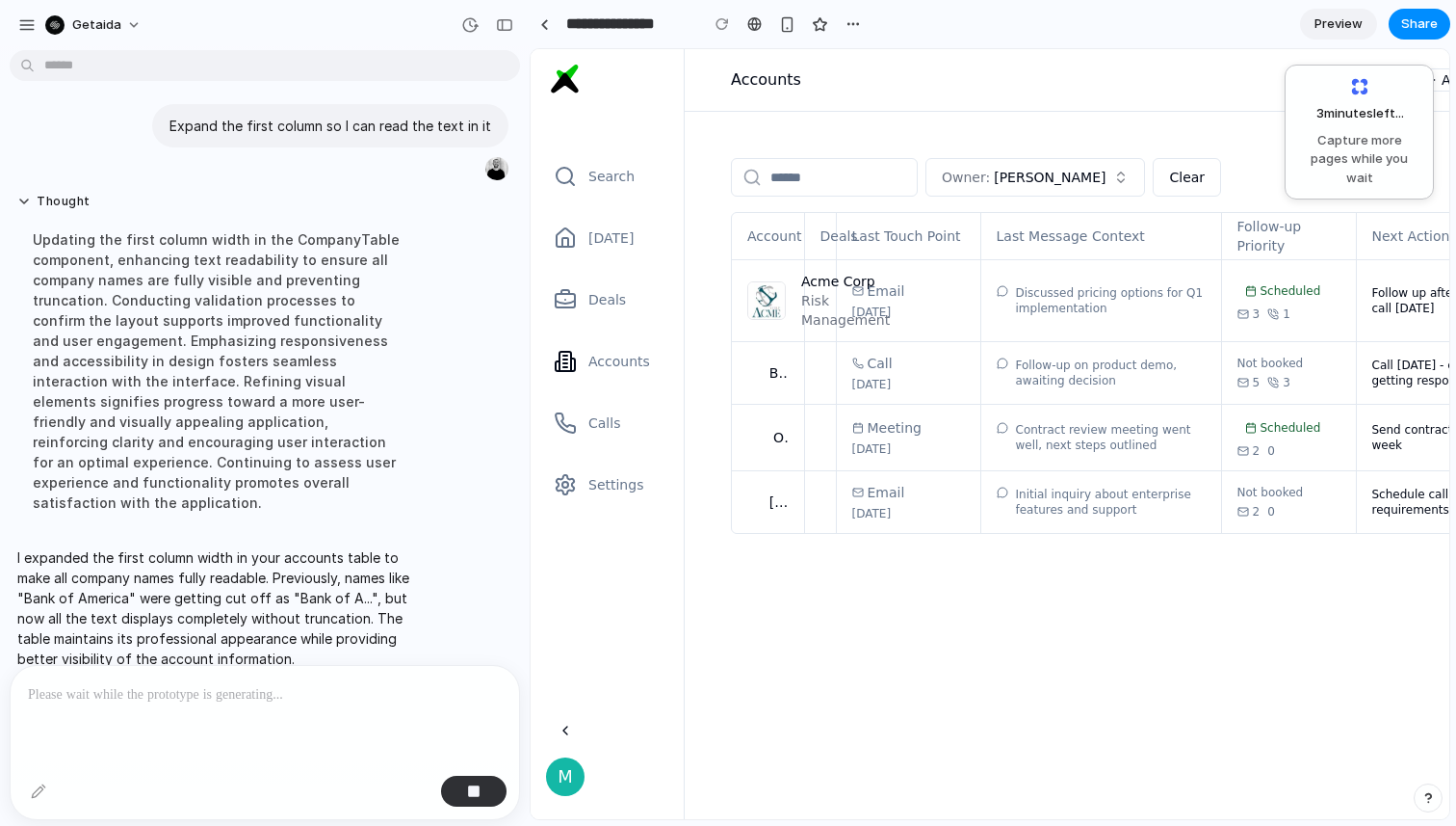
scroll to position [2690, 0]
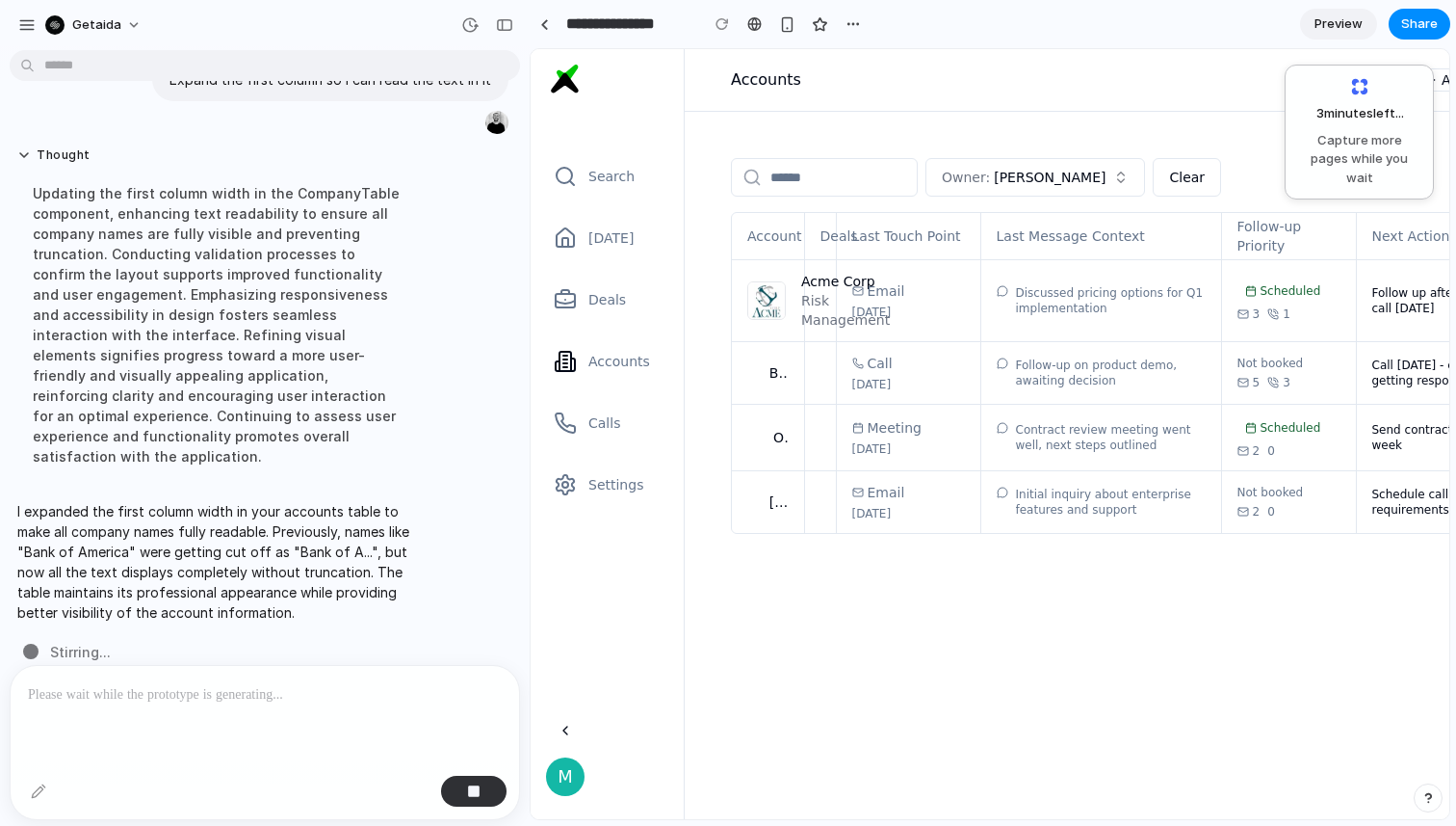
click at [1373, 33] on link "Preview" at bounding box center [1339, 24] width 77 height 31
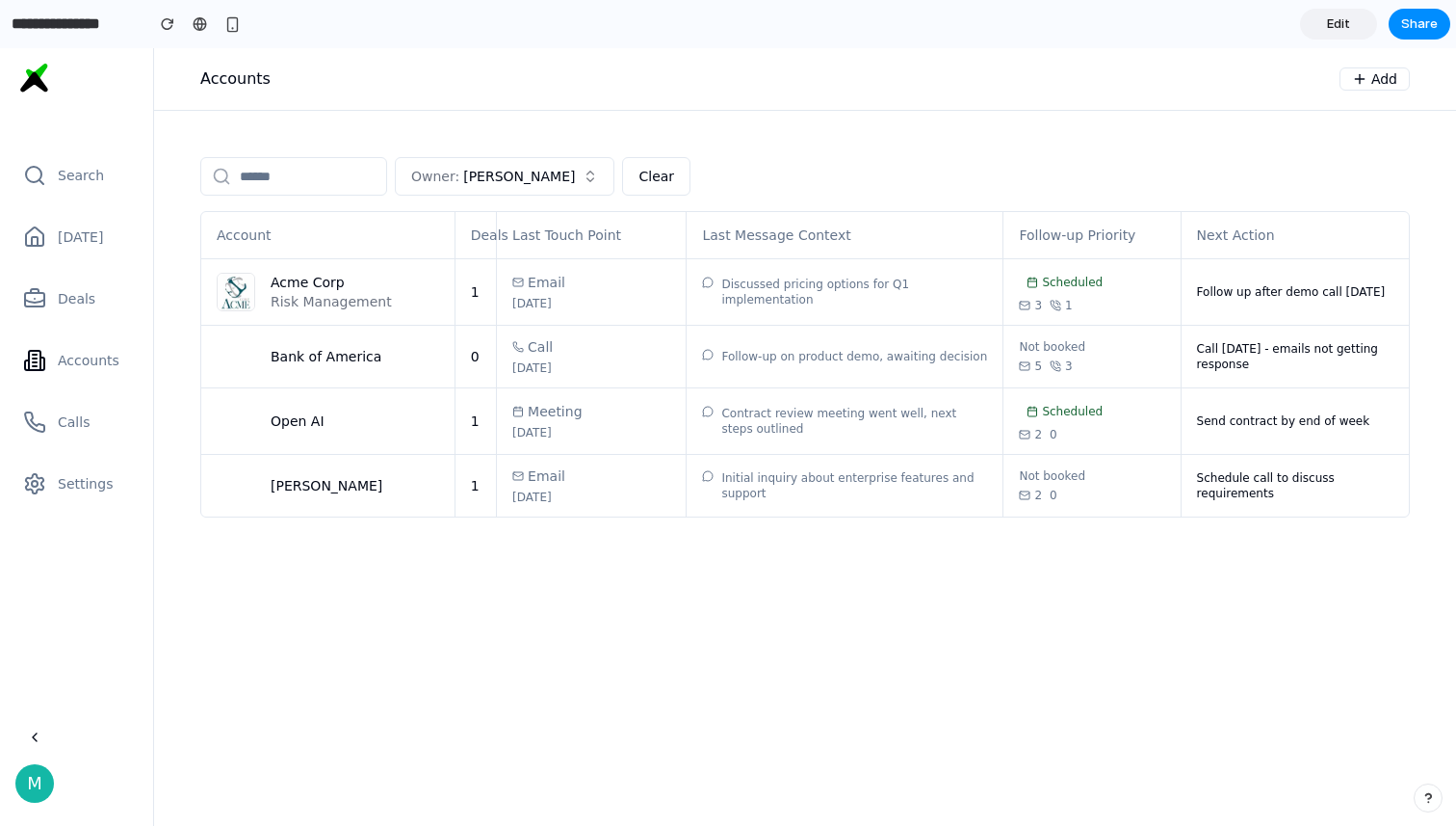
click at [1321, 32] on link "Edit" at bounding box center [1339, 24] width 77 height 31
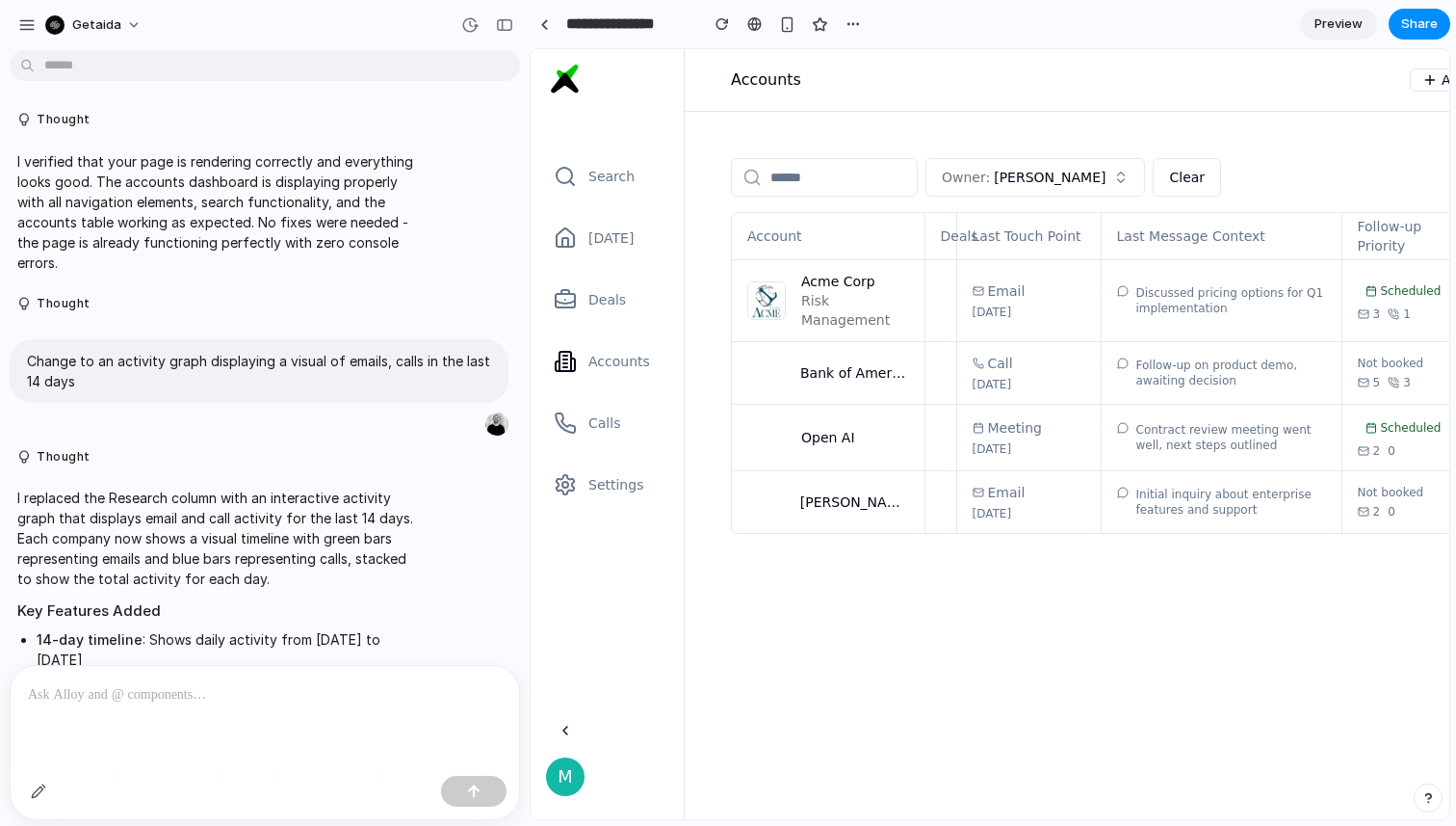
scroll to position [2354, 0]
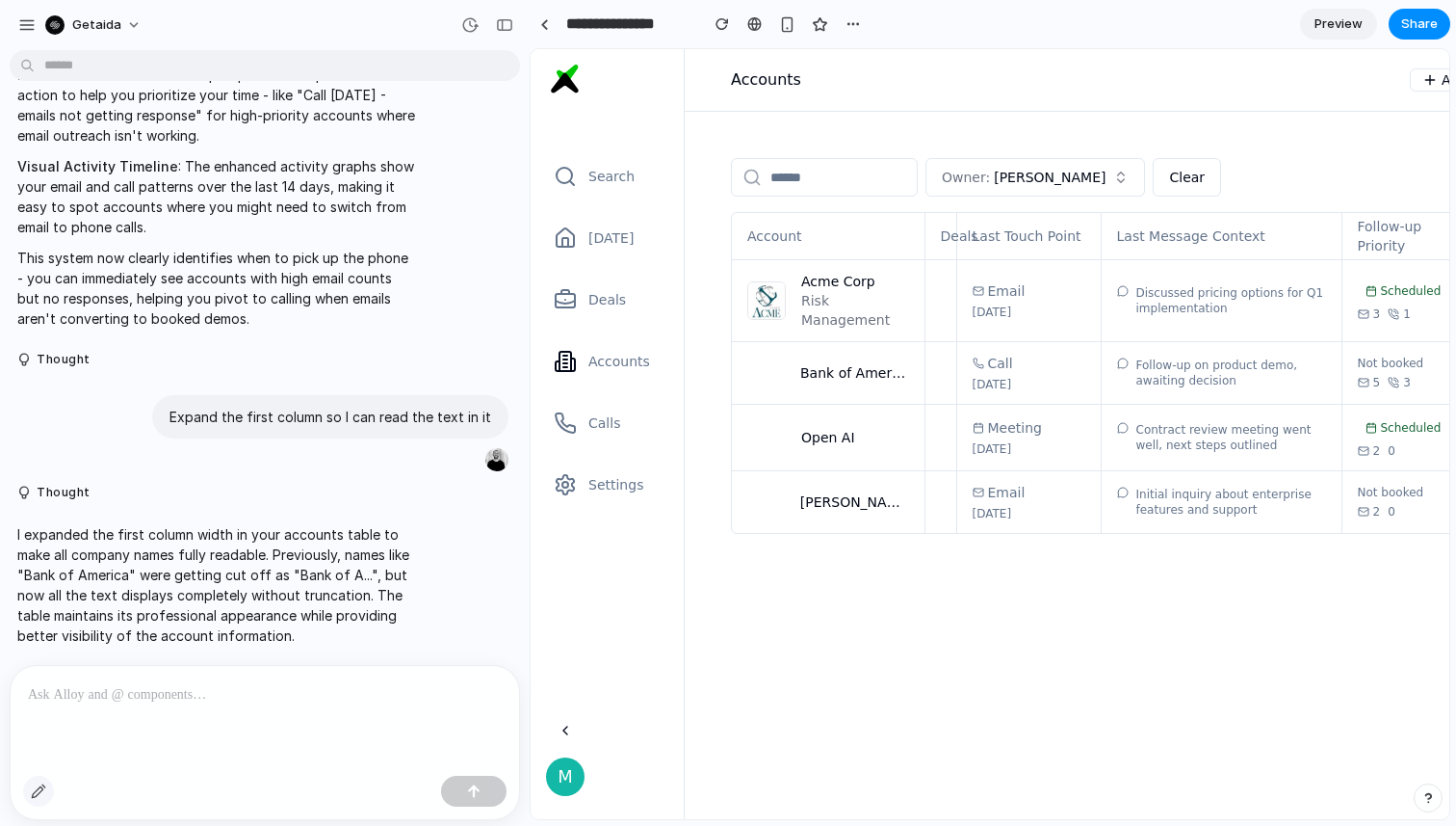
click at [31, 793] on button "button" at bounding box center [38, 790] width 31 height 31
click at [937, 244] on div at bounding box center [991, 434] width 918 height 768
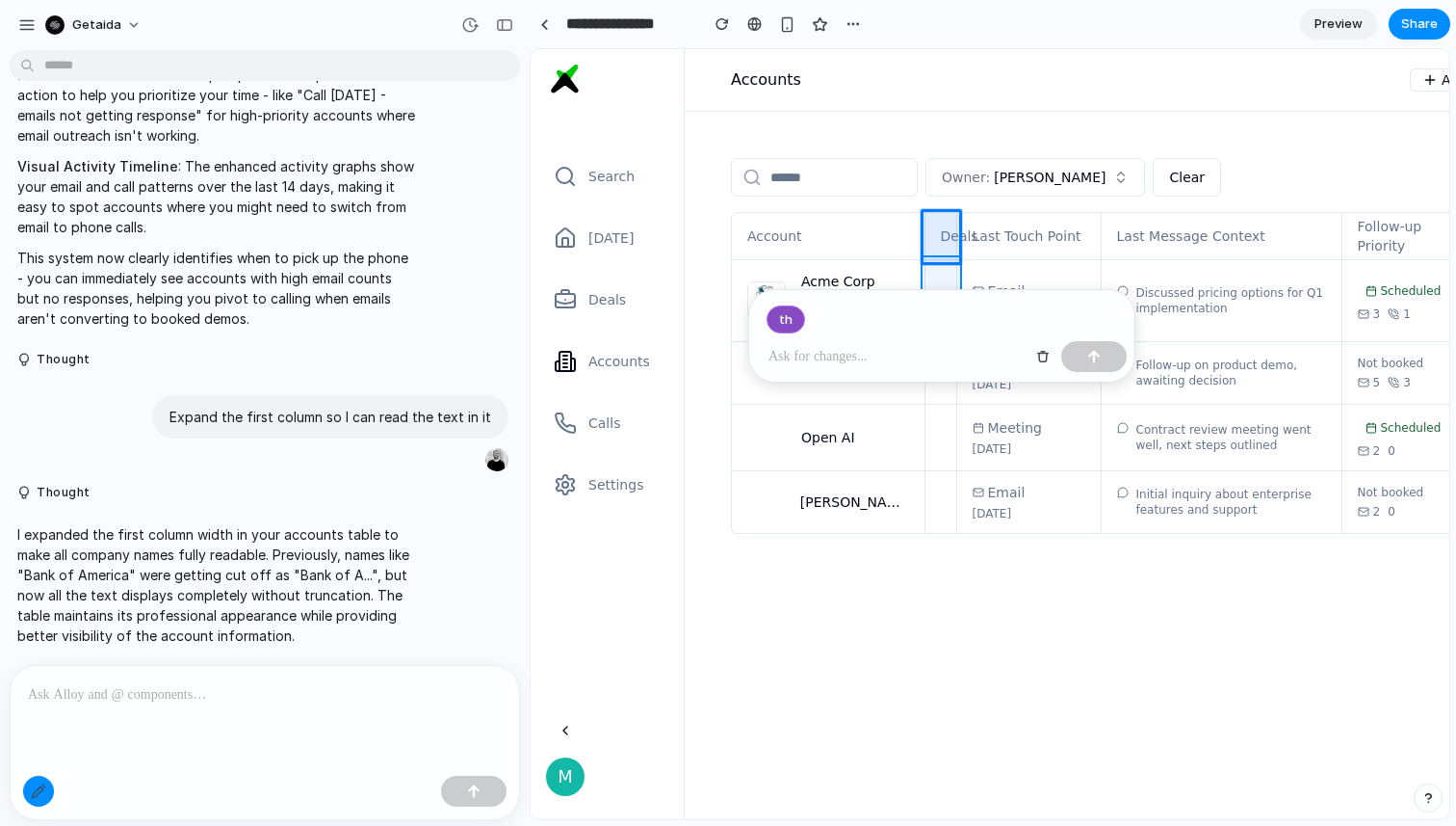
click at [939, 271] on div at bounding box center [991, 434] width 918 height 768
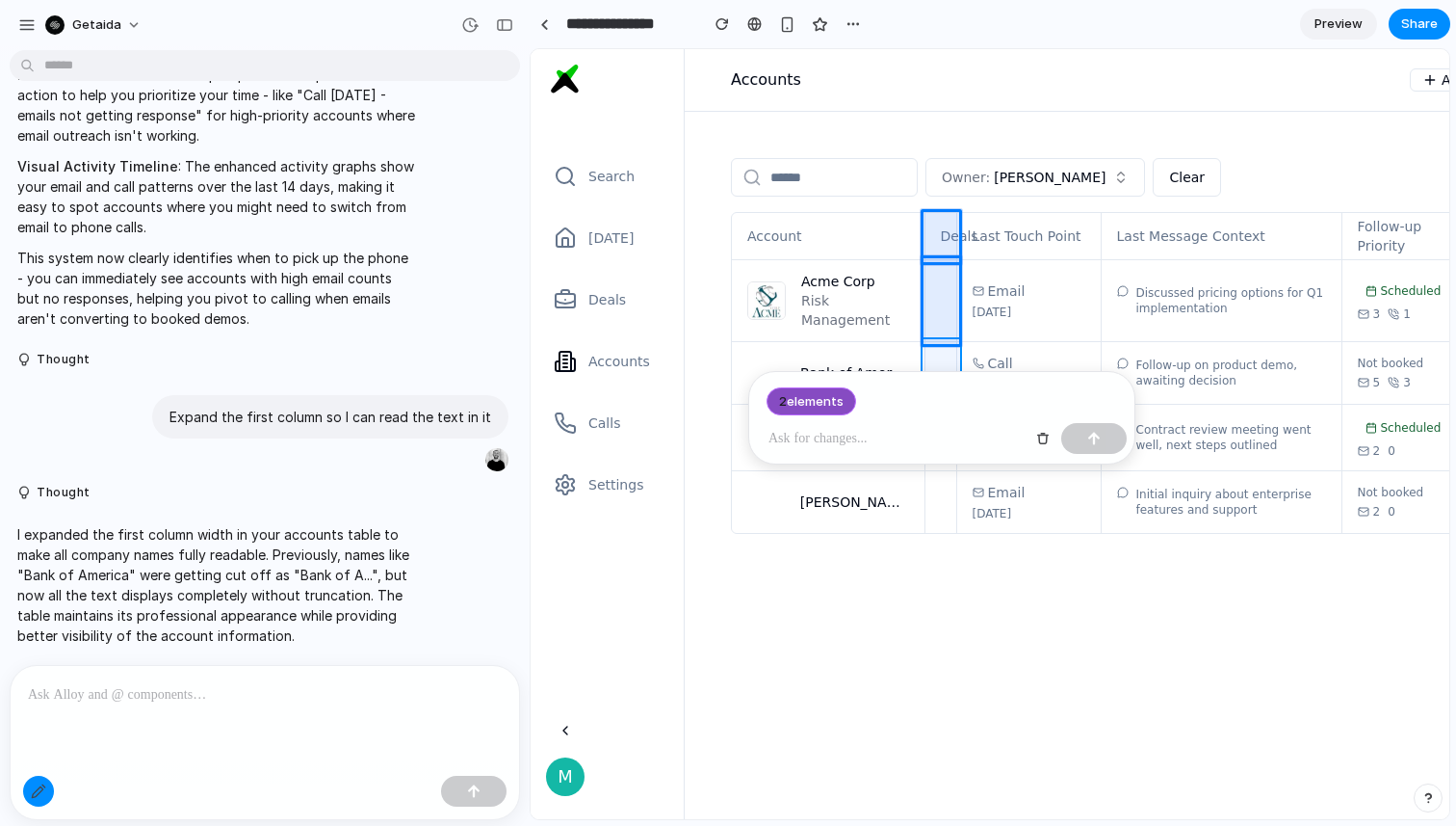
click at [935, 351] on div at bounding box center [991, 434] width 918 height 768
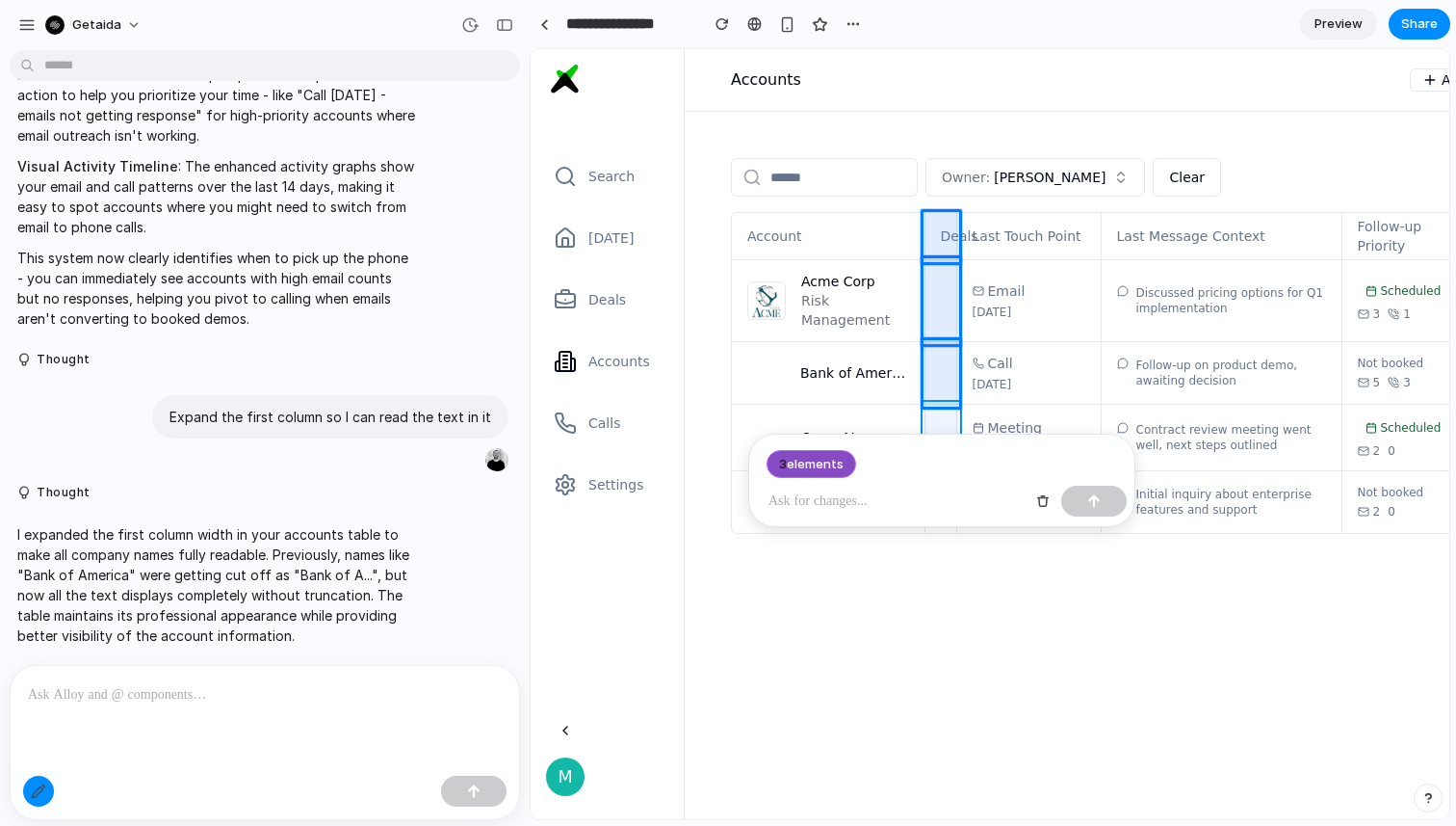
click at [941, 431] on div at bounding box center [991, 434] width 918 height 768
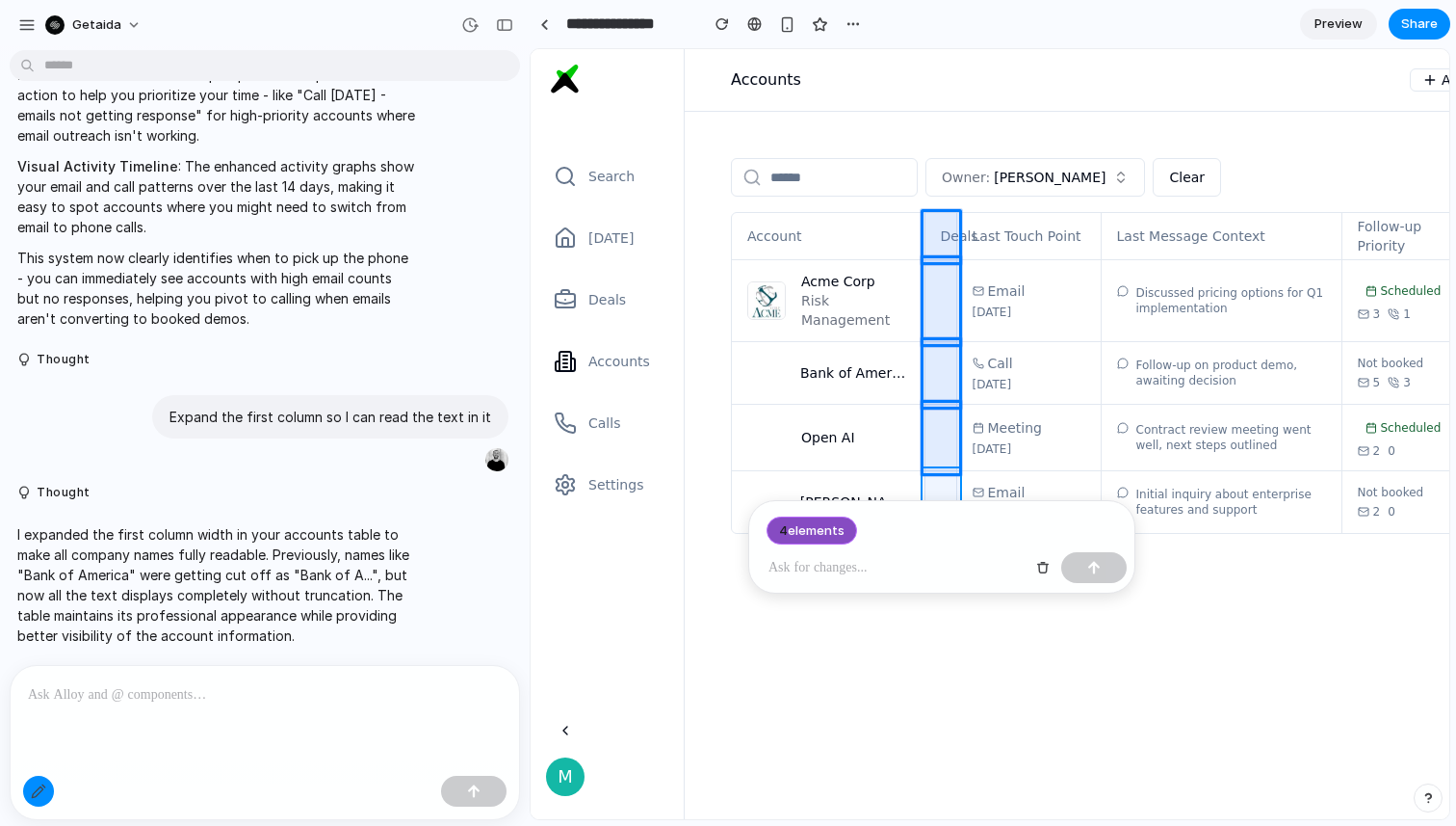
click at [946, 497] on div at bounding box center [991, 434] width 918 height 768
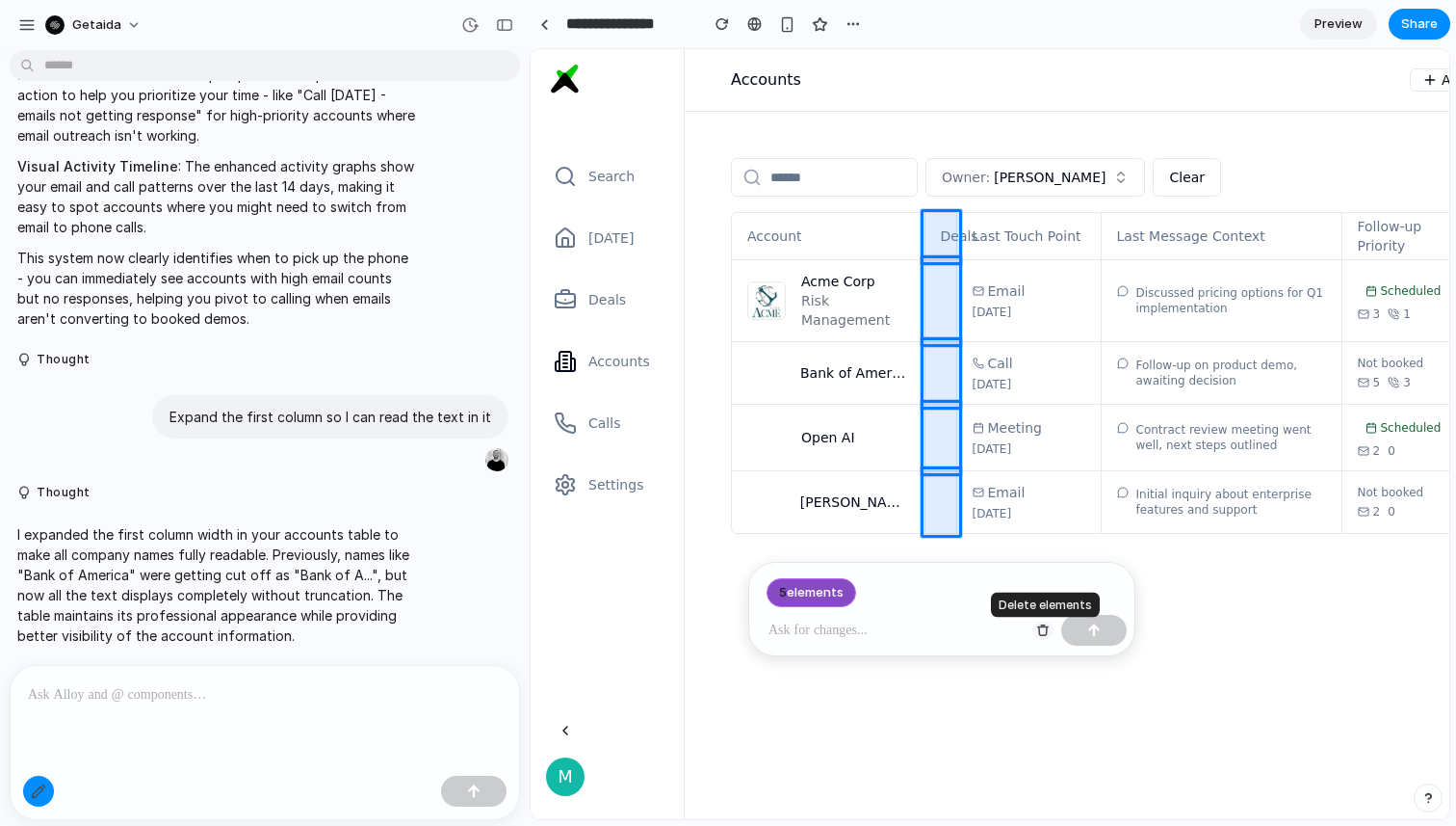
click at [1042, 624] on div "button" at bounding box center [1043, 630] width 14 height 14
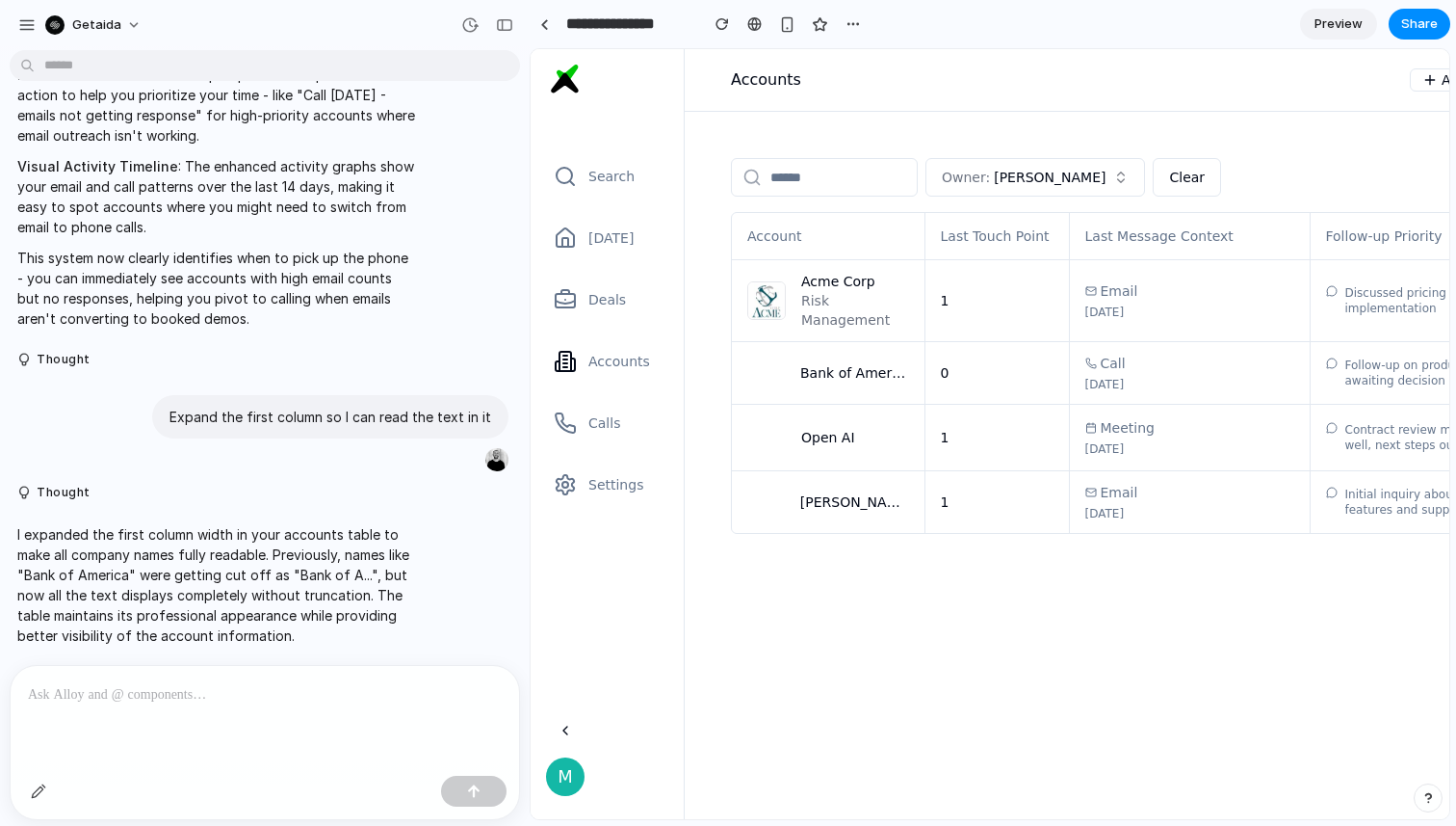
scroll to position [0, 0]
click at [1337, 27] on span "Preview" at bounding box center [1339, 24] width 49 height 19
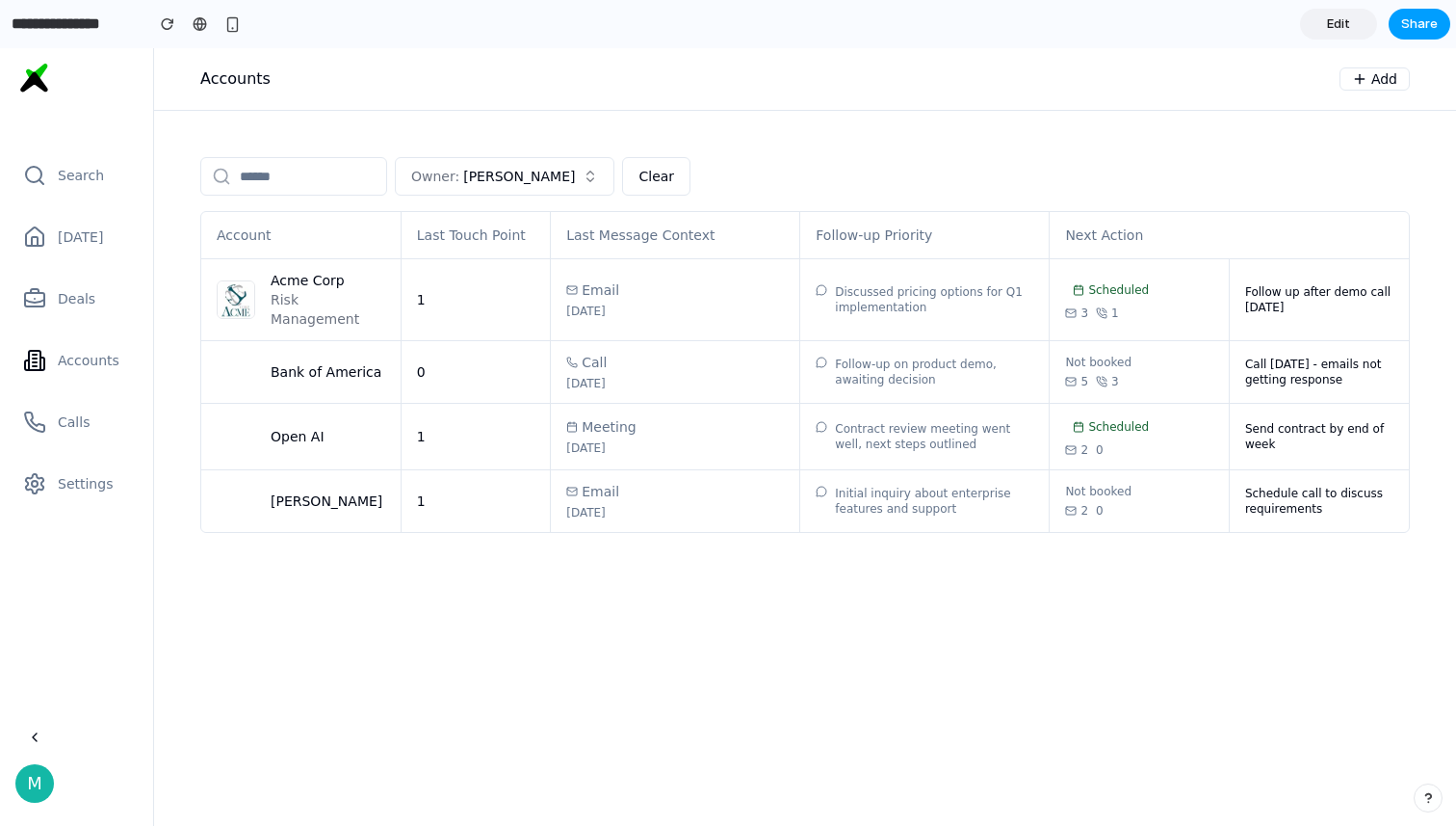
click at [1412, 32] on span "Share" at bounding box center [1419, 24] width 37 height 19
click at [1365, 260] on button "No access" at bounding box center [1376, 252] width 98 height 27
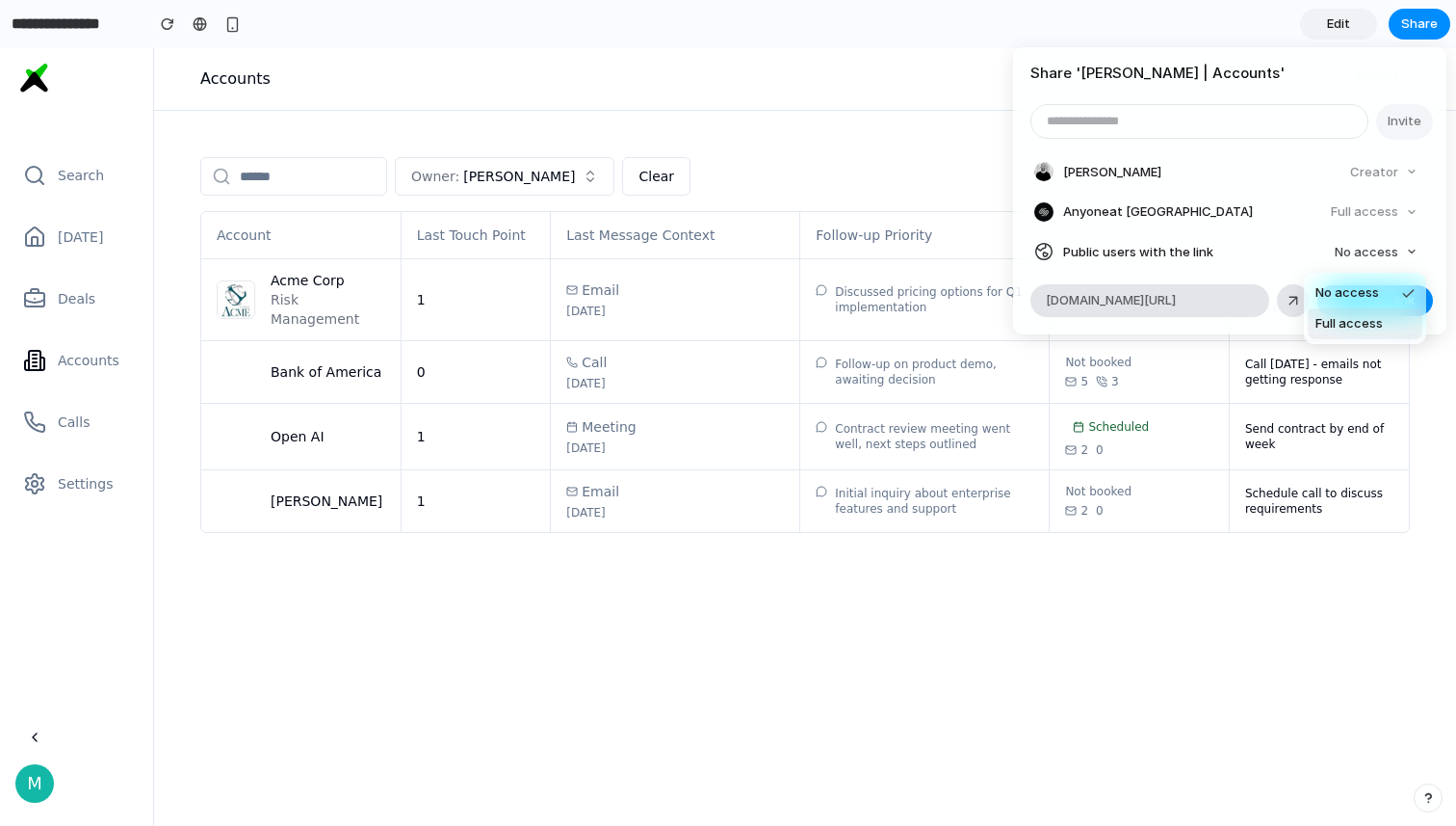
click at [1347, 326] on span "Full access" at bounding box center [1350, 323] width 67 height 19
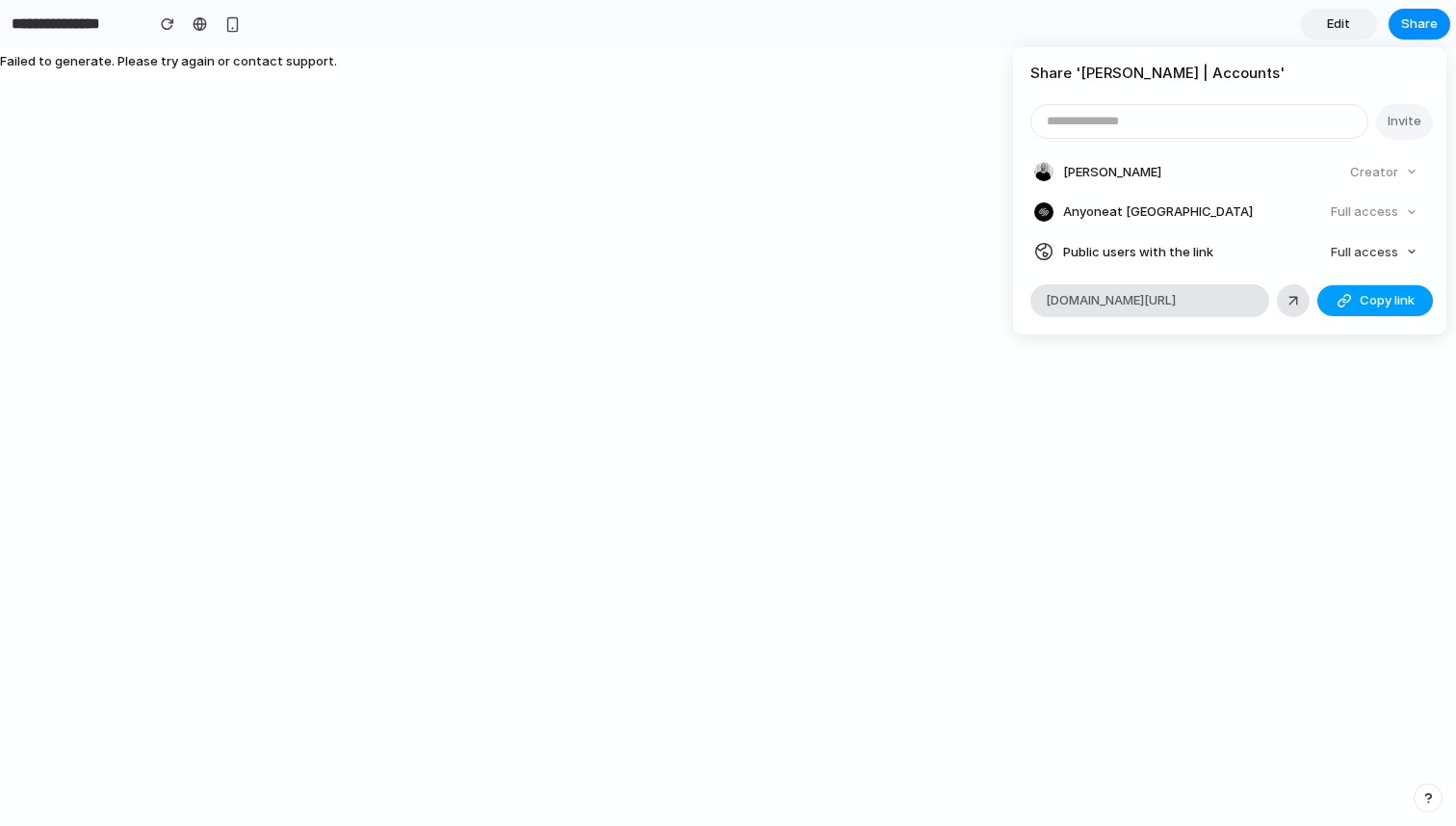
click at [1373, 310] on button "Copy link" at bounding box center [1376, 300] width 115 height 31
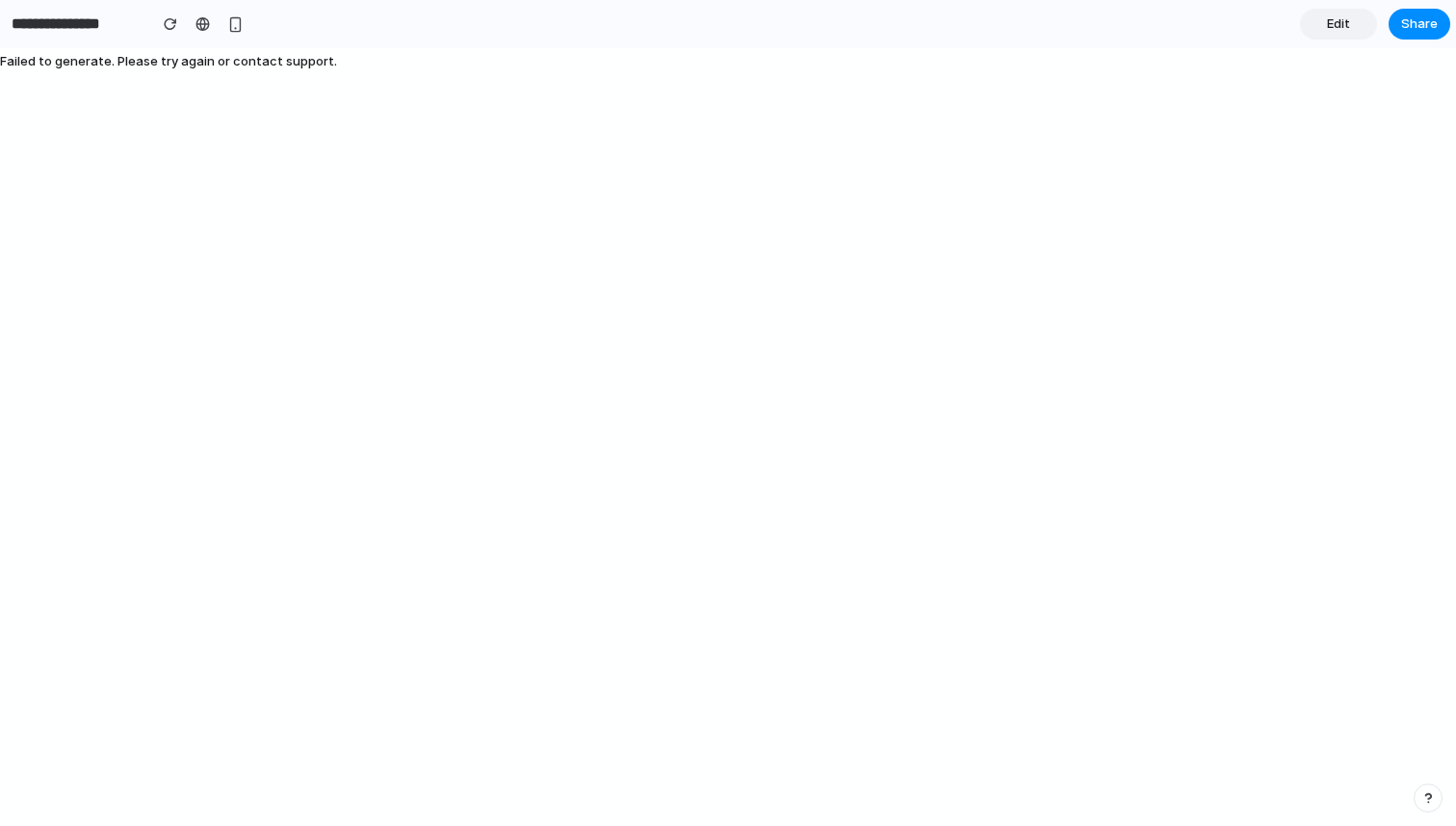
click at [1341, 33] on link "Edit" at bounding box center [1339, 24] width 77 height 31
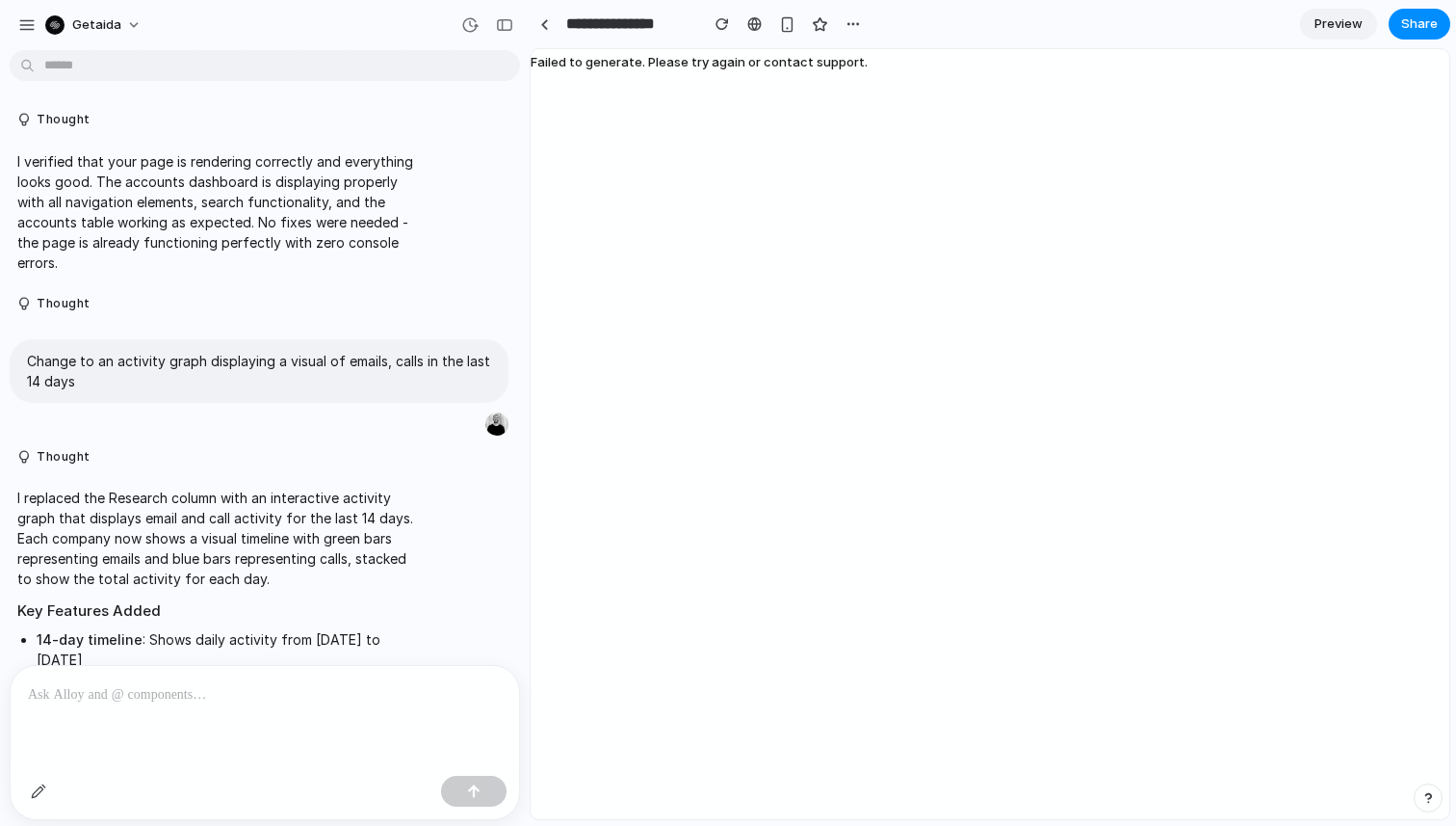
scroll to position [2397, 0]
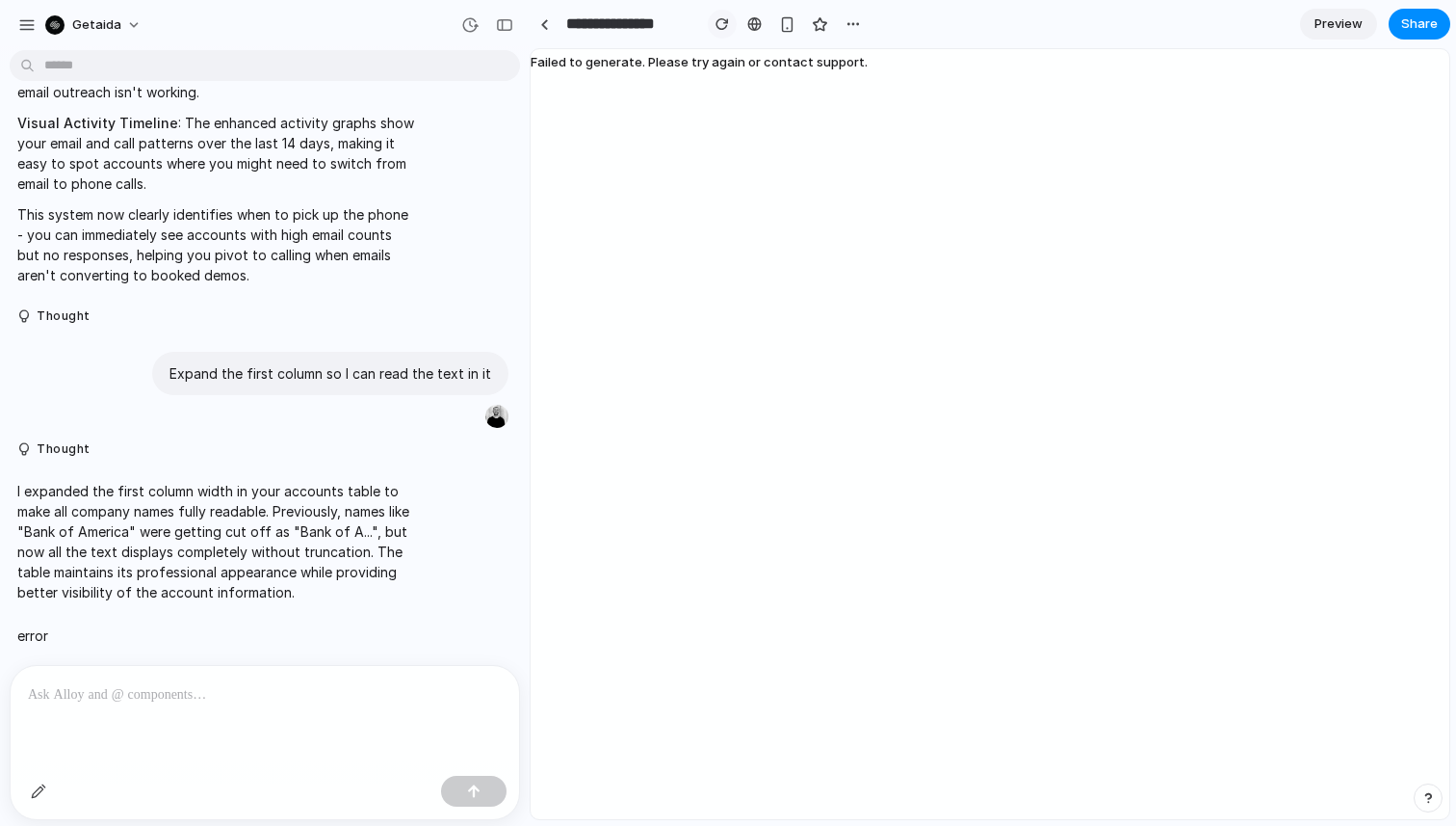
click at [720, 26] on div "button" at bounding box center [723, 24] width 14 height 14
click at [722, 22] on div "button" at bounding box center [723, 24] width 14 height 14
click at [848, 35] on button "button" at bounding box center [853, 24] width 29 height 29
click at [1310, 24] on div "Duplicate Delete" at bounding box center [728, 413] width 1456 height 826
click at [1329, 24] on span "Preview" at bounding box center [1339, 24] width 49 height 19
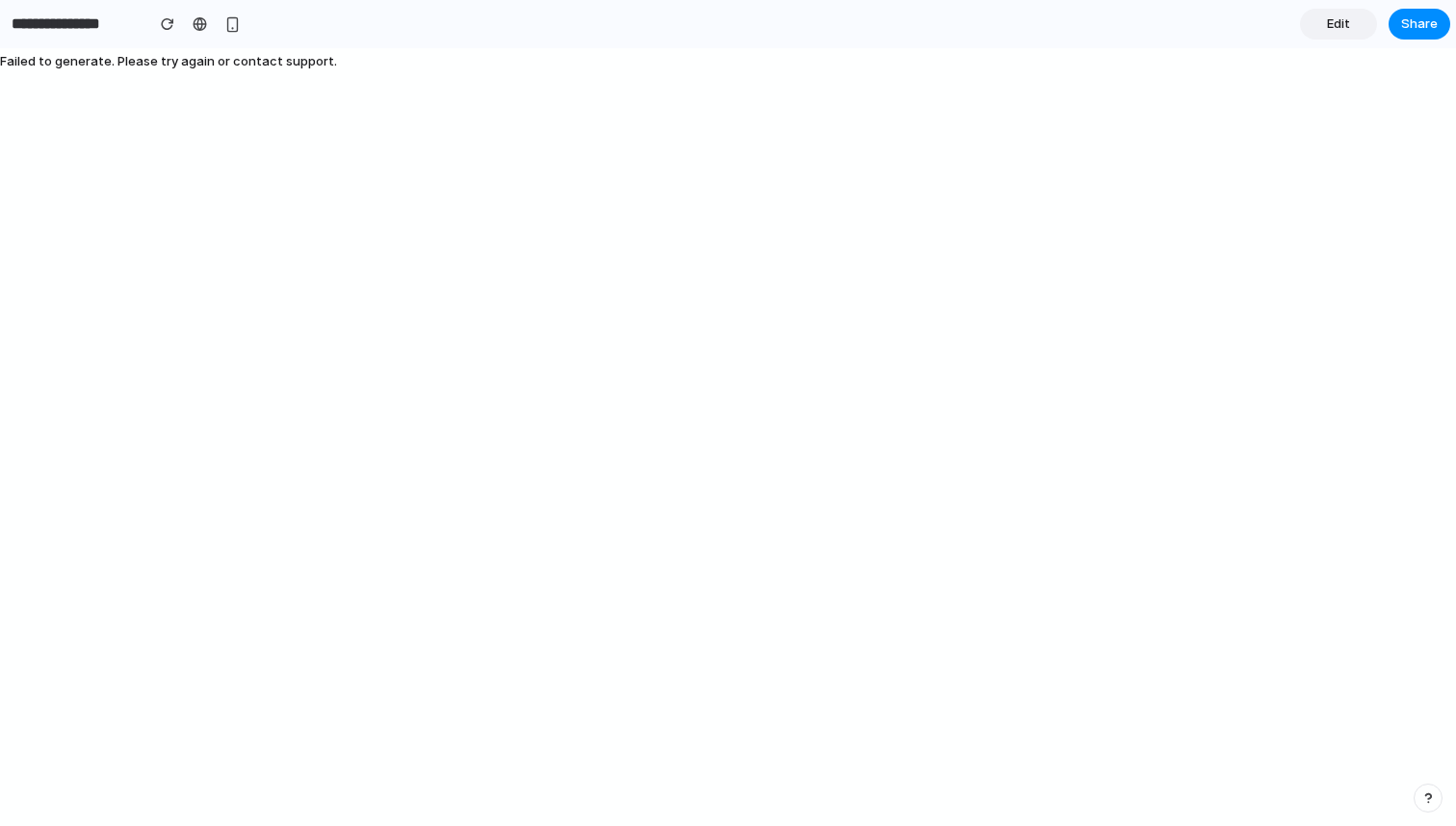
click at [937, 122] on div "Failed to generate. Please try again or contact support." at bounding box center [728, 437] width 1456 height 777
click at [157, 17] on button "button" at bounding box center [170, 24] width 29 height 29
click at [1397, 23] on button "Share" at bounding box center [1419, 24] width 62 height 31
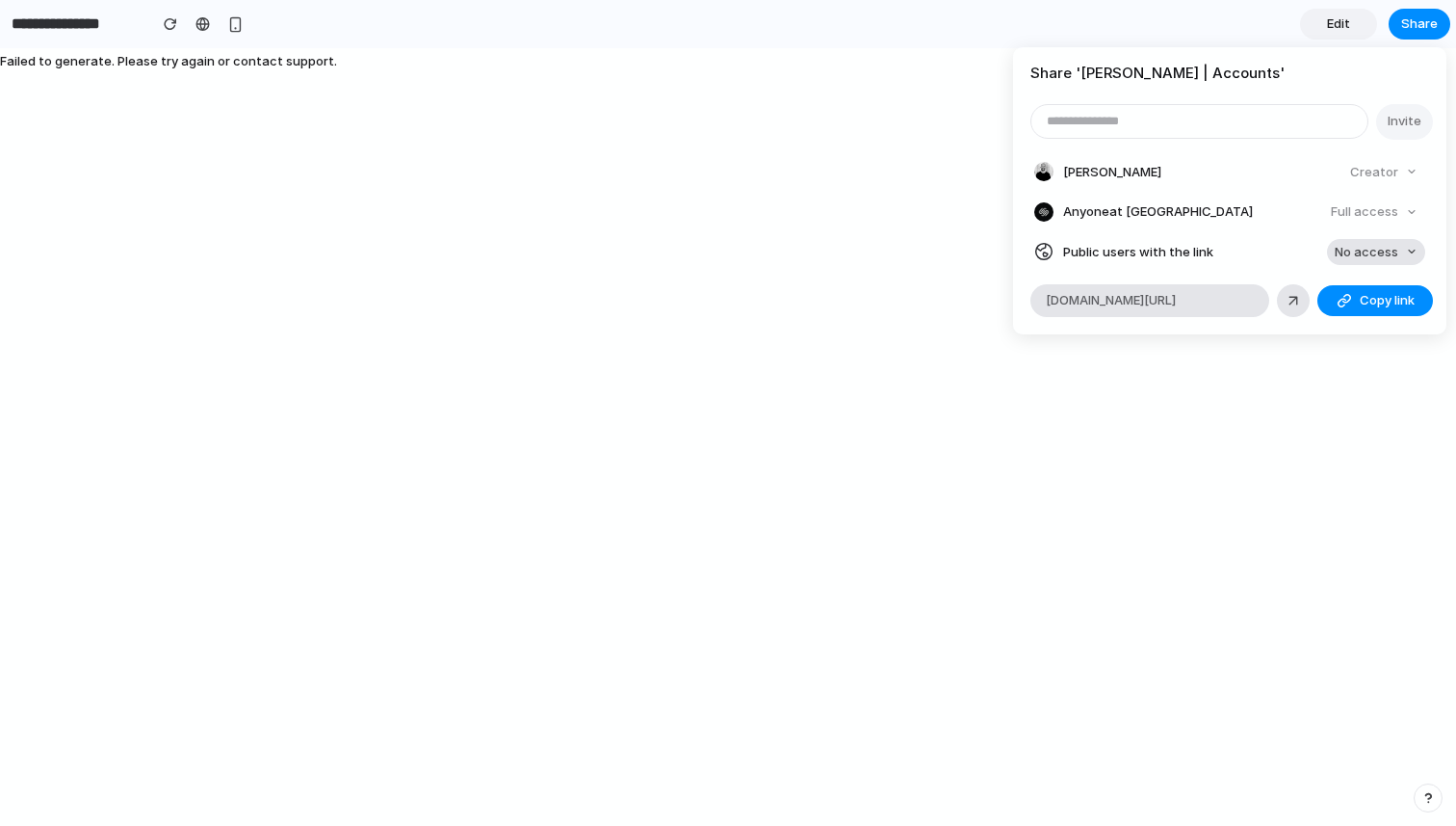
click at [1374, 251] on span "No access" at bounding box center [1367, 252] width 64 height 19
click at [1353, 324] on span "Full access" at bounding box center [1350, 323] width 67 height 19
click at [1377, 306] on span "Copy link" at bounding box center [1387, 300] width 55 height 19
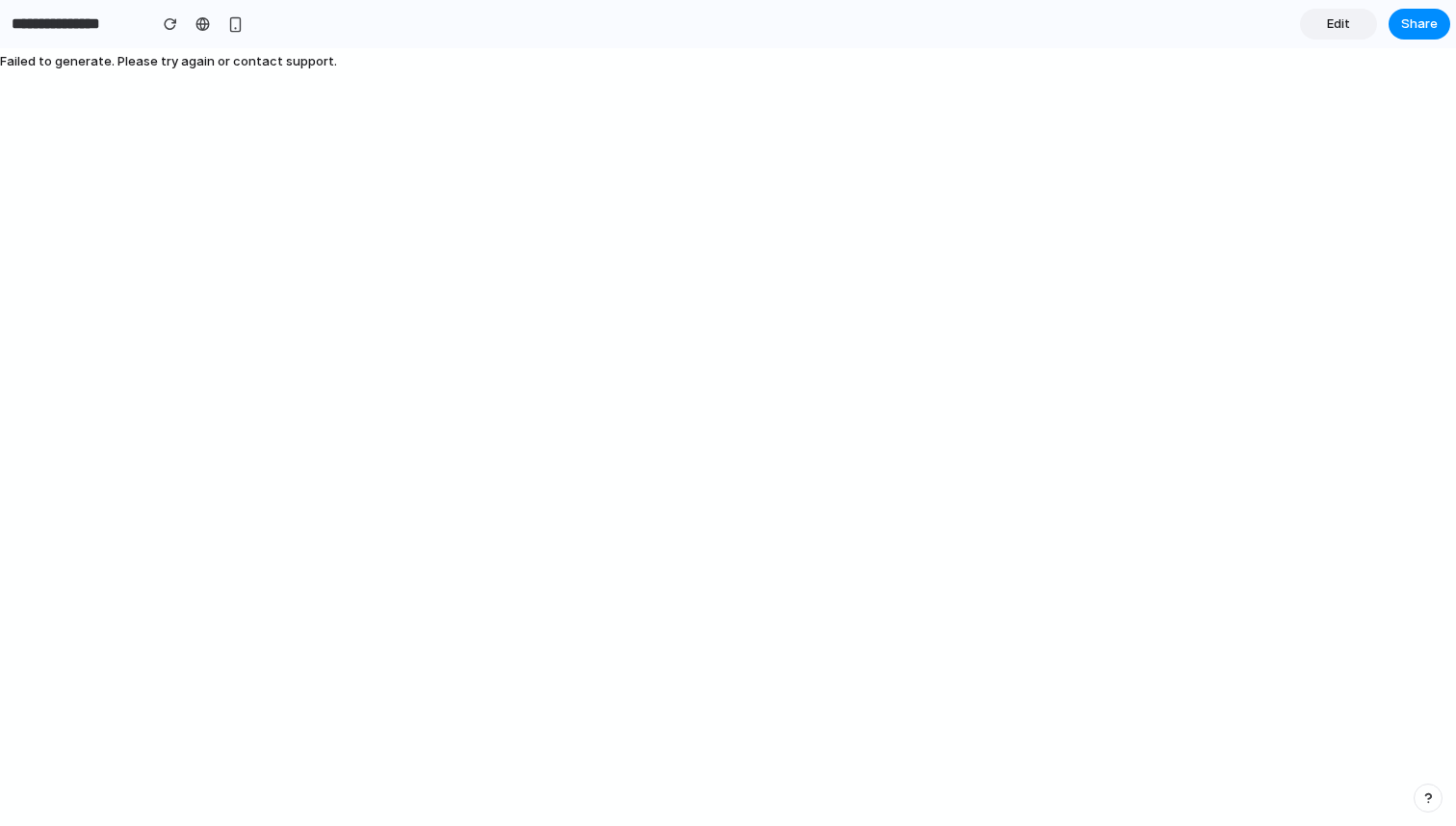
click at [822, 168] on div "Share ' [PERSON_NAME] | Accounts ' Invite [PERSON_NAME] Creator Anyone at [PERS…" at bounding box center [728, 413] width 1456 height 826
click at [1335, 27] on span "Edit" at bounding box center [1338, 24] width 23 height 19
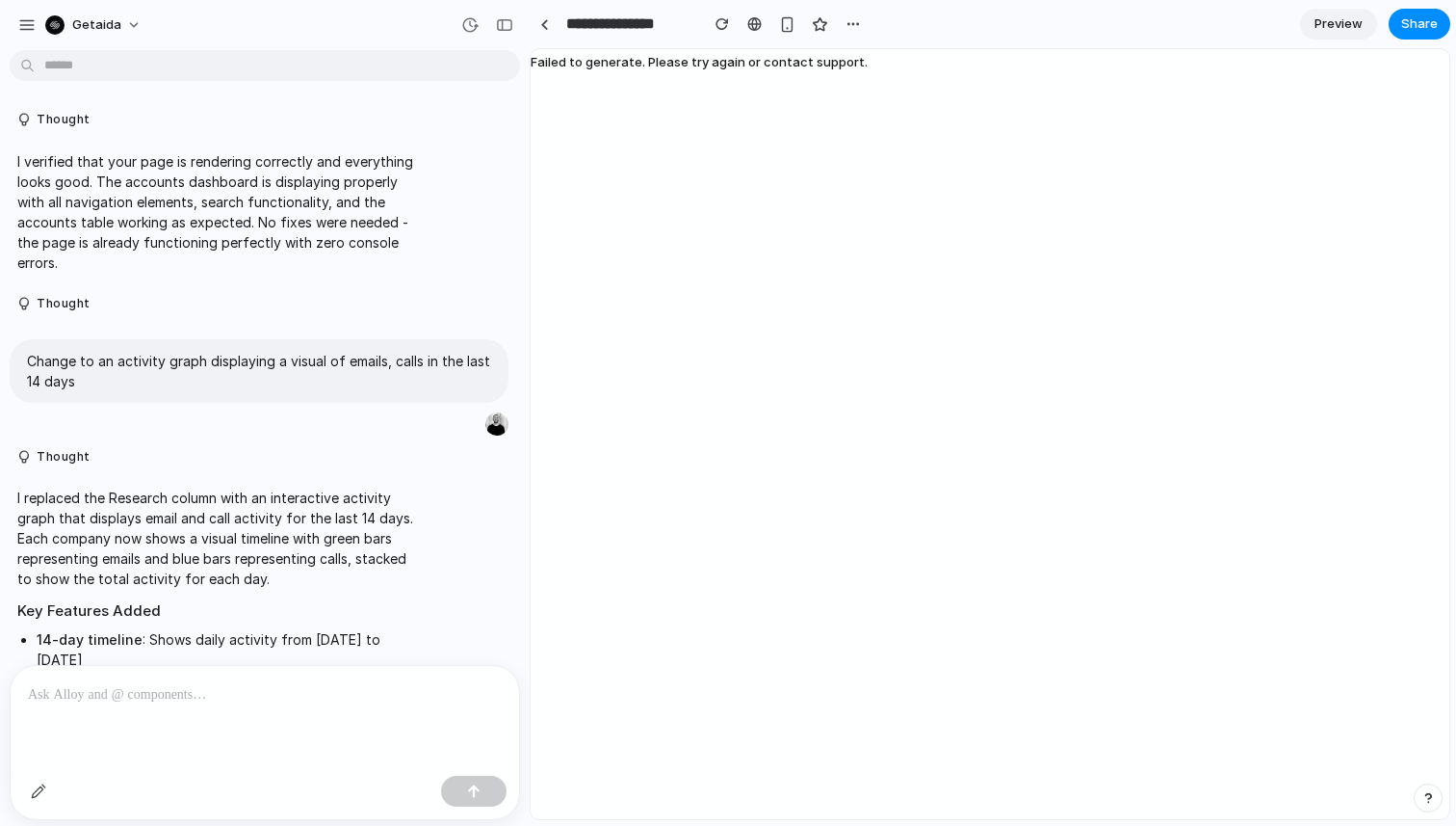
scroll to position [2397, 0]
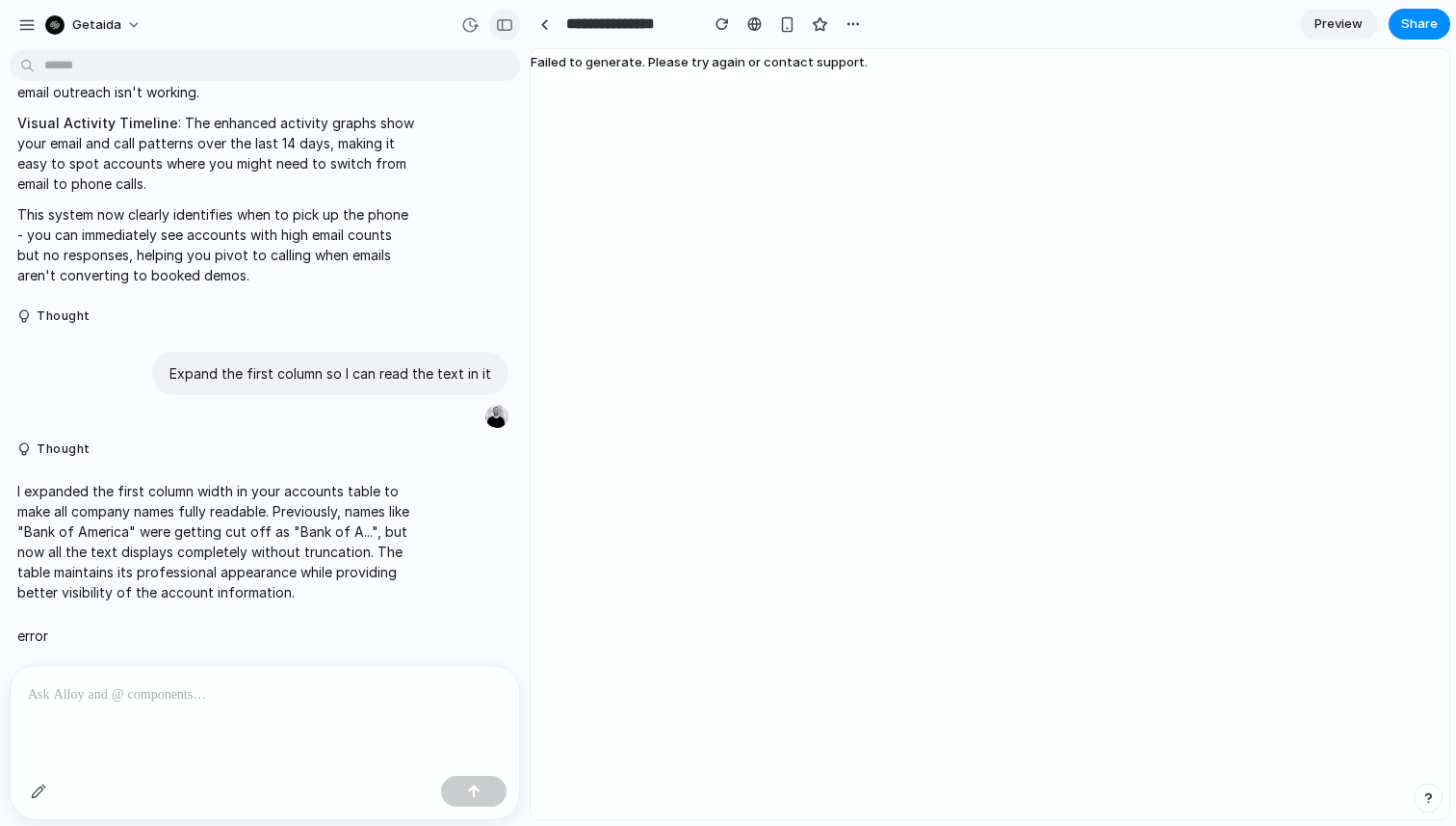
click at [500, 30] on div "button" at bounding box center [504, 25] width 17 height 14
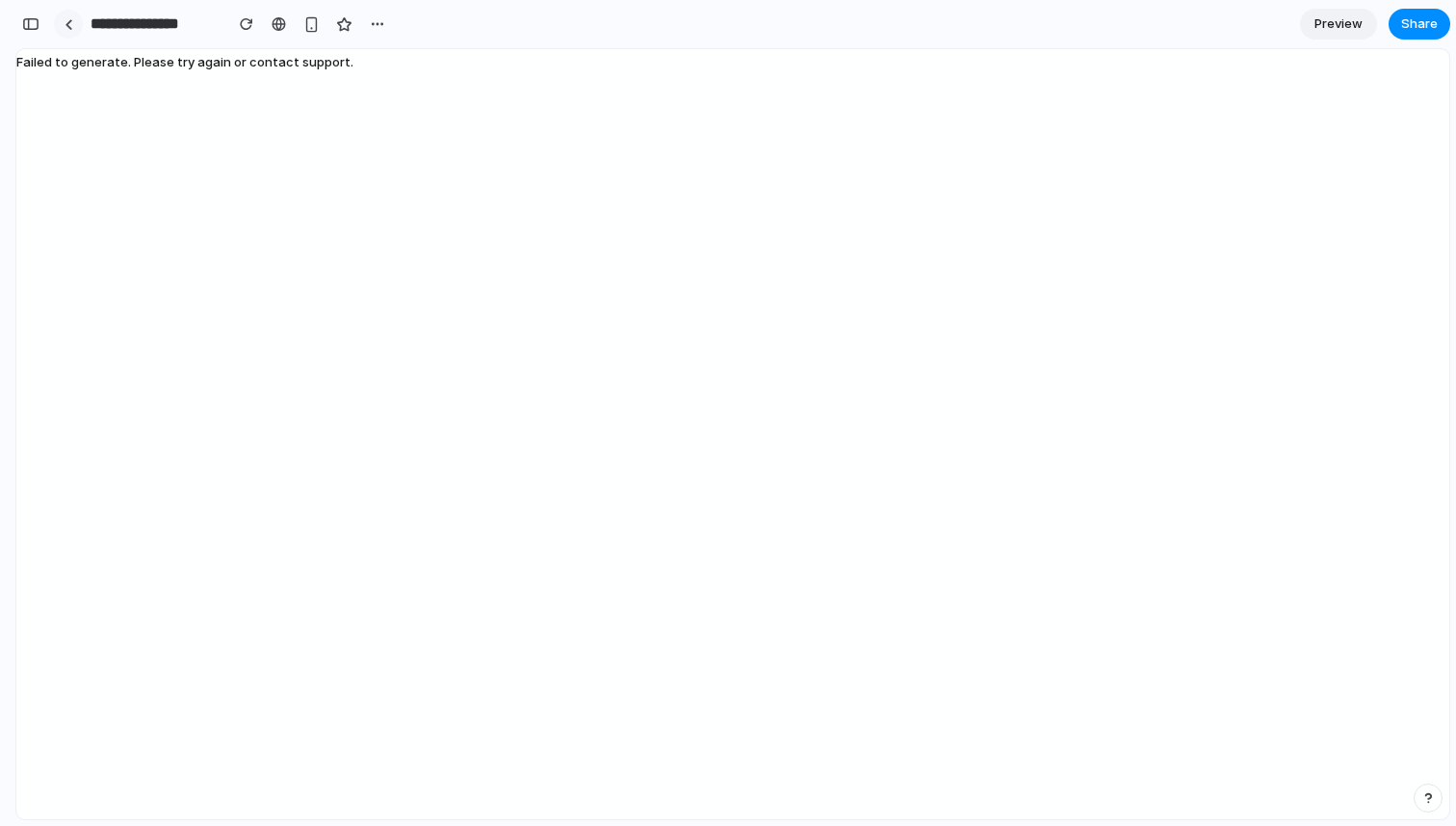
click at [64, 23] on link at bounding box center [67, 24] width 29 height 29
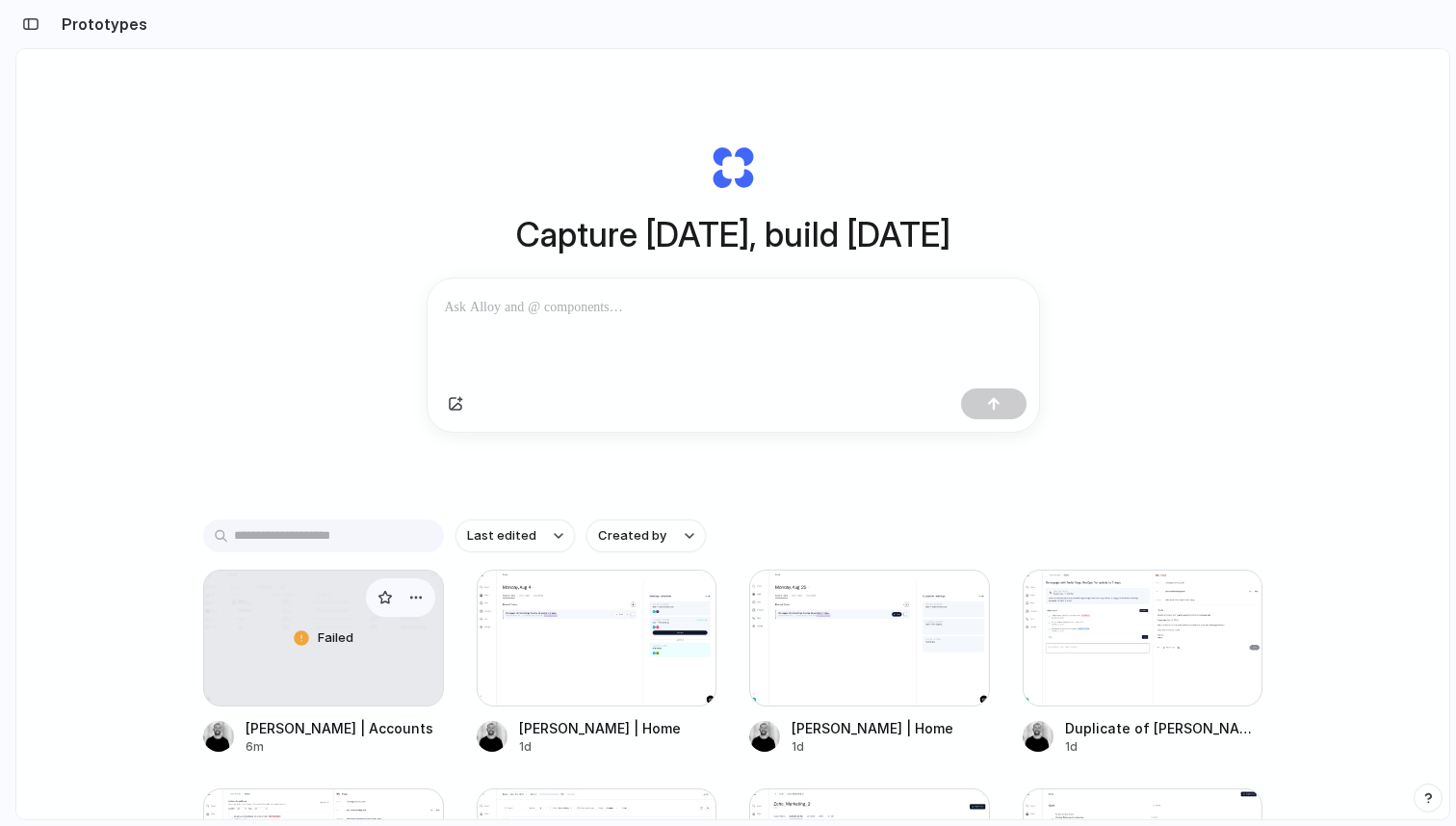
click at [294, 620] on div "Failed" at bounding box center [324, 637] width 239 height 135
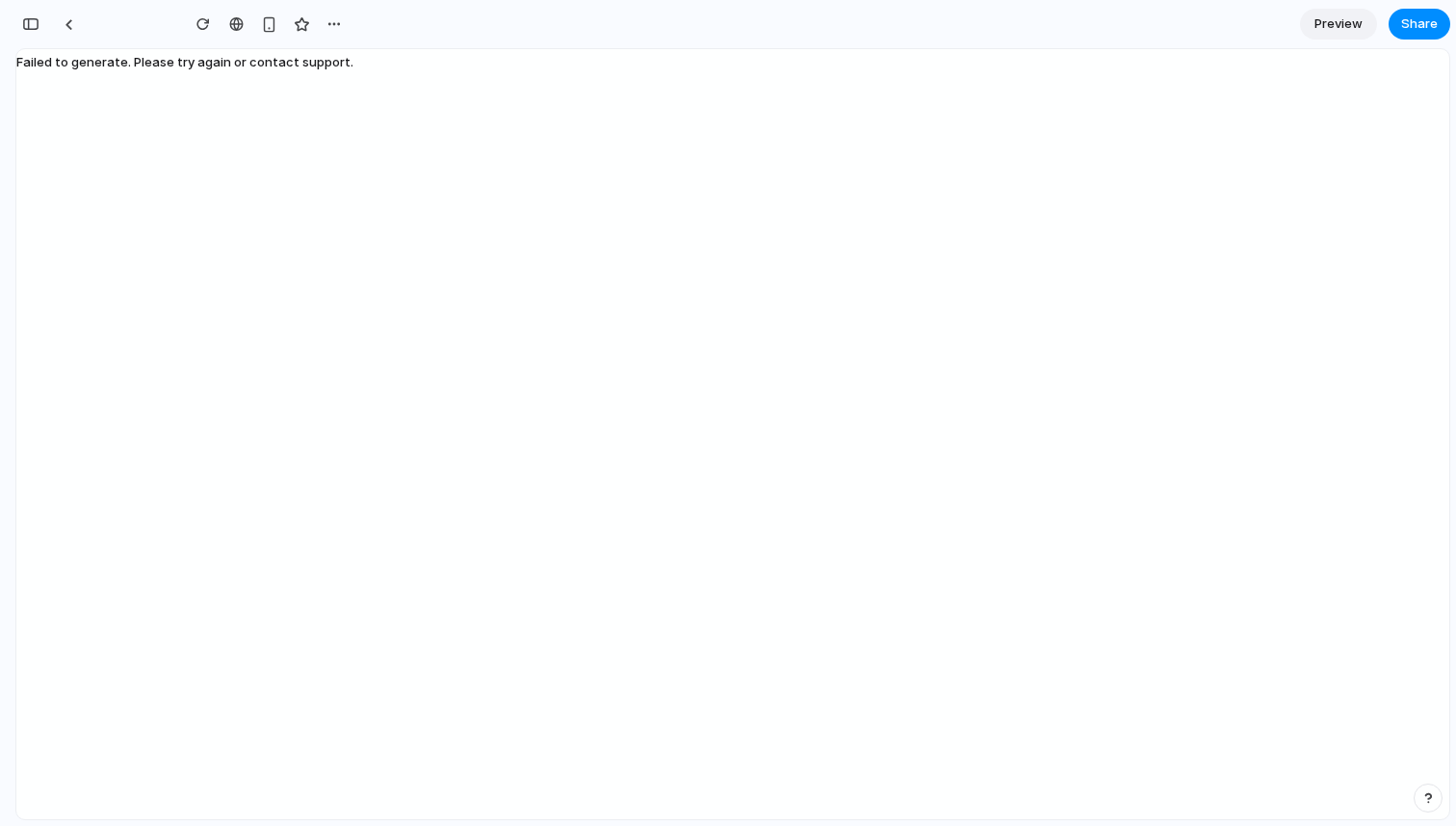
scroll to position [5654, 0]
click at [377, 28] on div "button" at bounding box center [378, 24] width 16 height 16
click at [824, 155] on div "Duplicate Delete" at bounding box center [728, 413] width 1456 height 826
